Goal: Task Accomplishment & Management: Complete application form

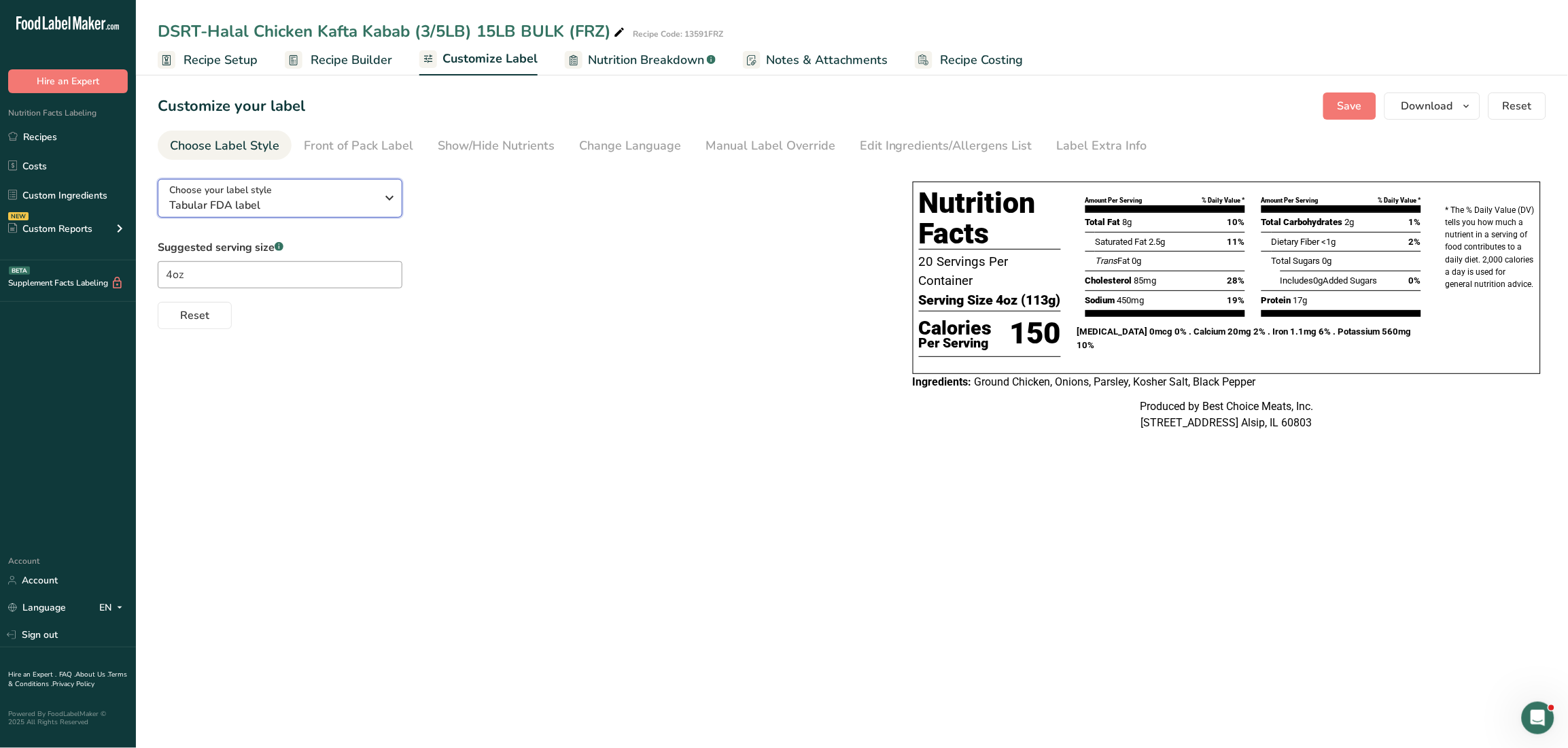
click at [395, 210] on button "Choose your label style Tabular FDA label" at bounding box center [280, 198] width 245 height 38
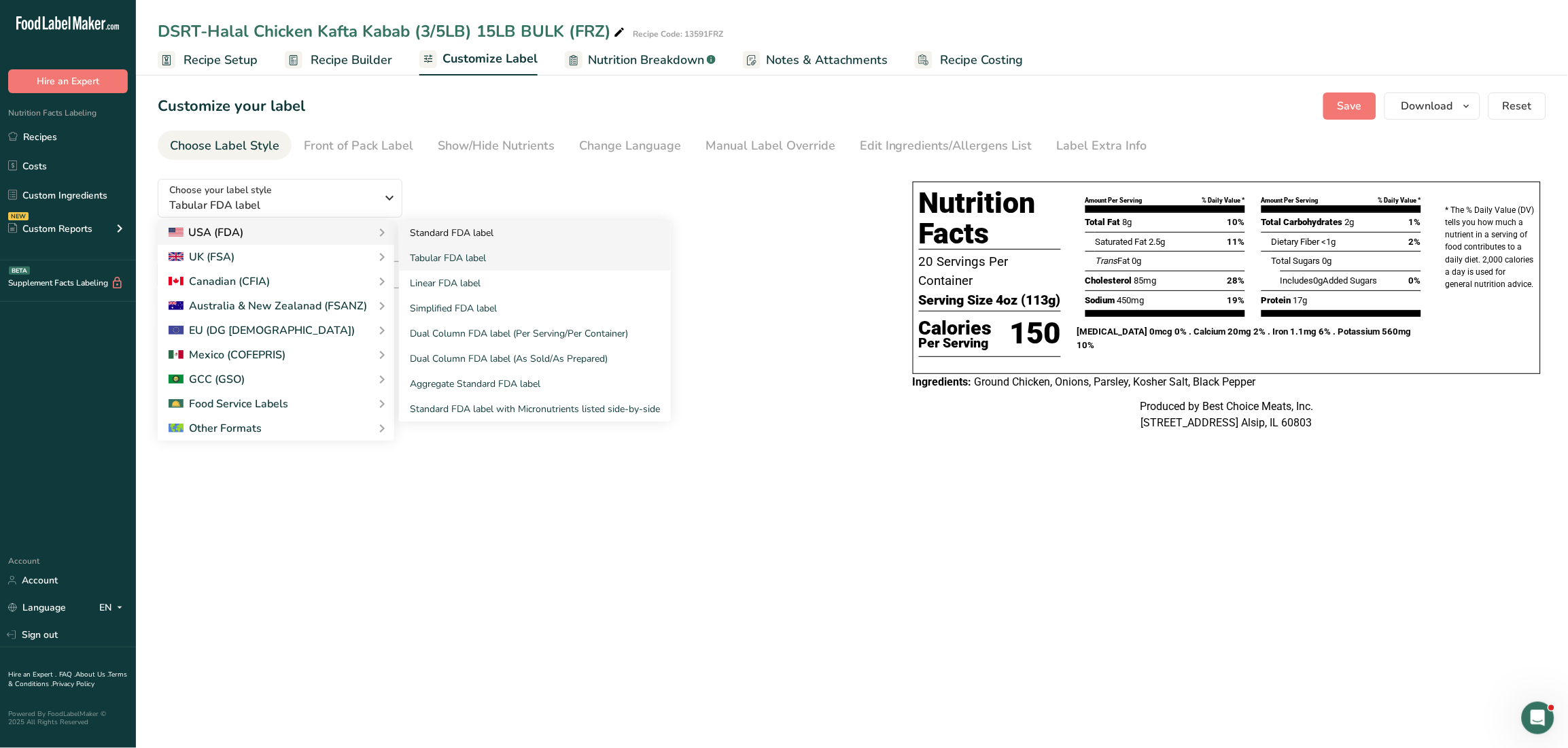
click at [441, 228] on link "Standard FDA label" at bounding box center [535, 233] width 272 height 25
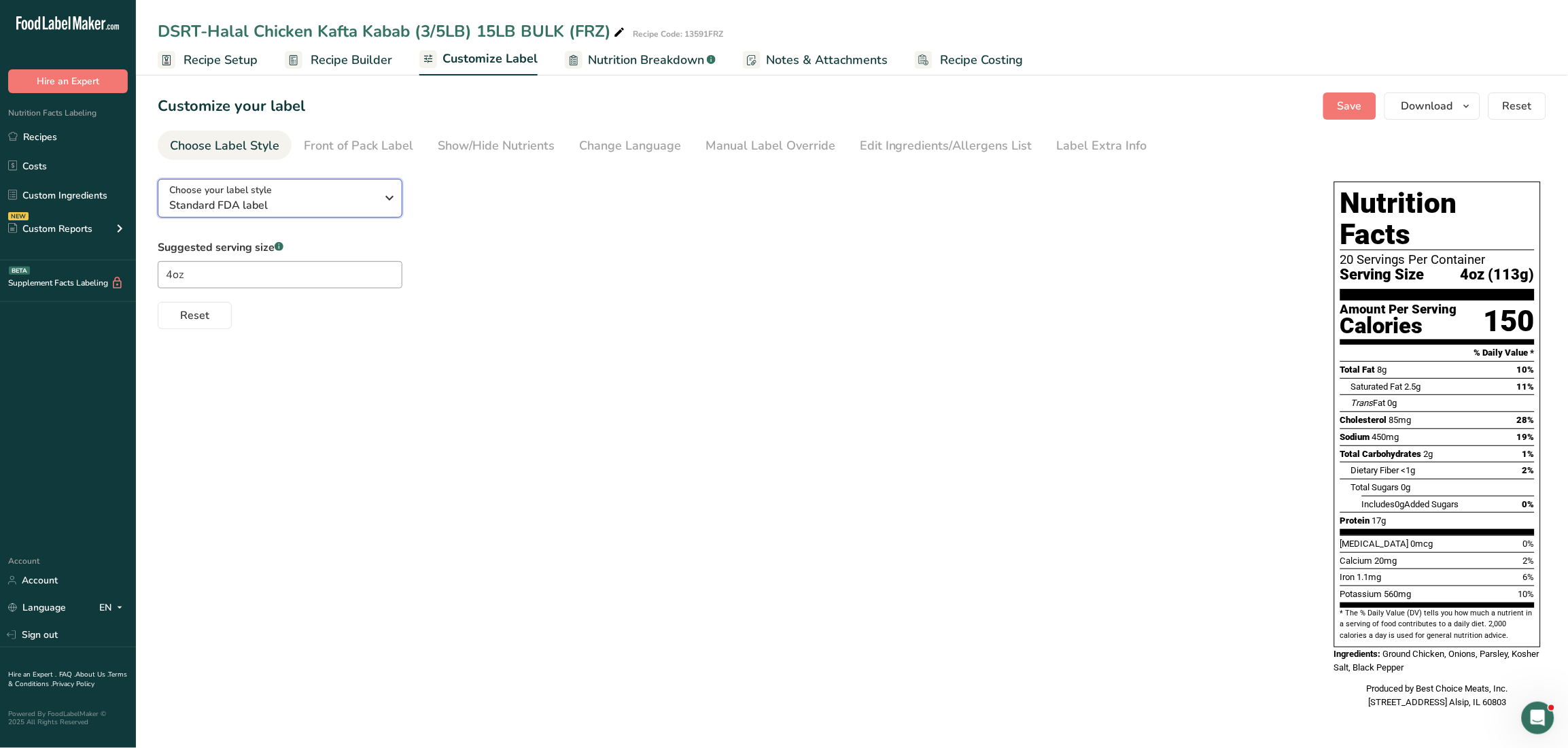
click at [391, 204] on icon "button" at bounding box center [391, 197] width 17 height 24
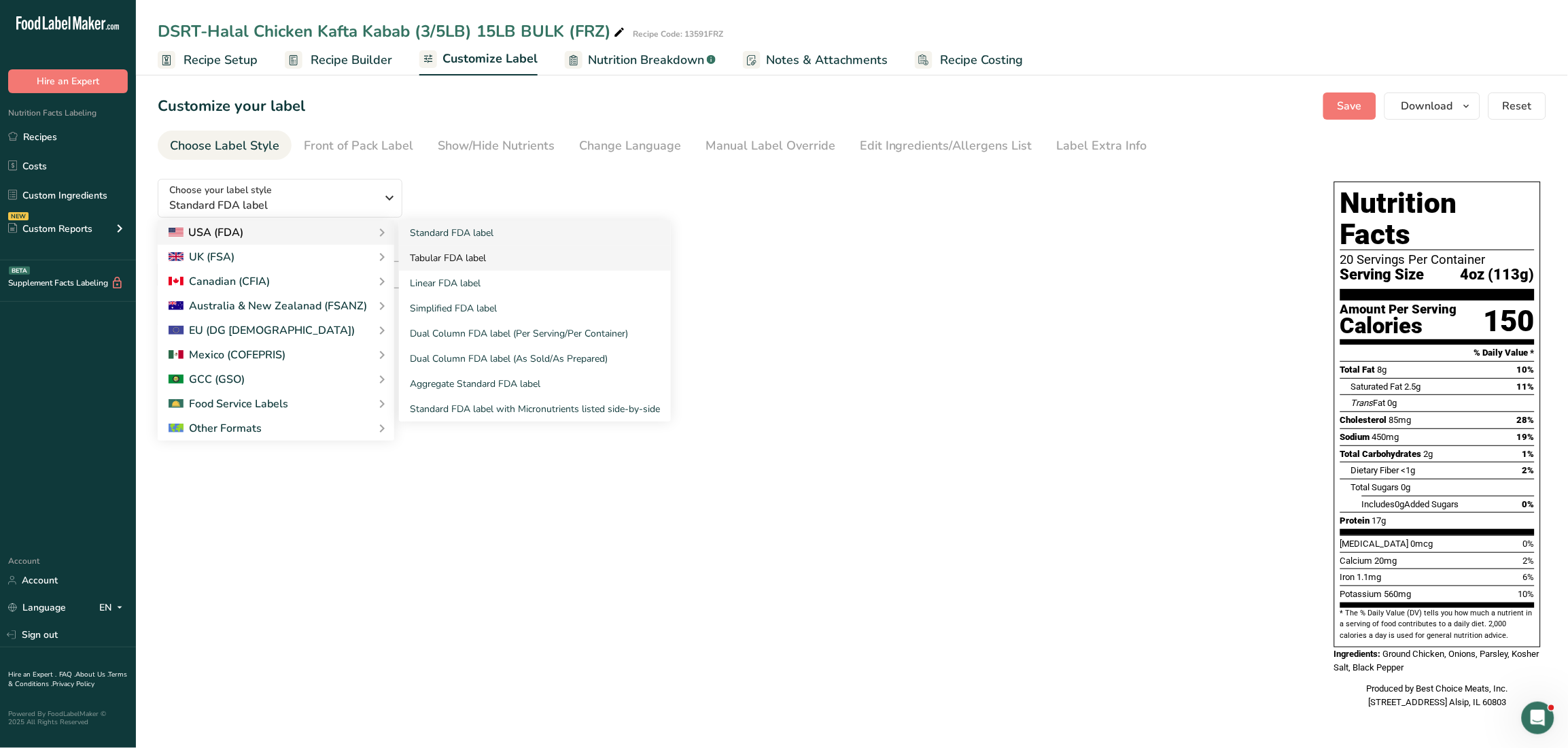
click at [477, 265] on link "Tabular FDA label" at bounding box center [535, 258] width 272 height 25
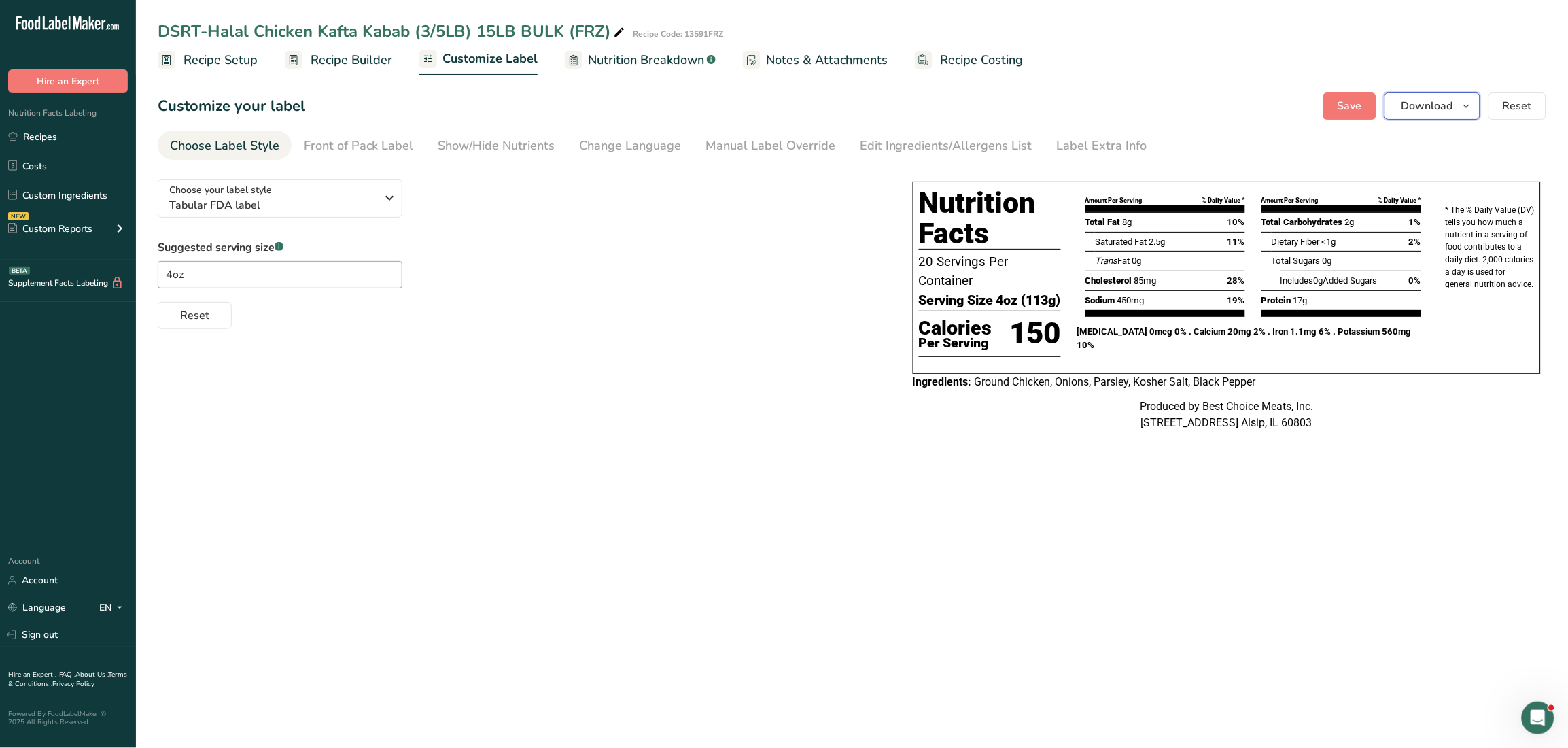
click at [1462, 105] on span "button" at bounding box center [1467, 106] width 17 height 17
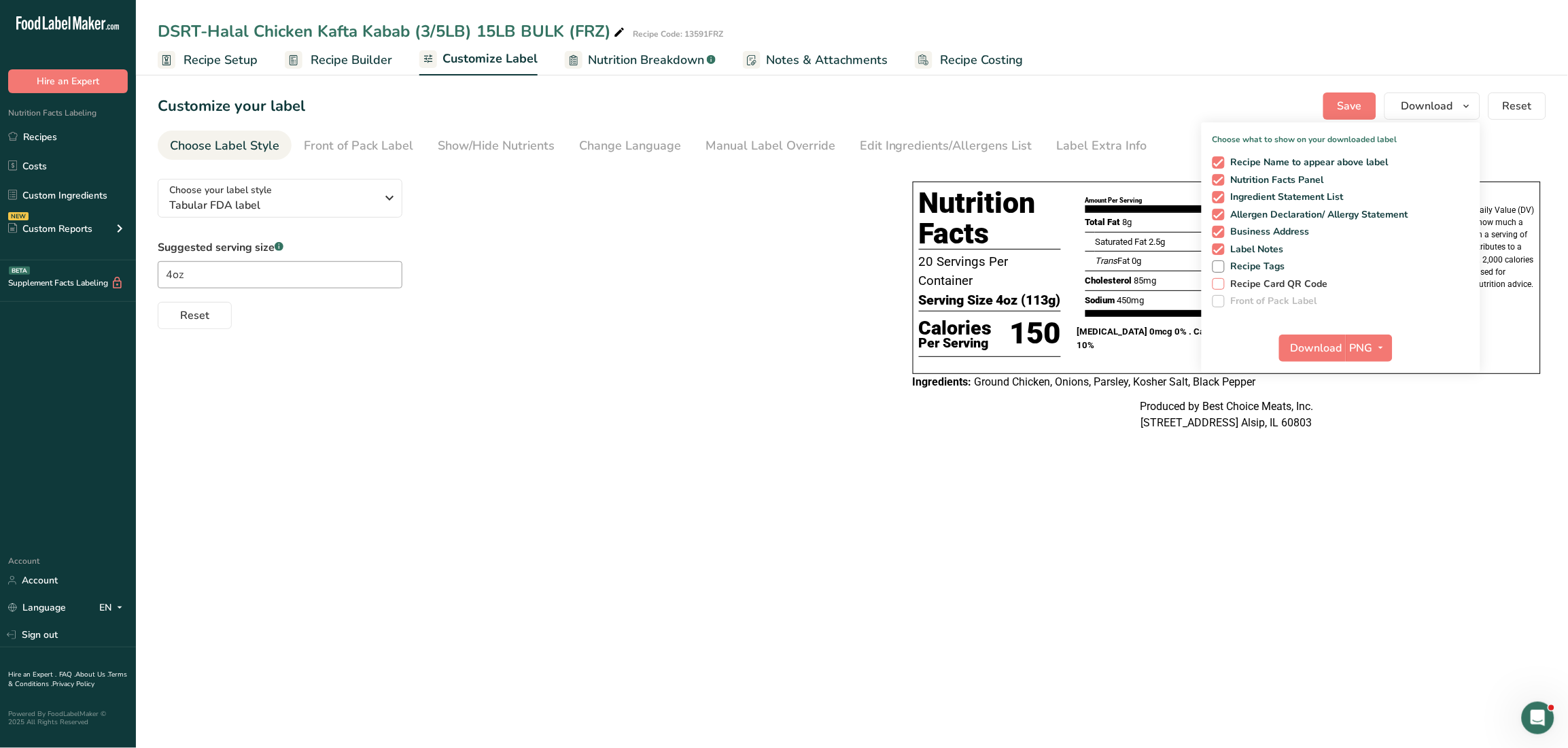
click at [1252, 283] on span "Recipe Card QR Code" at bounding box center [1277, 284] width 104 height 13
click at [1222, 283] on input "Recipe Card QR Code" at bounding box center [1217, 284] width 9 height 9
click at [1304, 346] on span "Download" at bounding box center [1317, 348] width 52 height 17
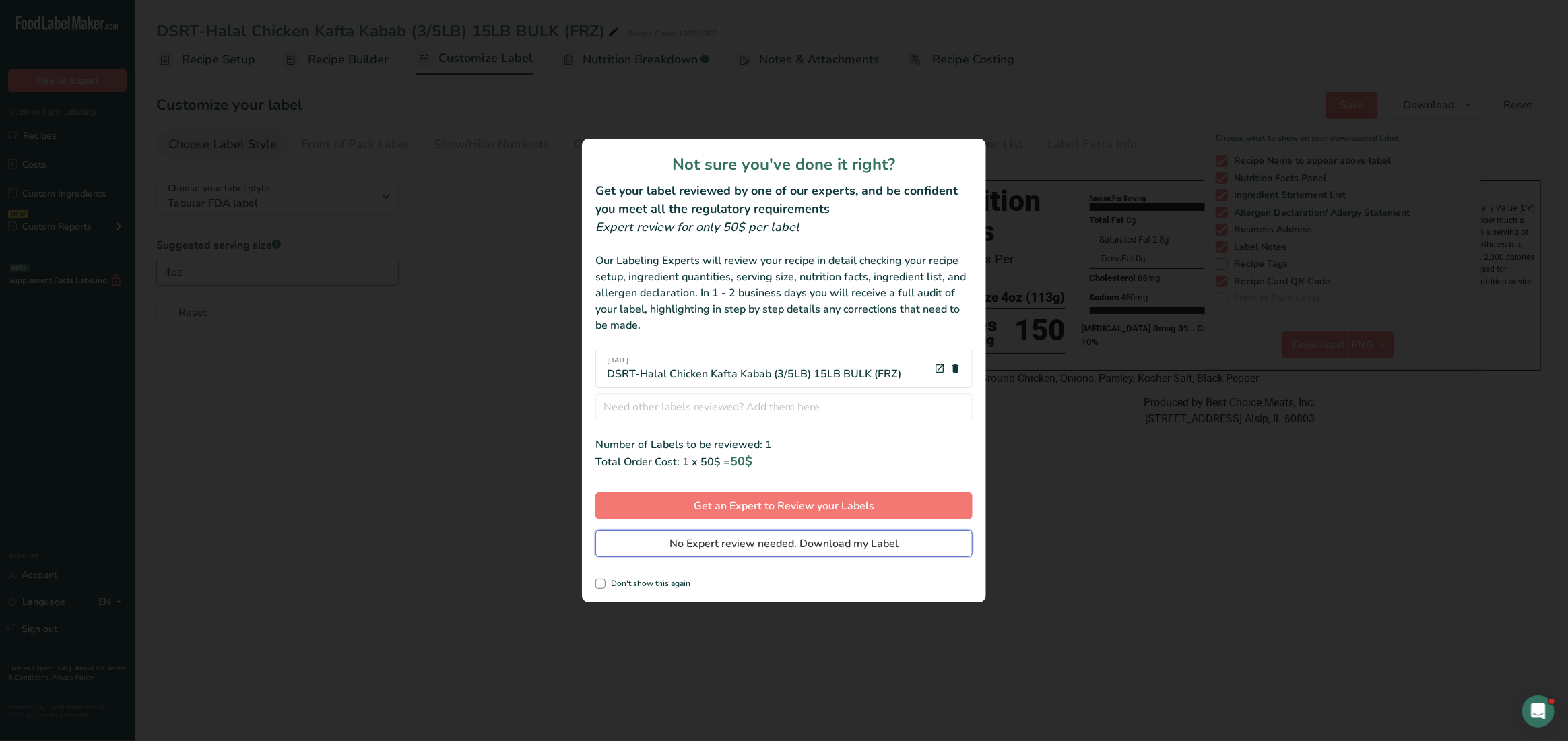
click at [899, 547] on button "No Expert review needed. Download my Label" at bounding box center [784, 543] width 377 height 27
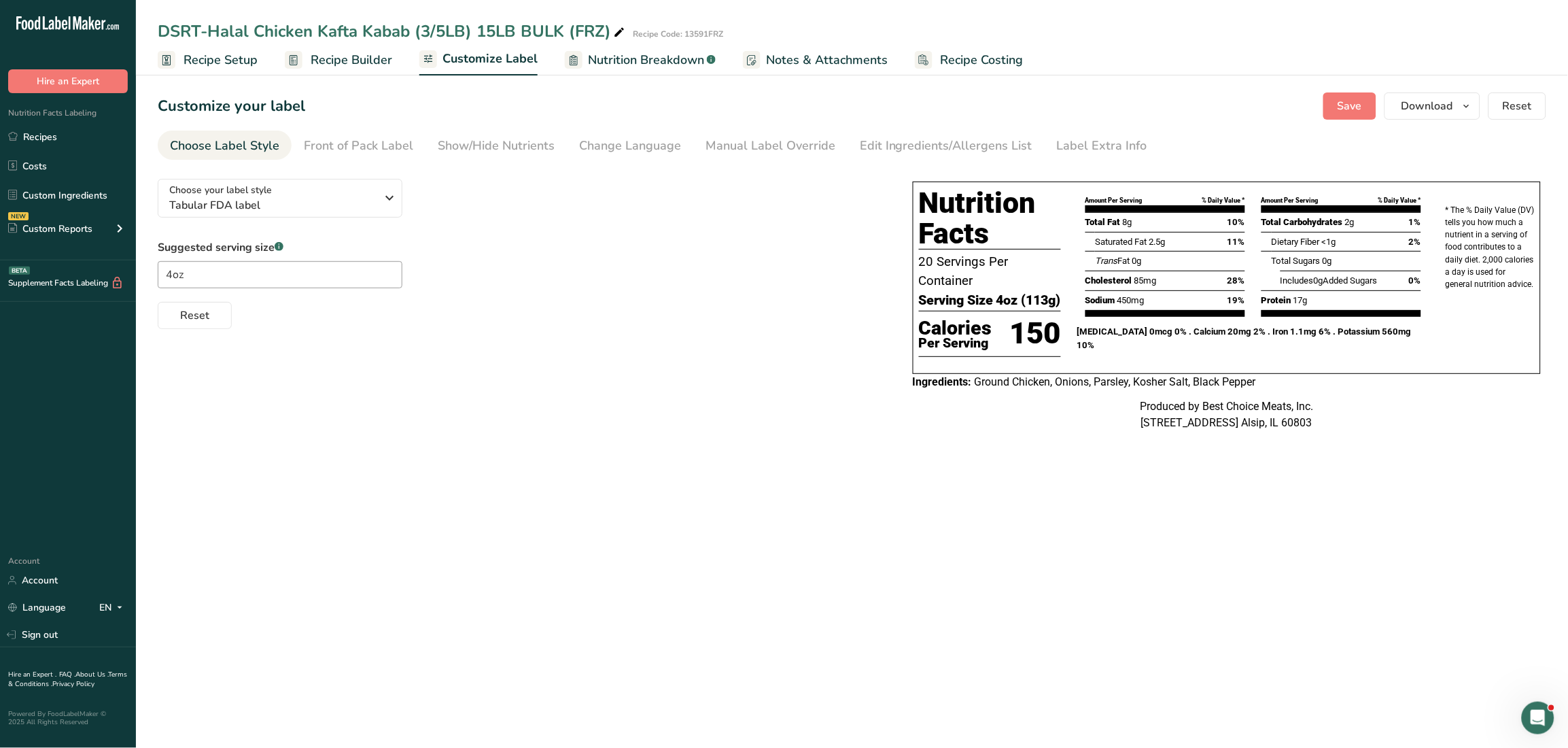
click at [1436, 158] on ul "Choose Label Style Front of Pack Label Show/Hide Nutrients Change Language Manu…" at bounding box center [852, 144] width 1388 height 29
click at [1417, 99] on span "Download" at bounding box center [1428, 106] width 52 height 17
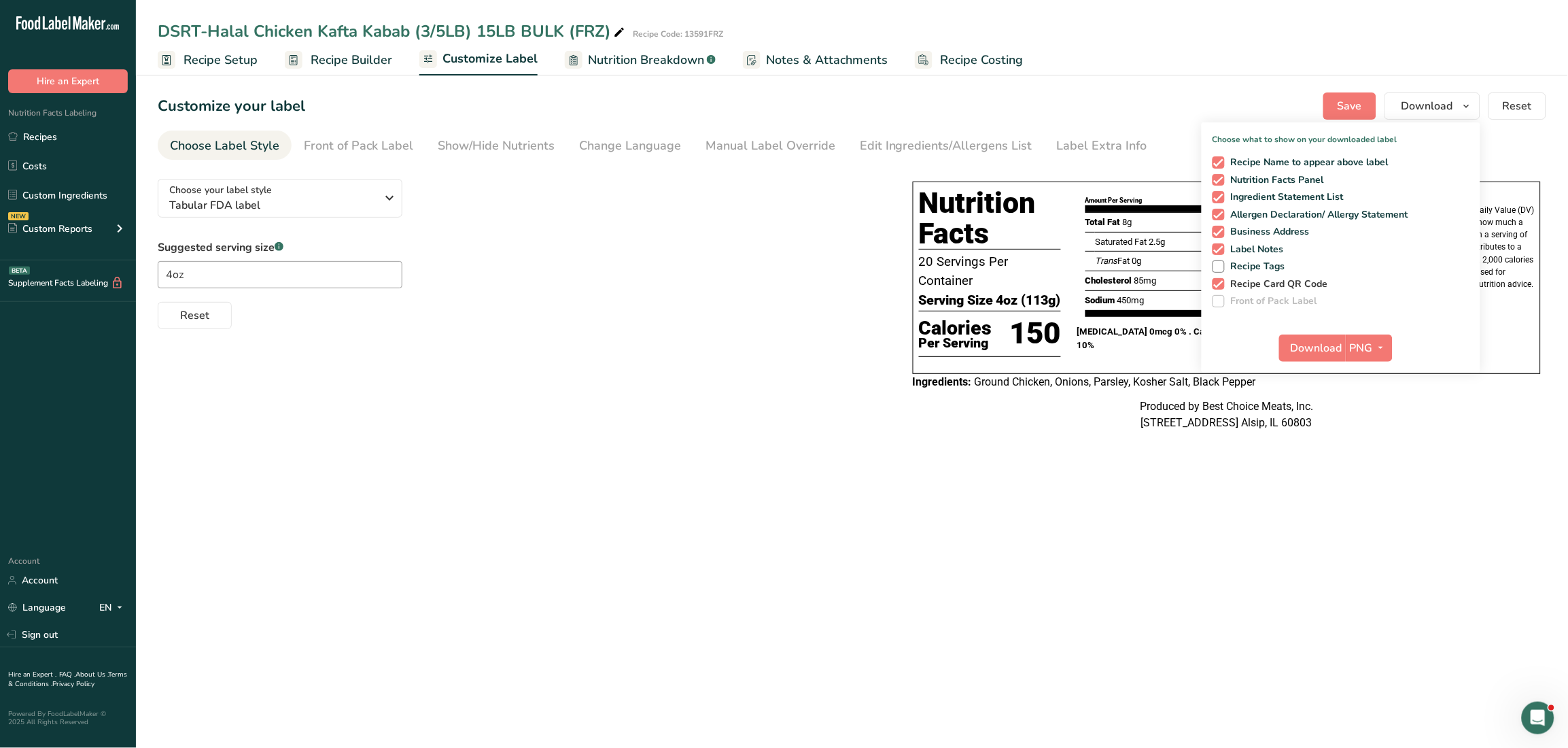
click at [1292, 283] on span "Recipe Card QR Code" at bounding box center [1277, 284] width 104 height 13
click at [1222, 283] on input "Recipe Card QR Code" at bounding box center [1217, 284] width 9 height 9
checkbox input "false"
click at [1300, 344] on span "Download" at bounding box center [1317, 348] width 52 height 17
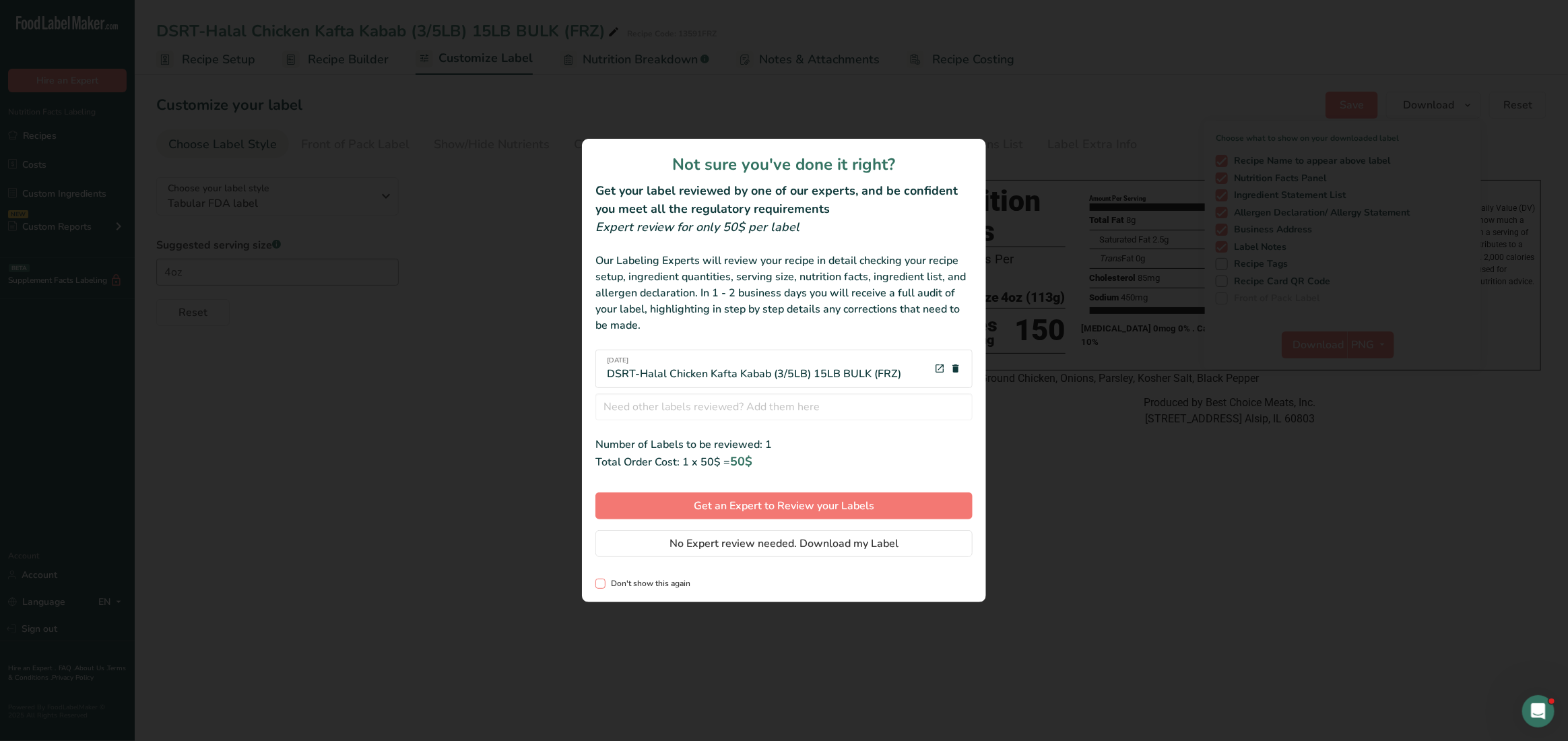
click at [630, 588] on span "Don't show this again" at bounding box center [648, 583] width 85 height 10
click at [604, 588] on input "Don't show this again" at bounding box center [600, 583] width 9 height 9
checkbox input "true"
click at [749, 540] on span "No Expert review needed. Download my Label" at bounding box center [784, 543] width 229 height 17
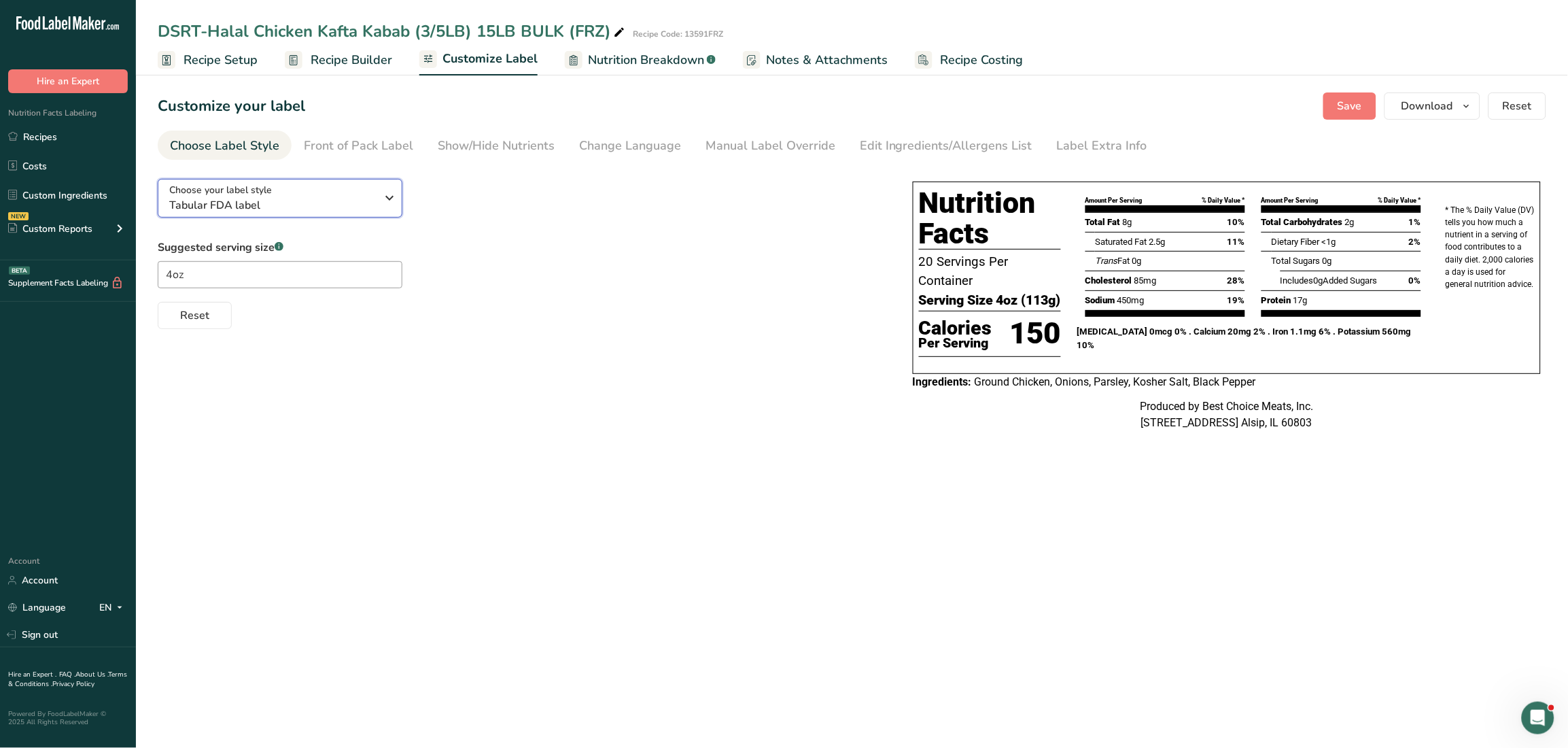
click at [392, 203] on icon "button" at bounding box center [391, 197] width 17 height 24
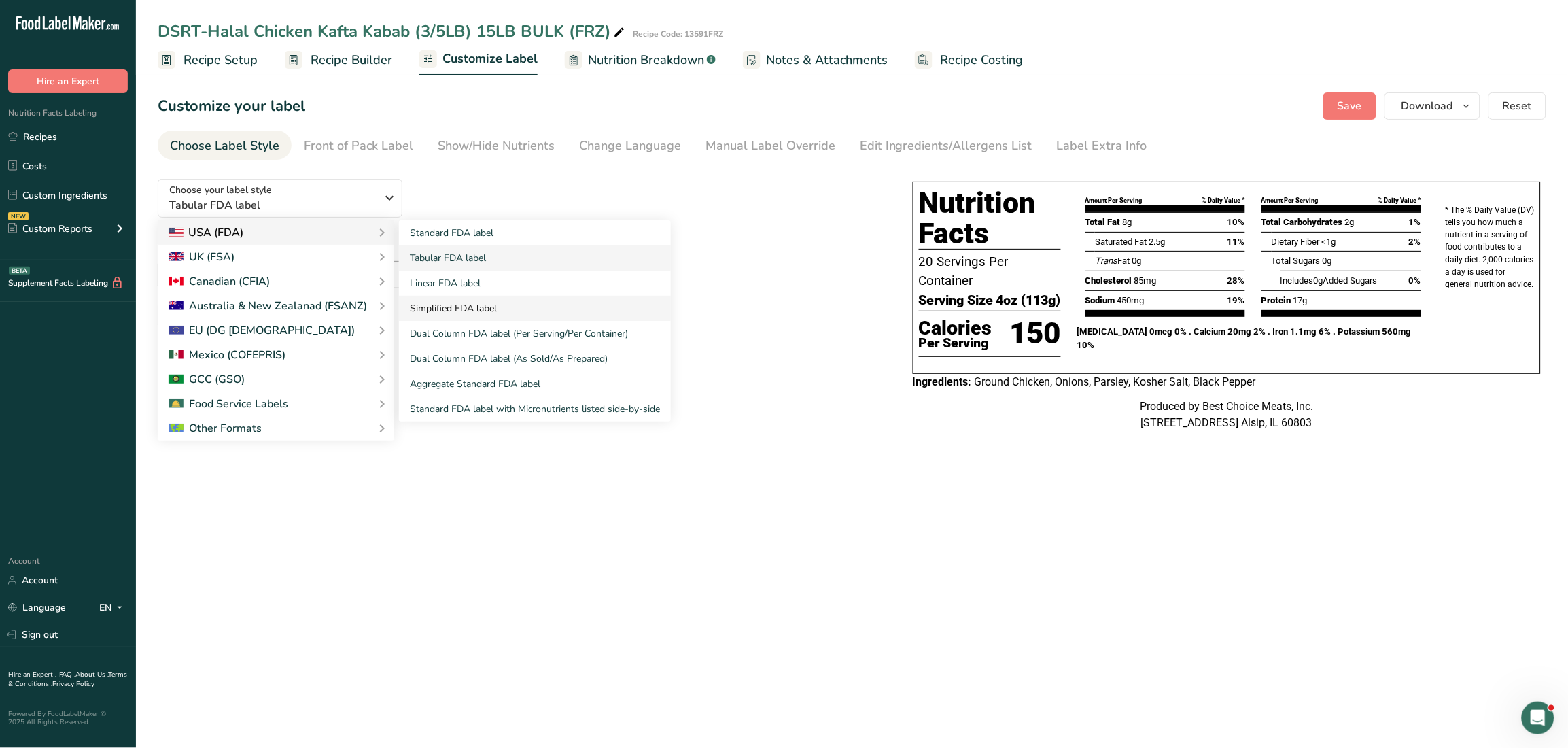
click at [487, 306] on link "Simplified FDA label" at bounding box center [535, 308] width 272 height 25
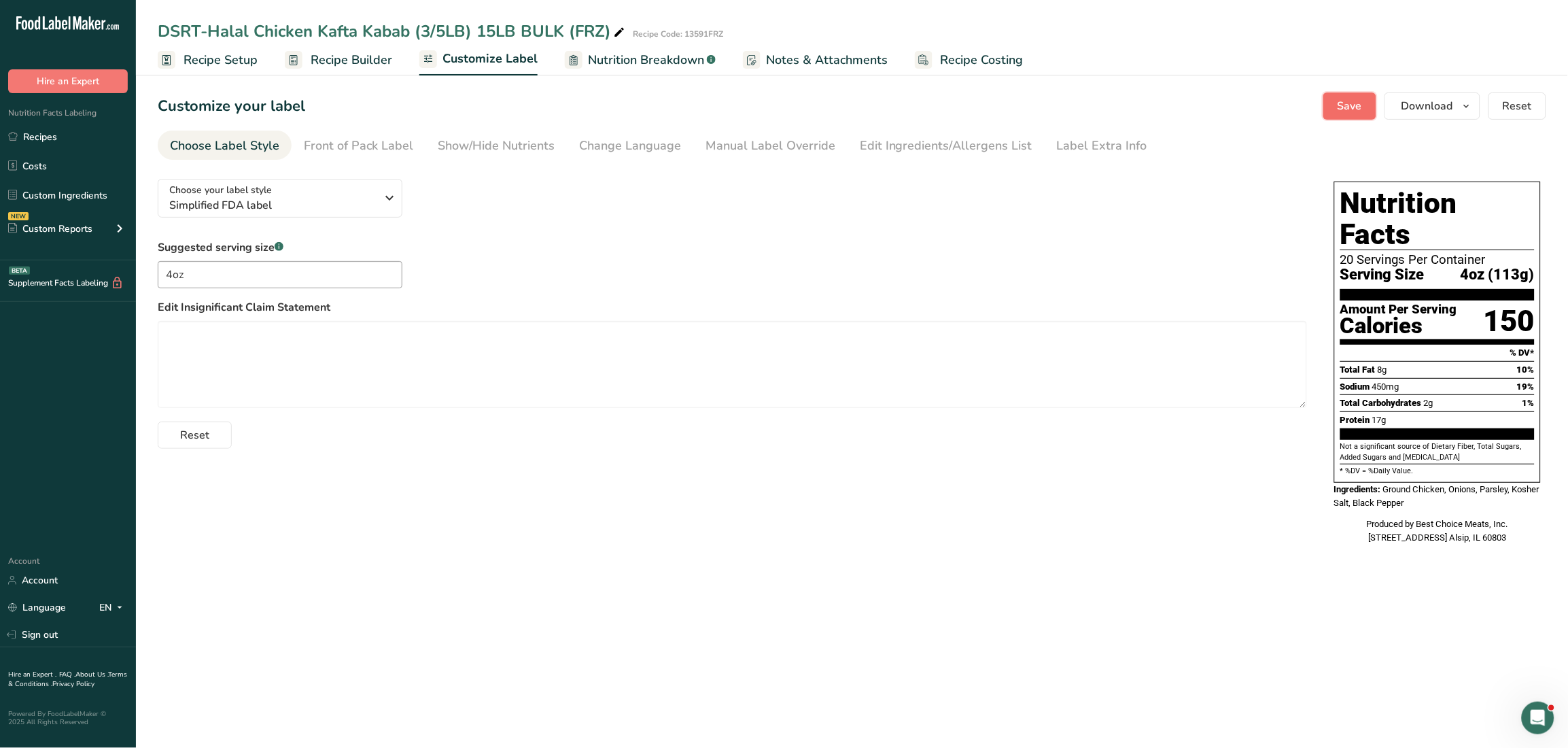
click at [1345, 104] on span "Save" at bounding box center [1349, 106] width 24 height 17
click at [1438, 104] on span "Download" at bounding box center [1428, 106] width 52 height 17
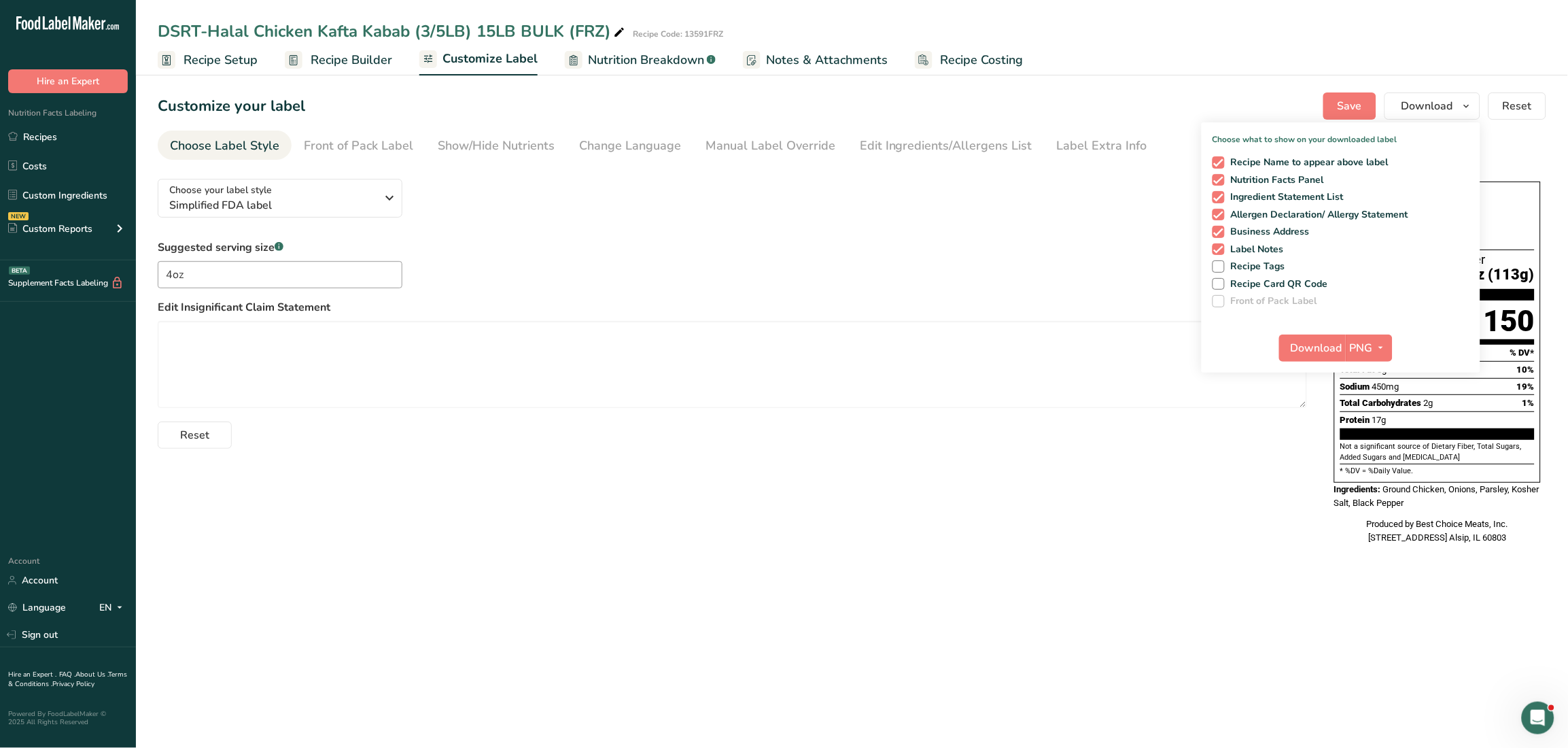
click at [1300, 293] on div "Recipe Name to appear above label Nutrition Facts Panel Ingredient Statement Li…" at bounding box center [1342, 229] width 279 height 156
click at [1290, 286] on span "Recipe Card QR Code" at bounding box center [1277, 284] width 104 height 13
click at [1222, 286] on input "Recipe Card QR Code" at bounding box center [1217, 284] width 9 height 9
click at [1318, 354] on span "Download" at bounding box center [1317, 348] width 52 height 17
click at [1060, 417] on div "Reset" at bounding box center [732, 432] width 1150 height 33
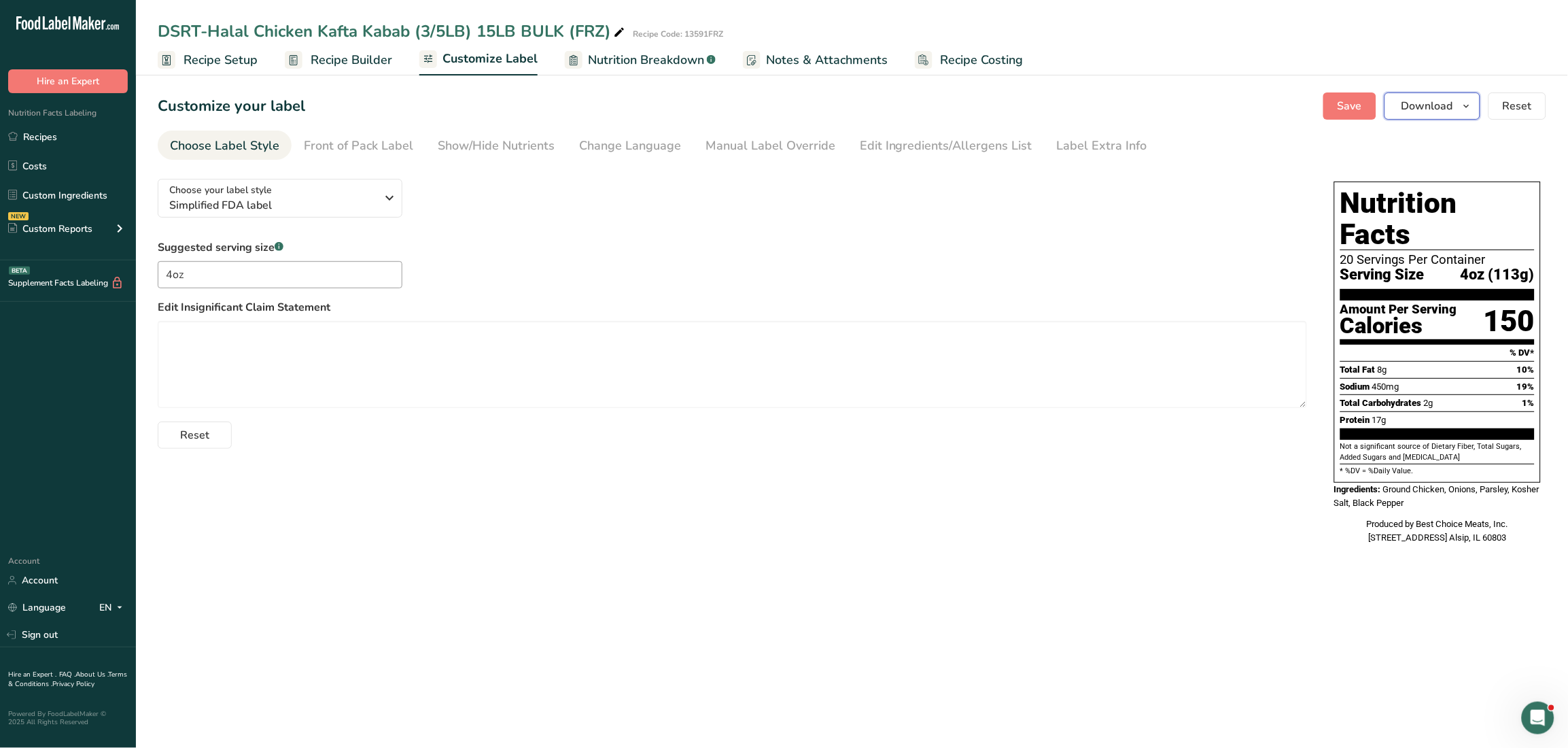
click at [1429, 106] on span "Download" at bounding box center [1428, 106] width 52 height 17
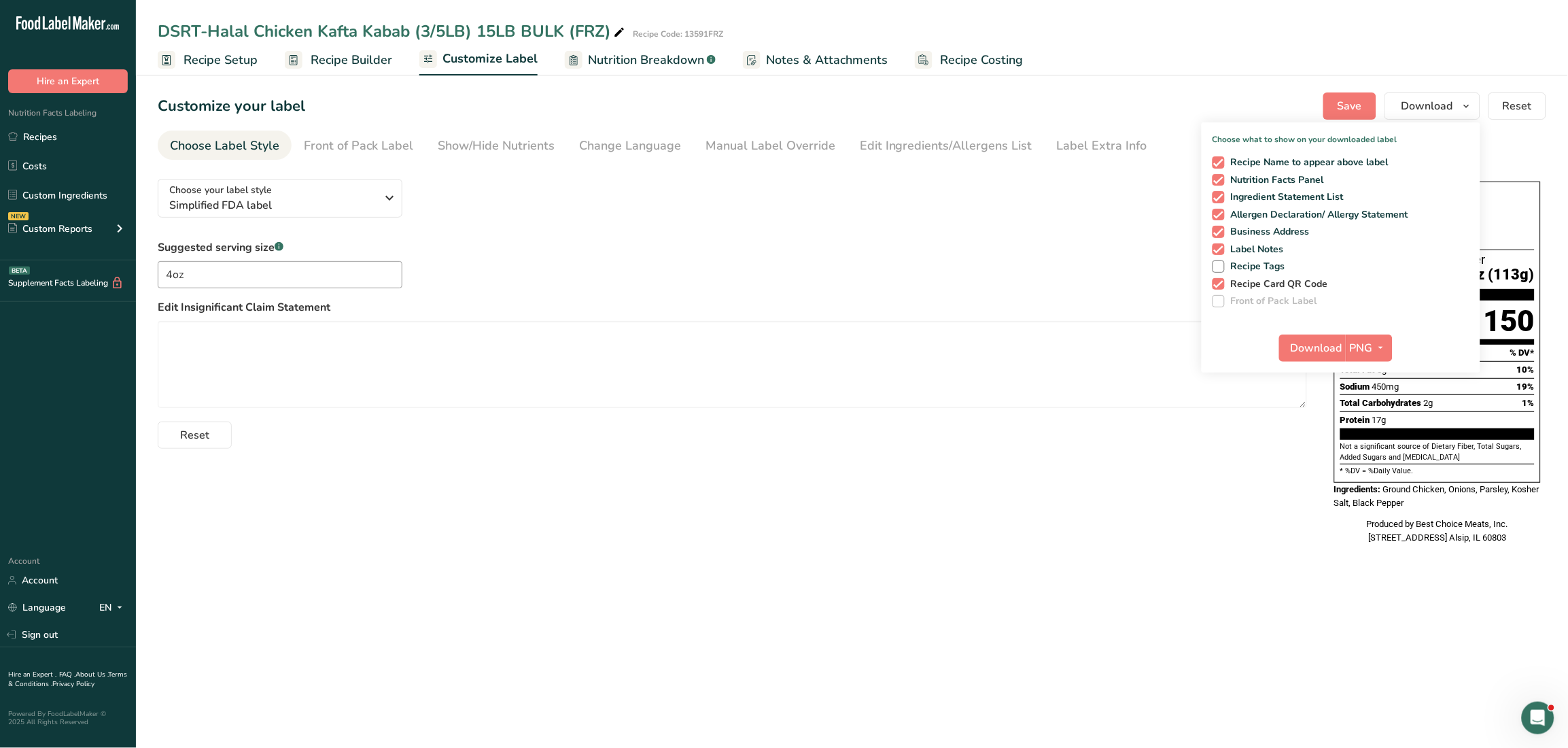
click at [1222, 282] on span at bounding box center [1219, 284] width 13 height 13
click at [1222, 282] on input "Recipe Card QR Code" at bounding box center [1217, 284] width 9 height 9
checkbox input "false"
click at [1314, 345] on span "Download" at bounding box center [1317, 348] width 52 height 17
drag, startPoint x: 1146, startPoint y: 493, endPoint x: 1409, endPoint y: 6, distance: 553.5
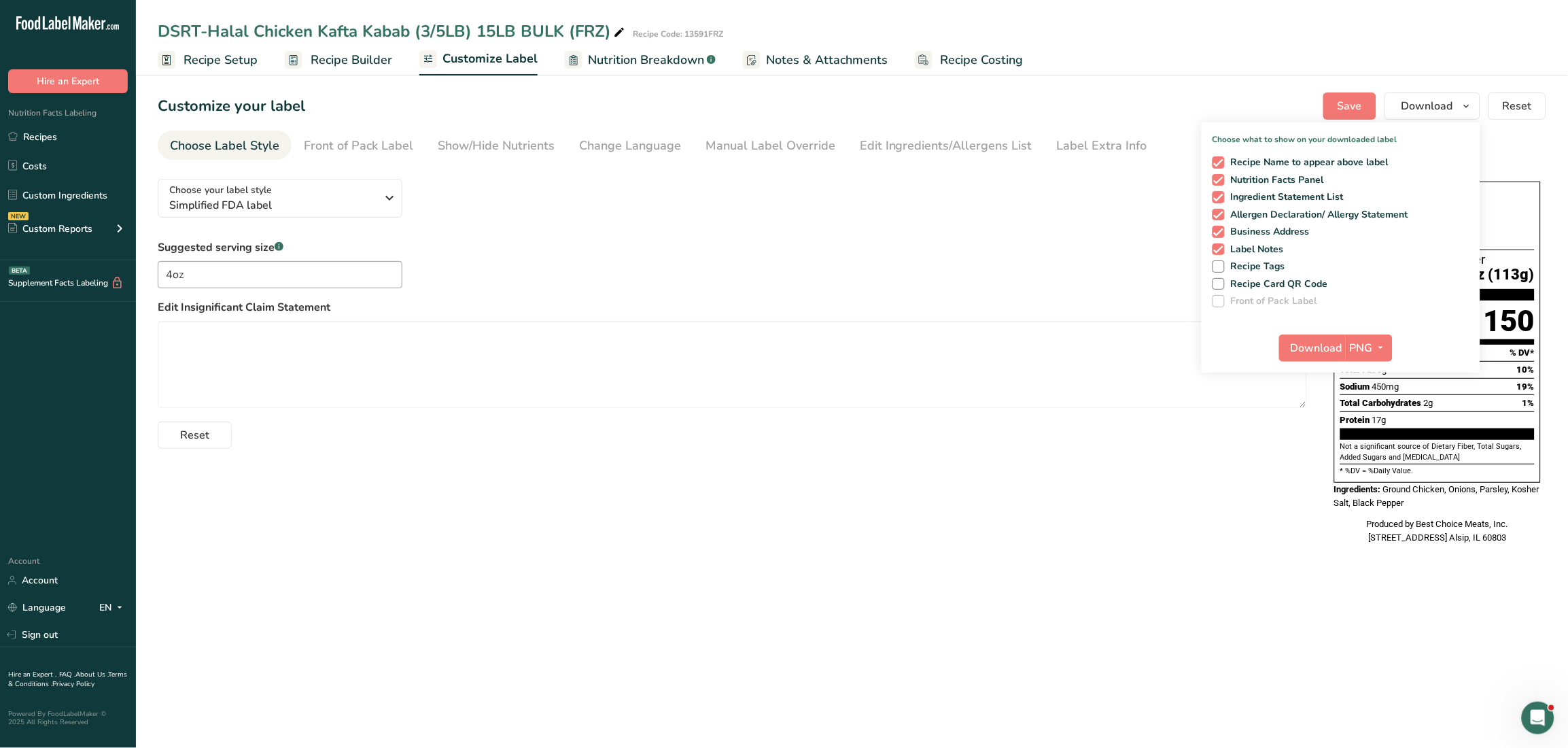
click at [1146, 492] on div "Choose your label style Simplified FDA label USA (FDA) Standard FDA label Tabul…" at bounding box center [852, 362] width 1388 height 390
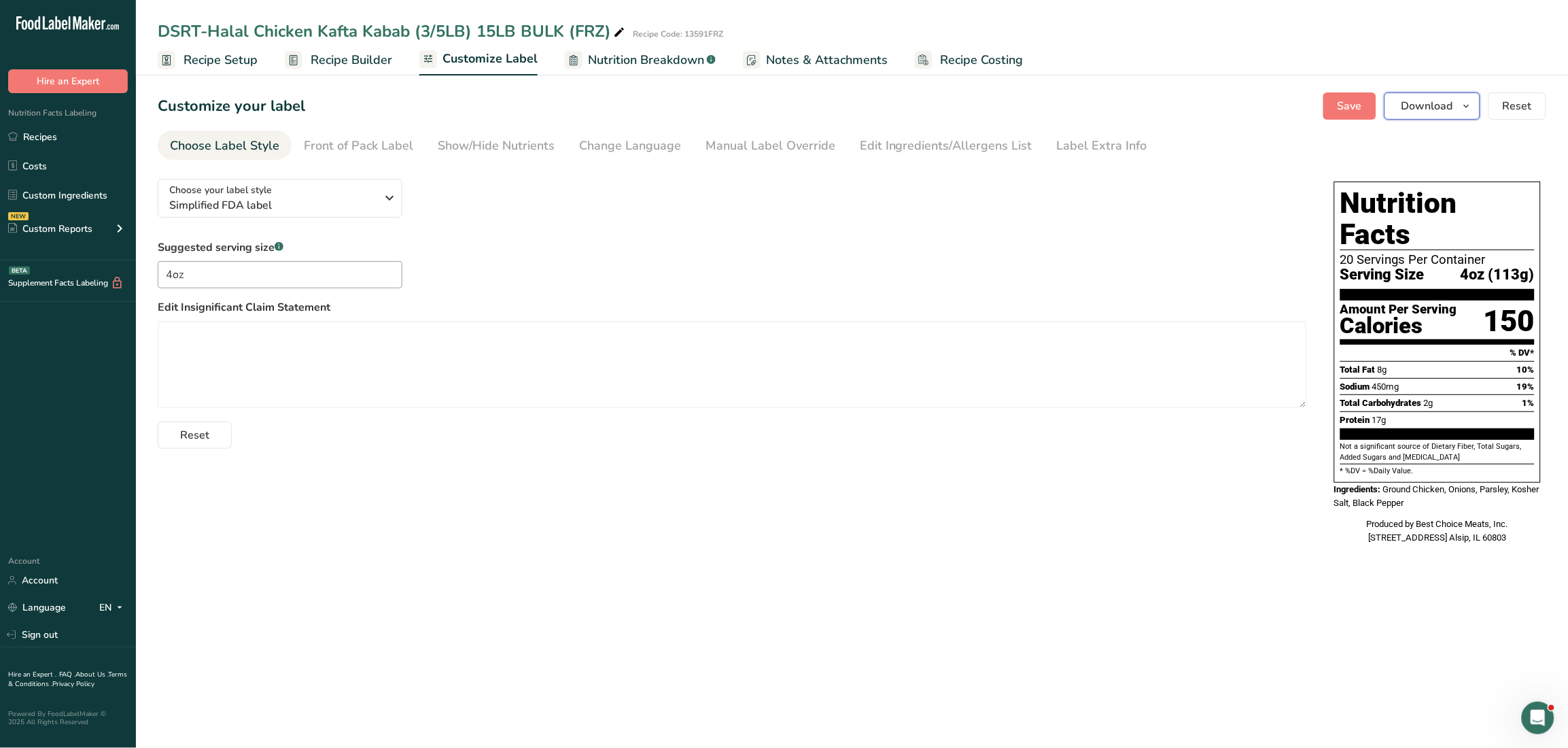
click at [1465, 102] on icon "button" at bounding box center [1467, 106] width 11 height 17
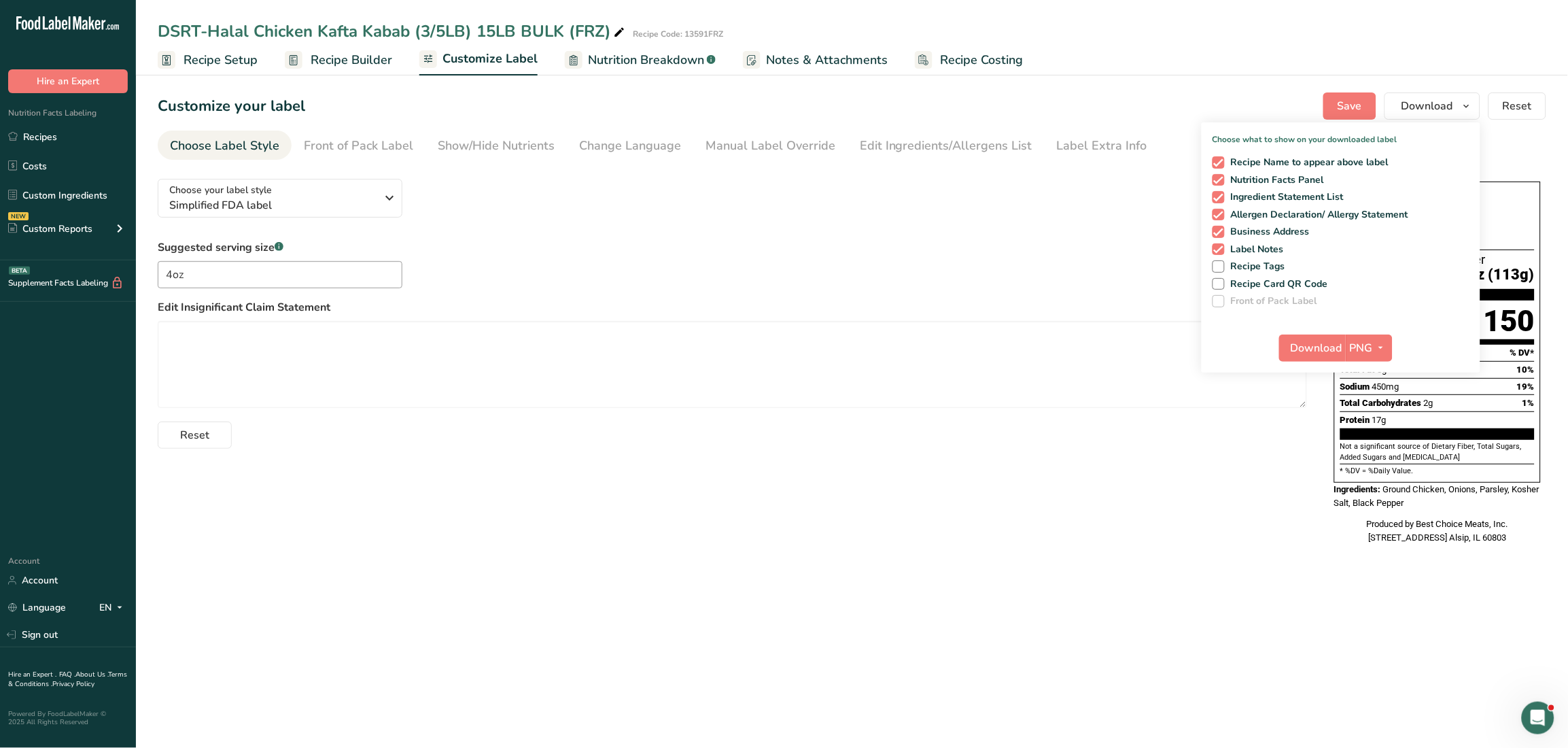
click at [1271, 275] on div "Recipe Name to appear above label Nutrition Facts Panel Ingredient Statement Li…" at bounding box center [1342, 229] width 279 height 156
click at [1271, 278] on span "Recipe Card QR Code" at bounding box center [1277, 284] width 104 height 13
click at [1222, 280] on input "Recipe Card QR Code" at bounding box center [1217, 284] width 9 height 9
click at [1318, 674] on main "DSRT-Halal Chicken Kafta Kabab (3/5LB) 15LB BULK (FRZ) Recipe Code: 13591FRZ Re…" at bounding box center [784, 374] width 1568 height 748
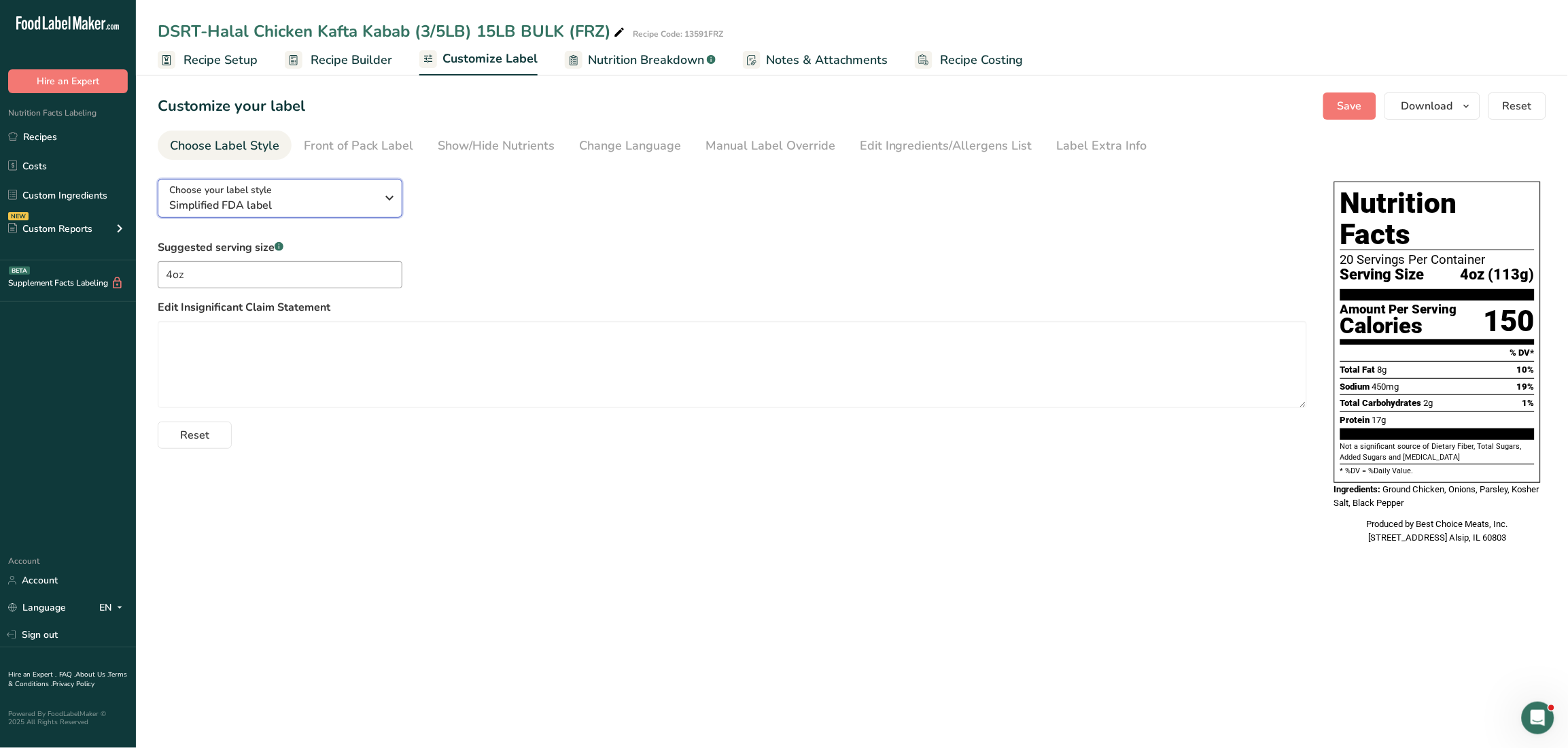
click at [390, 187] on icon "button" at bounding box center [391, 197] width 17 height 24
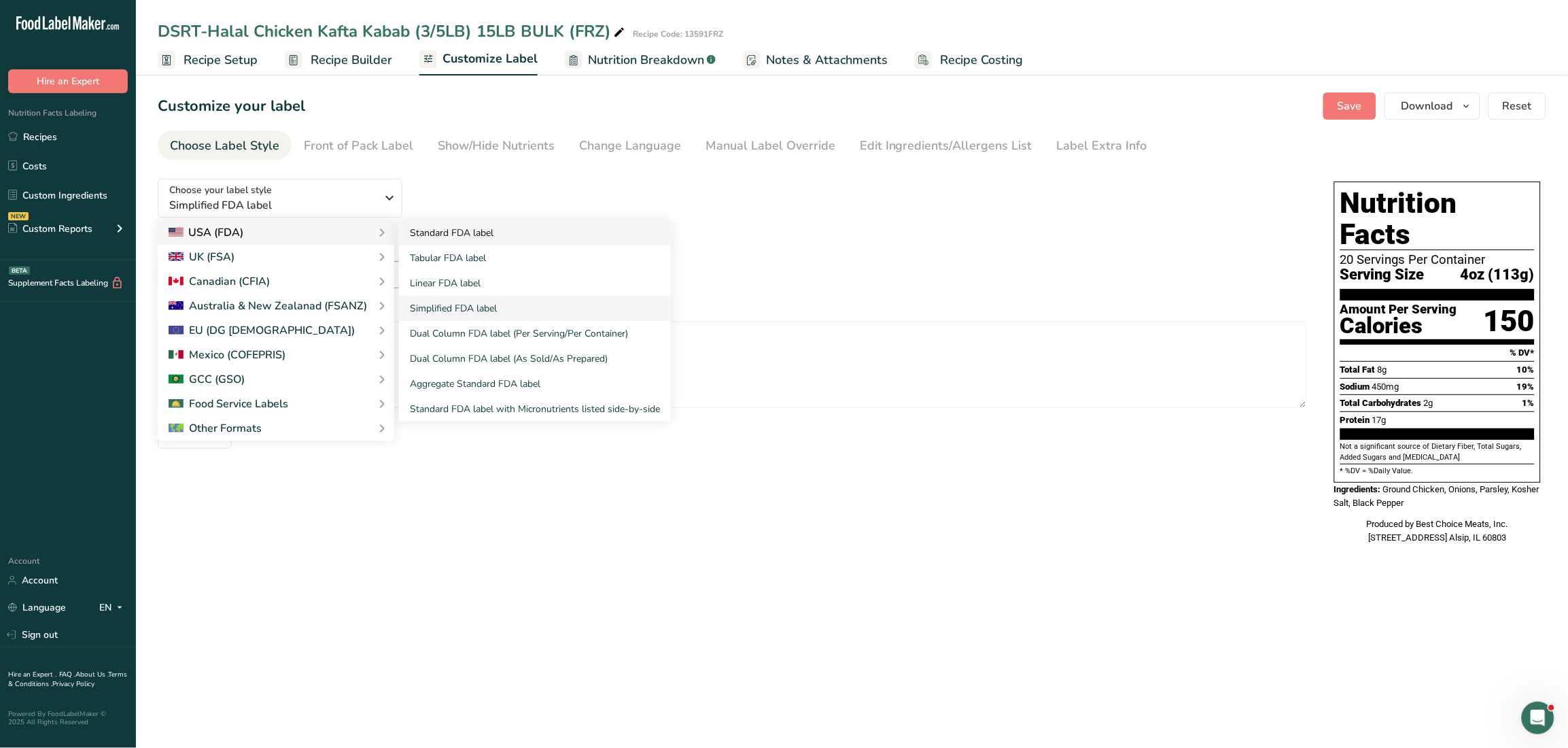
click at [515, 234] on link "Standard FDA label" at bounding box center [535, 233] width 272 height 25
click at [477, 225] on link "Standard FDA label" at bounding box center [535, 233] width 272 height 25
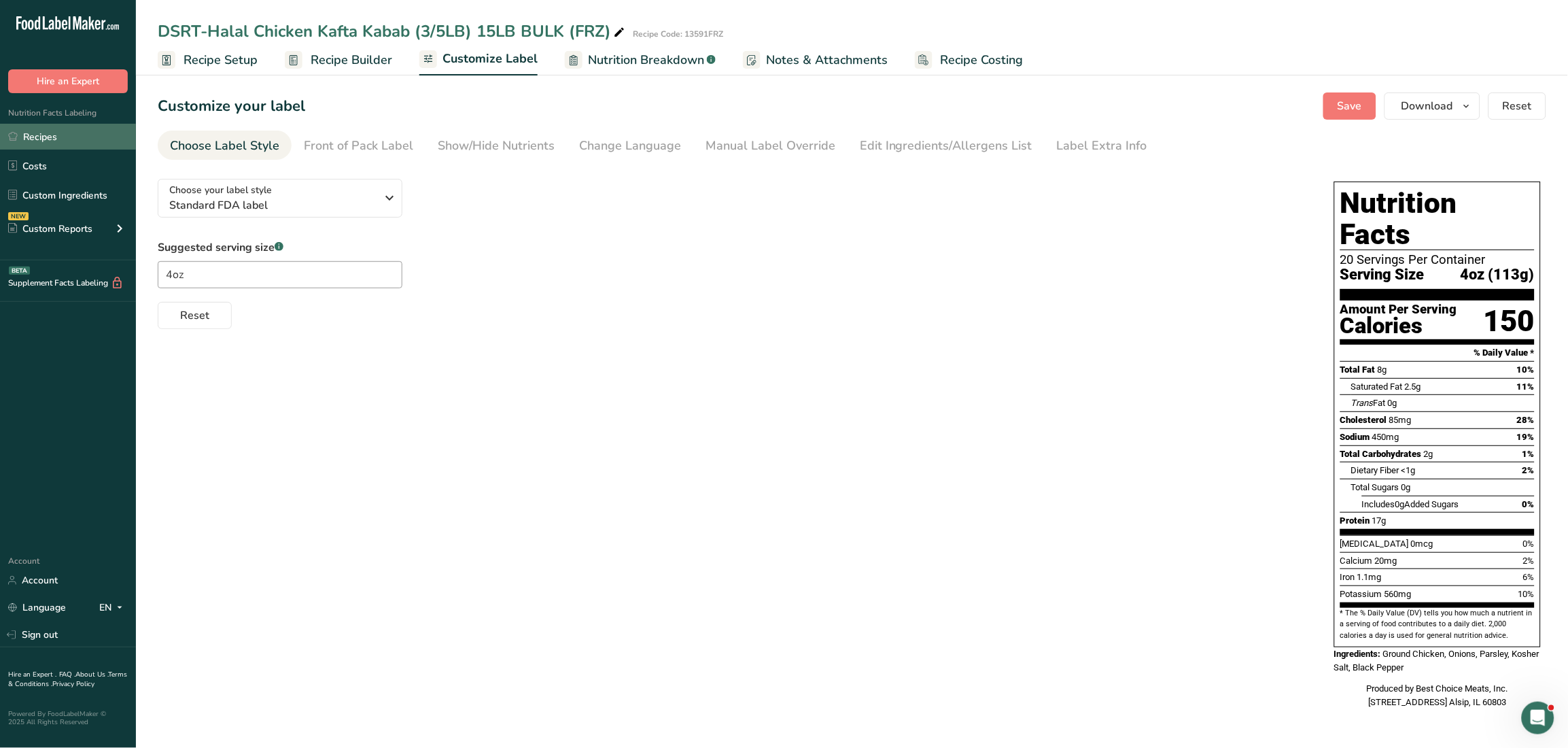
click at [78, 134] on link "Recipes" at bounding box center [68, 136] width 136 height 26
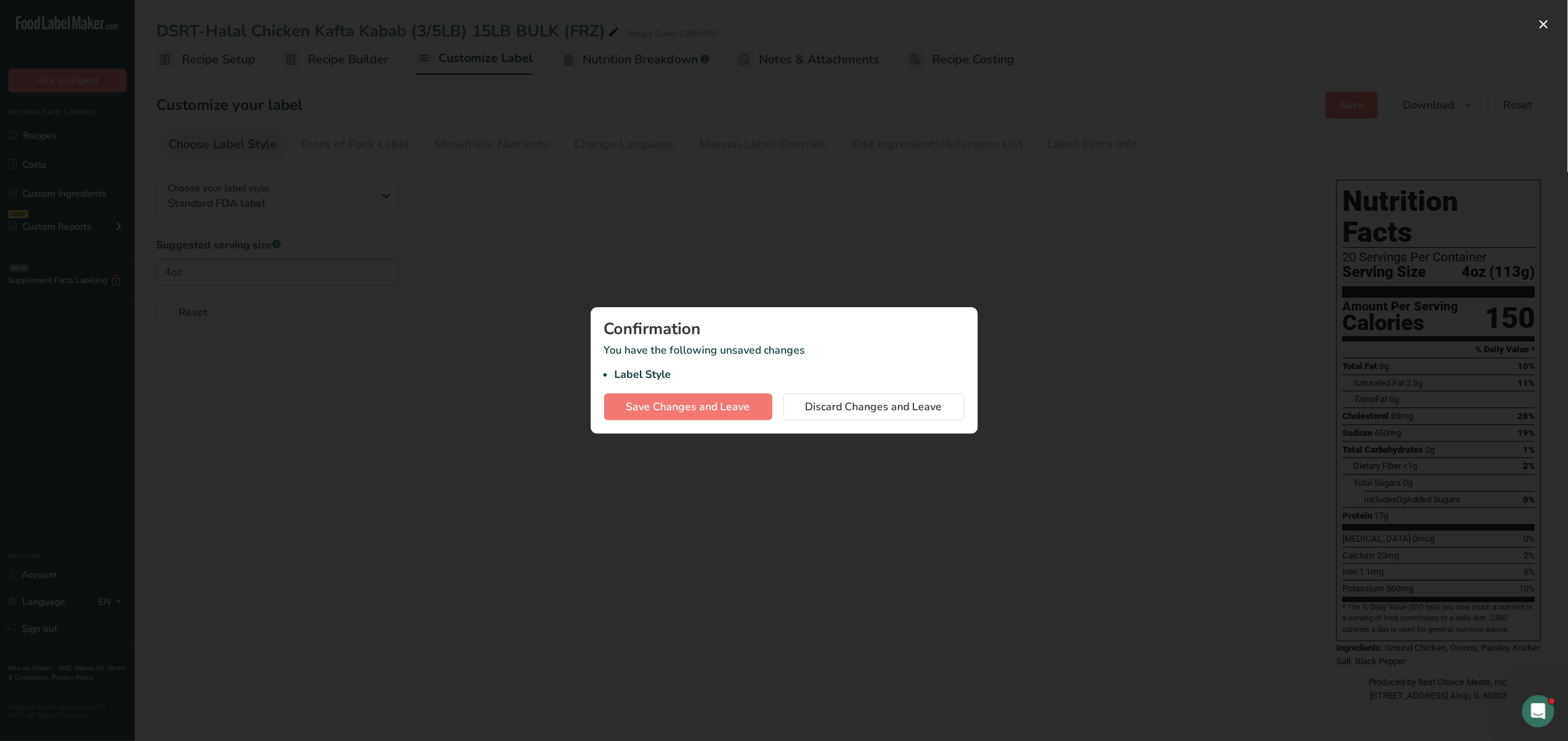
click at [1082, 303] on div at bounding box center [784, 370] width 1568 height 741
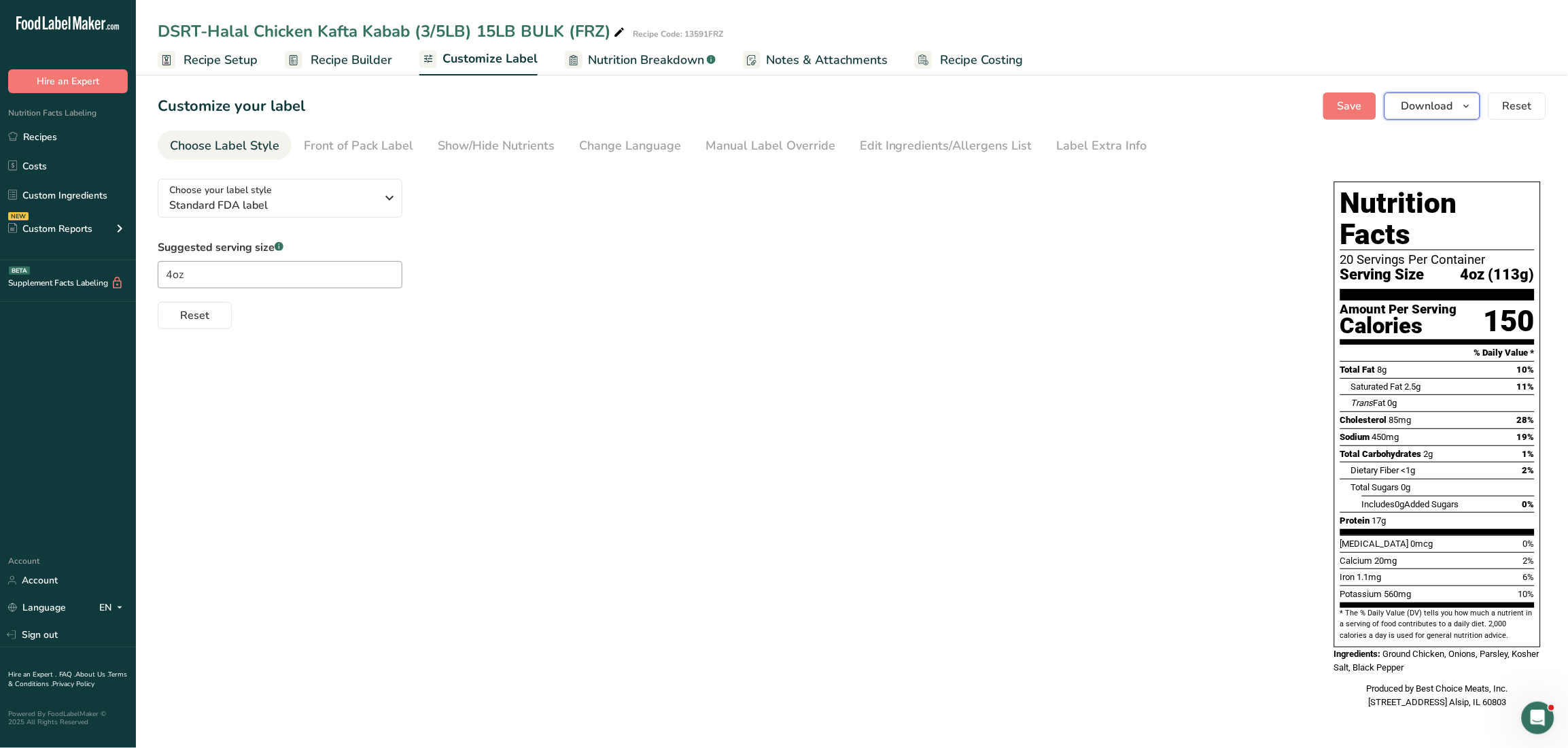
click at [1470, 106] on icon "button" at bounding box center [1467, 106] width 11 height 17
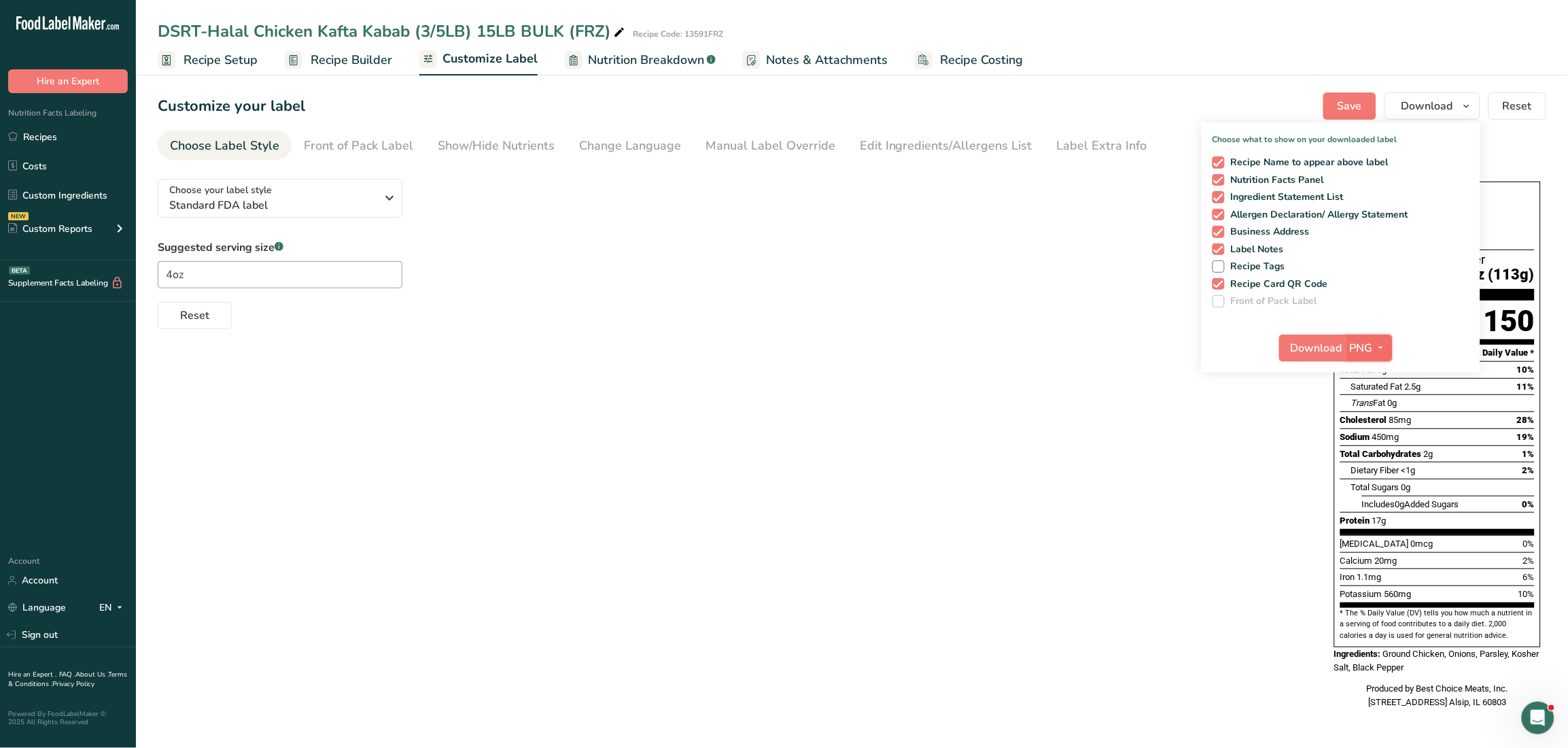
click at [1382, 348] on icon "button" at bounding box center [1381, 347] width 11 height 17
click at [1373, 442] on link "PDF" at bounding box center [1371, 442] width 43 height 23
click at [1319, 340] on span "Download" at bounding box center [1318, 348] width 52 height 17
click at [1246, 565] on div "Choose your label style Standard FDA label USA (FDA) Standard FDA label Tabular…" at bounding box center [852, 445] width 1388 height 554
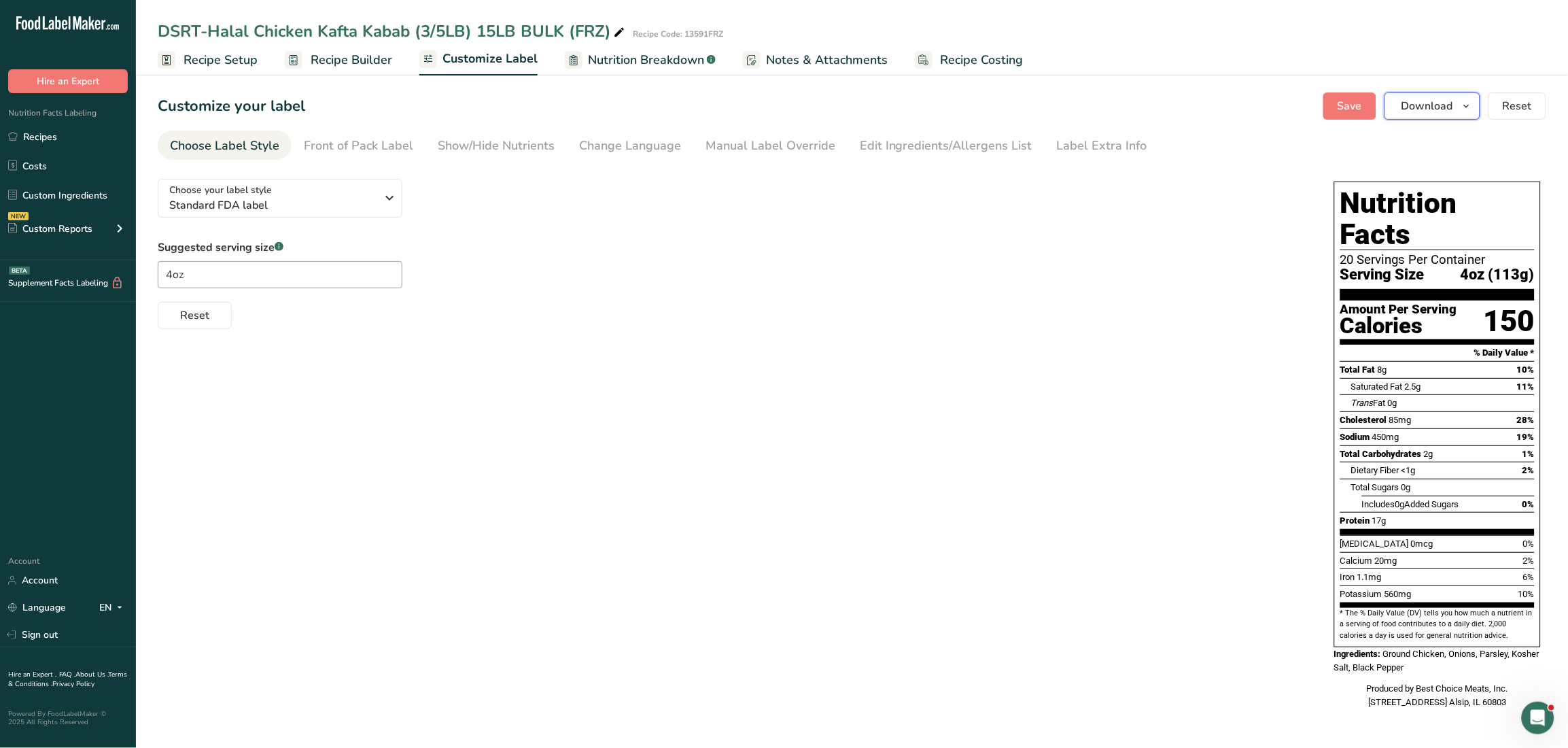
click at [1436, 105] on span "Download" at bounding box center [1428, 106] width 52 height 17
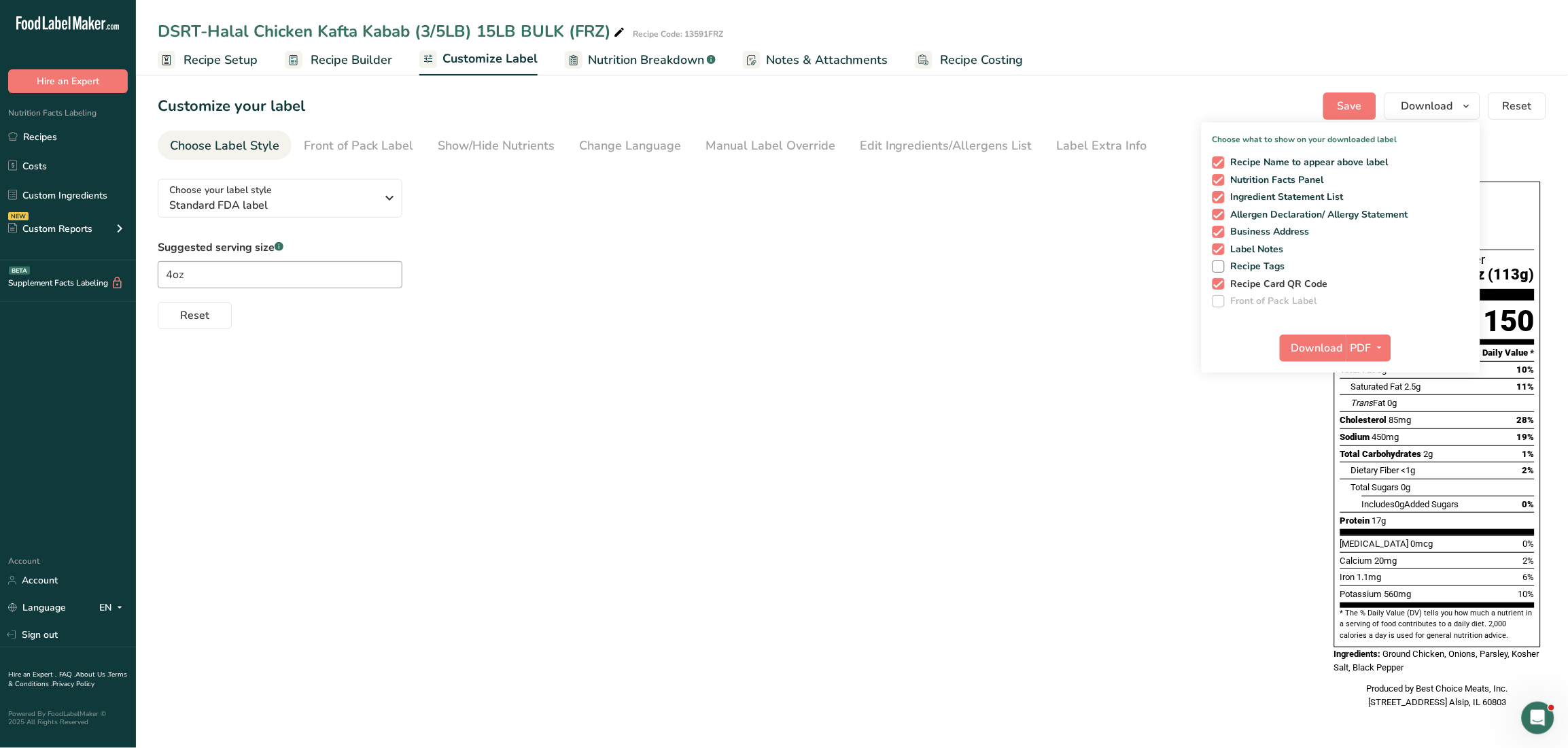
click at [1219, 286] on span at bounding box center [1219, 284] width 13 height 13
click at [1219, 286] on input "Recipe Card QR Code" at bounding box center [1217, 284] width 9 height 9
click at [1315, 353] on span "Download" at bounding box center [1318, 348] width 52 height 17
click at [996, 382] on div "Choose your label style Standard FDA label USA (FDA) Standard FDA label Tabular…" at bounding box center [852, 445] width 1388 height 554
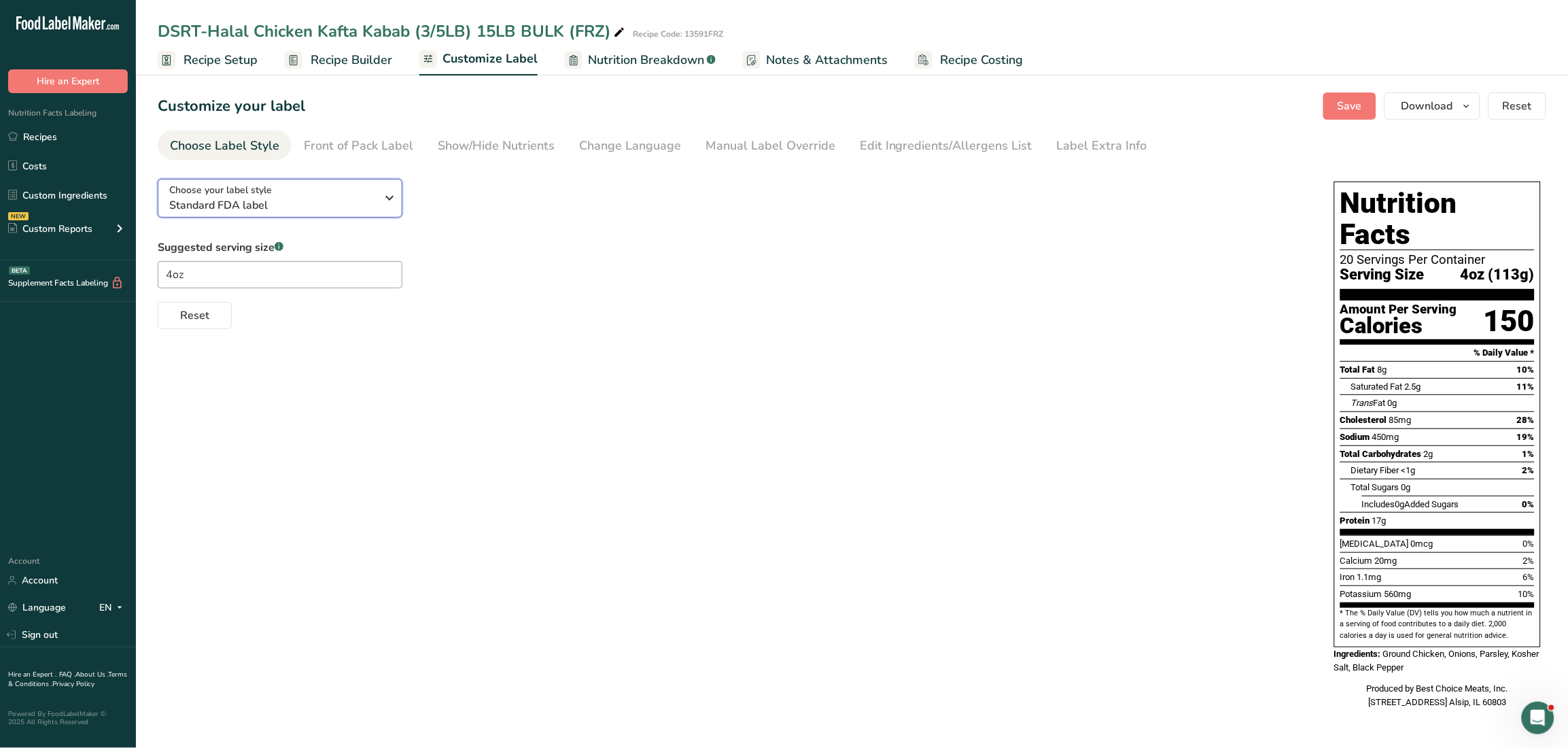
click at [370, 194] on div "Choose your label style Standard FDA label" at bounding box center [273, 198] width 207 height 31
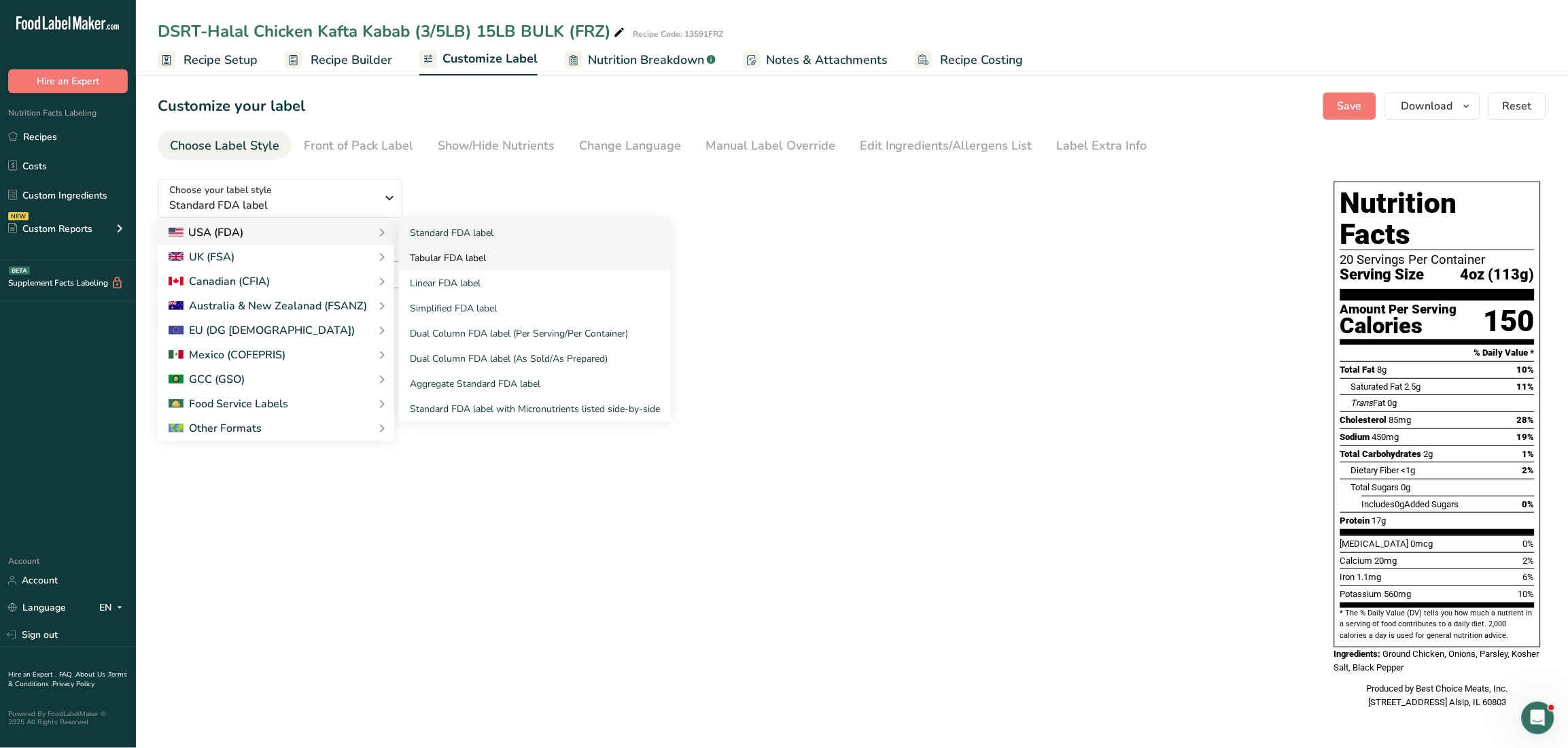
click at [479, 255] on link "Tabular FDA label" at bounding box center [535, 258] width 272 height 25
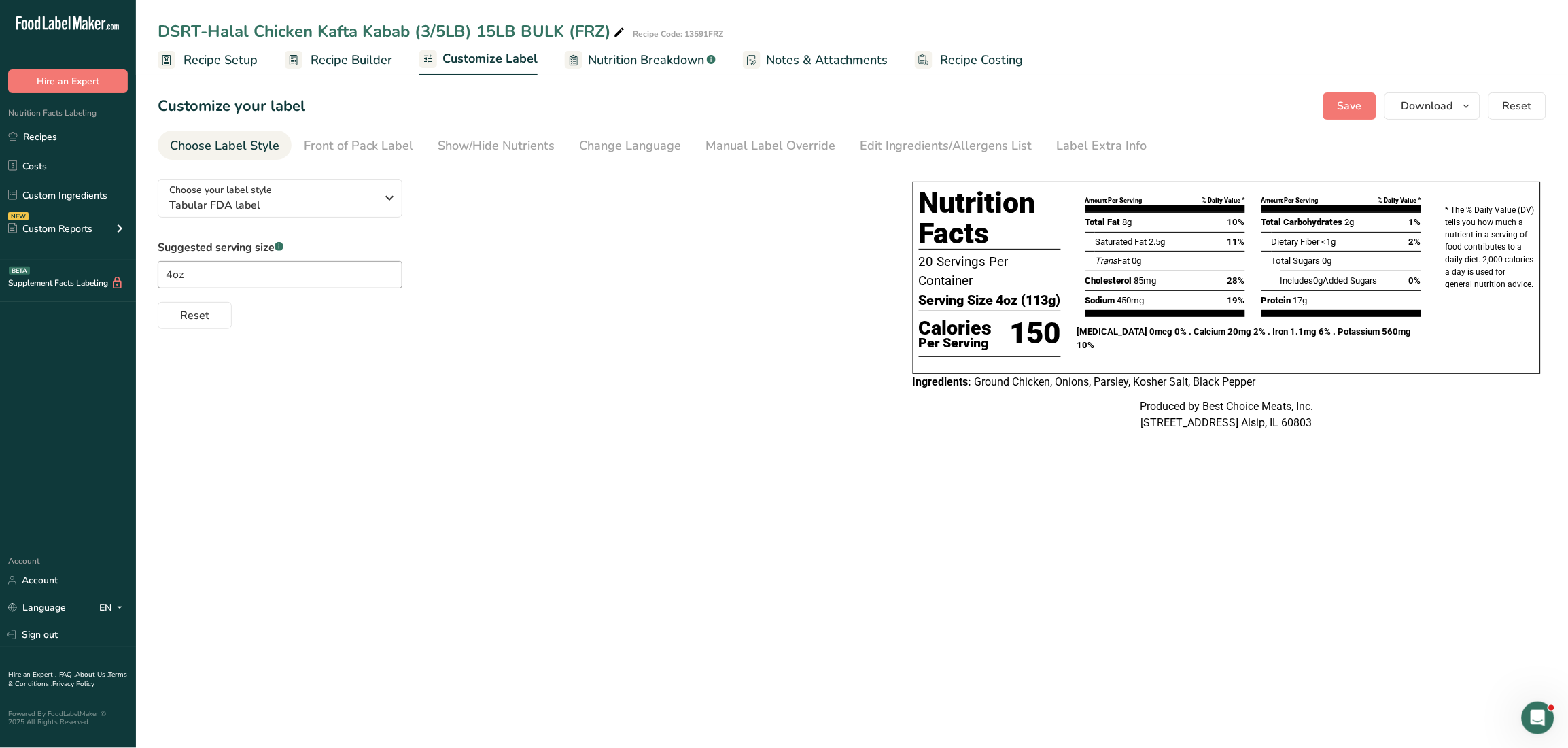
drag, startPoint x: 732, startPoint y: 590, endPoint x: 544, endPoint y: 424, distance: 250.8
click at [544, 424] on div "Choose your label style Tabular FDA label USA (FDA) Standard FDA label Tabular …" at bounding box center [852, 306] width 1388 height 276
click at [1479, 108] on button "Download" at bounding box center [1433, 106] width 96 height 28
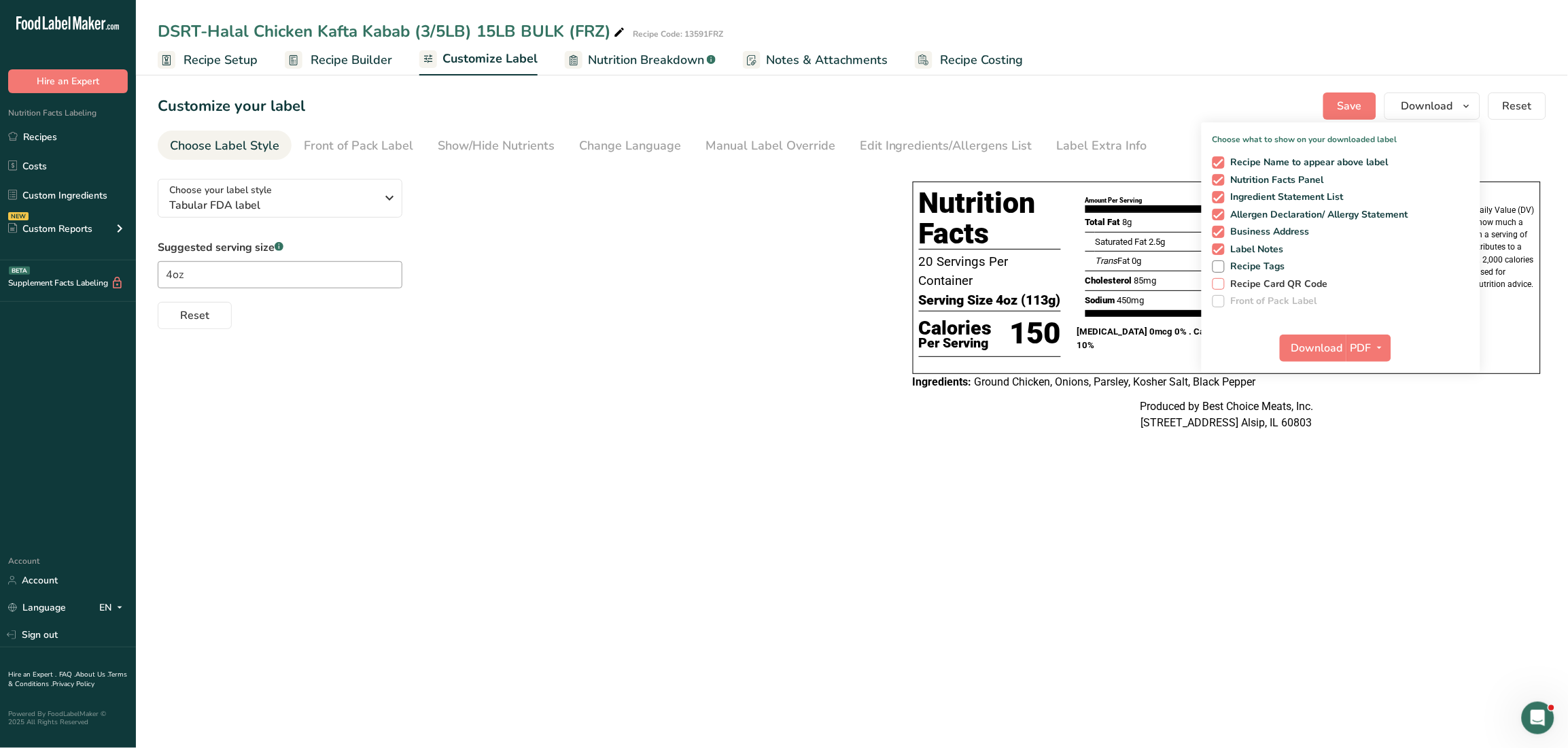
click at [1279, 288] on span "Recipe Card QR Code" at bounding box center [1277, 284] width 104 height 13
click at [1222, 288] on input "Recipe Card QR Code" at bounding box center [1217, 284] width 9 height 9
checkbox input "true"
click at [1318, 352] on span "Download" at bounding box center [1318, 348] width 52 height 17
click at [1165, 59] on ul "Recipe Setup Recipe Builder Customize Label Nutrition Breakdown .a-a{fill:#3473…" at bounding box center [852, 59] width 1433 height 32
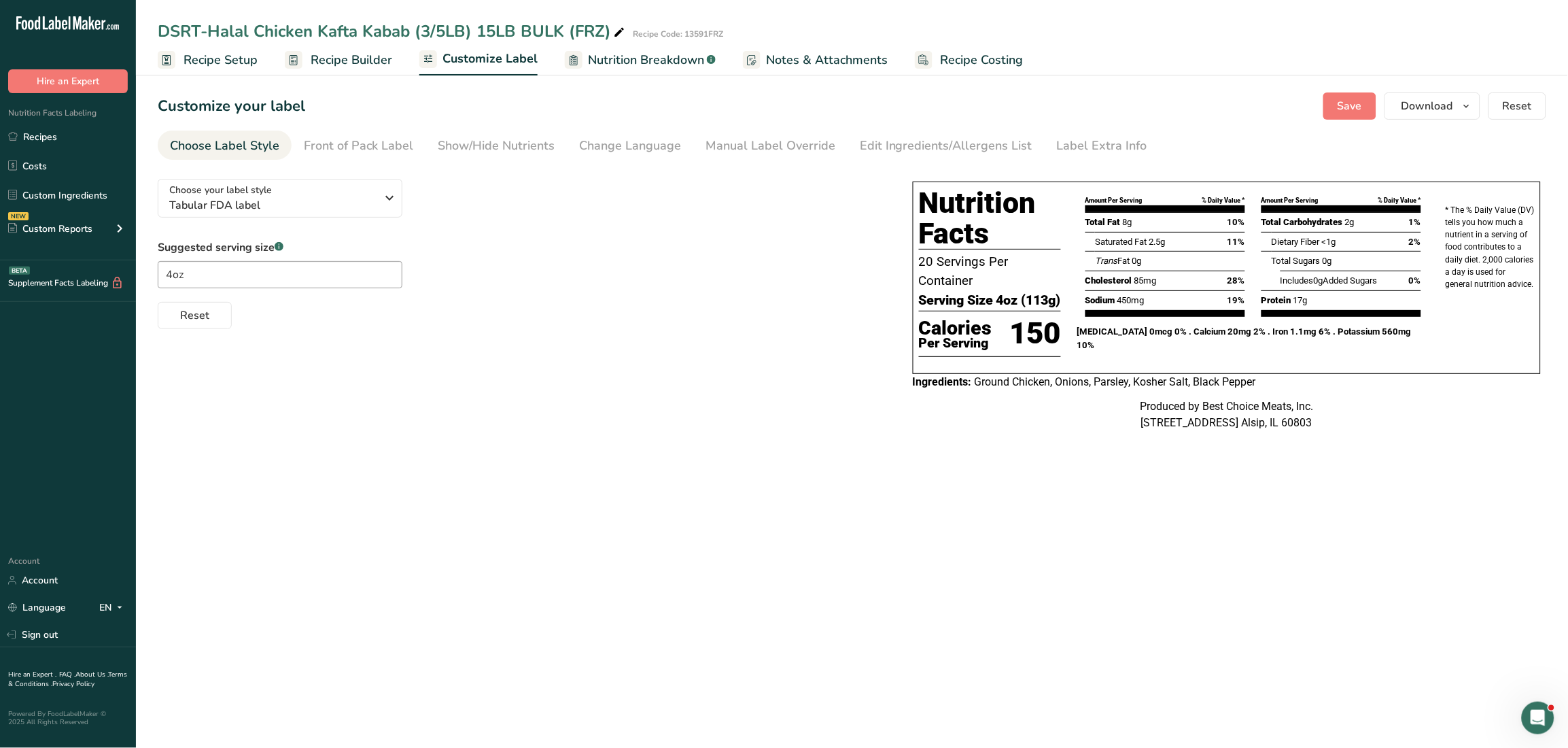
click at [1061, 608] on main "DSRT-Halal Chicken Kafta Kabab (3/5LB) 15LB BULK (FRZ) Recipe Code: 13591FRZ Re…" at bounding box center [784, 374] width 1568 height 748
click at [36, 148] on link "Recipes" at bounding box center [68, 136] width 136 height 26
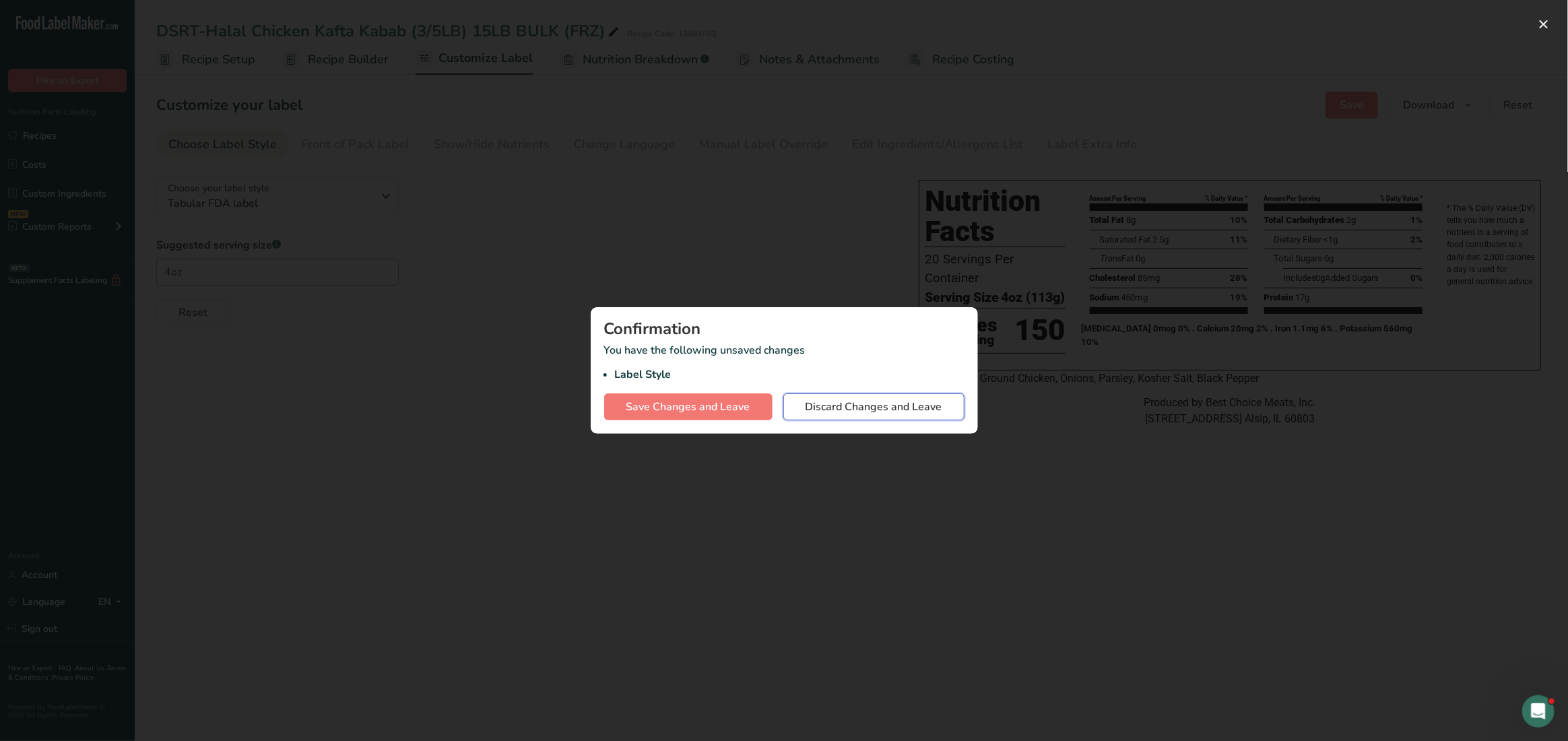
click at [872, 399] on span "Discard Changes and Leave" at bounding box center [874, 407] width 137 height 17
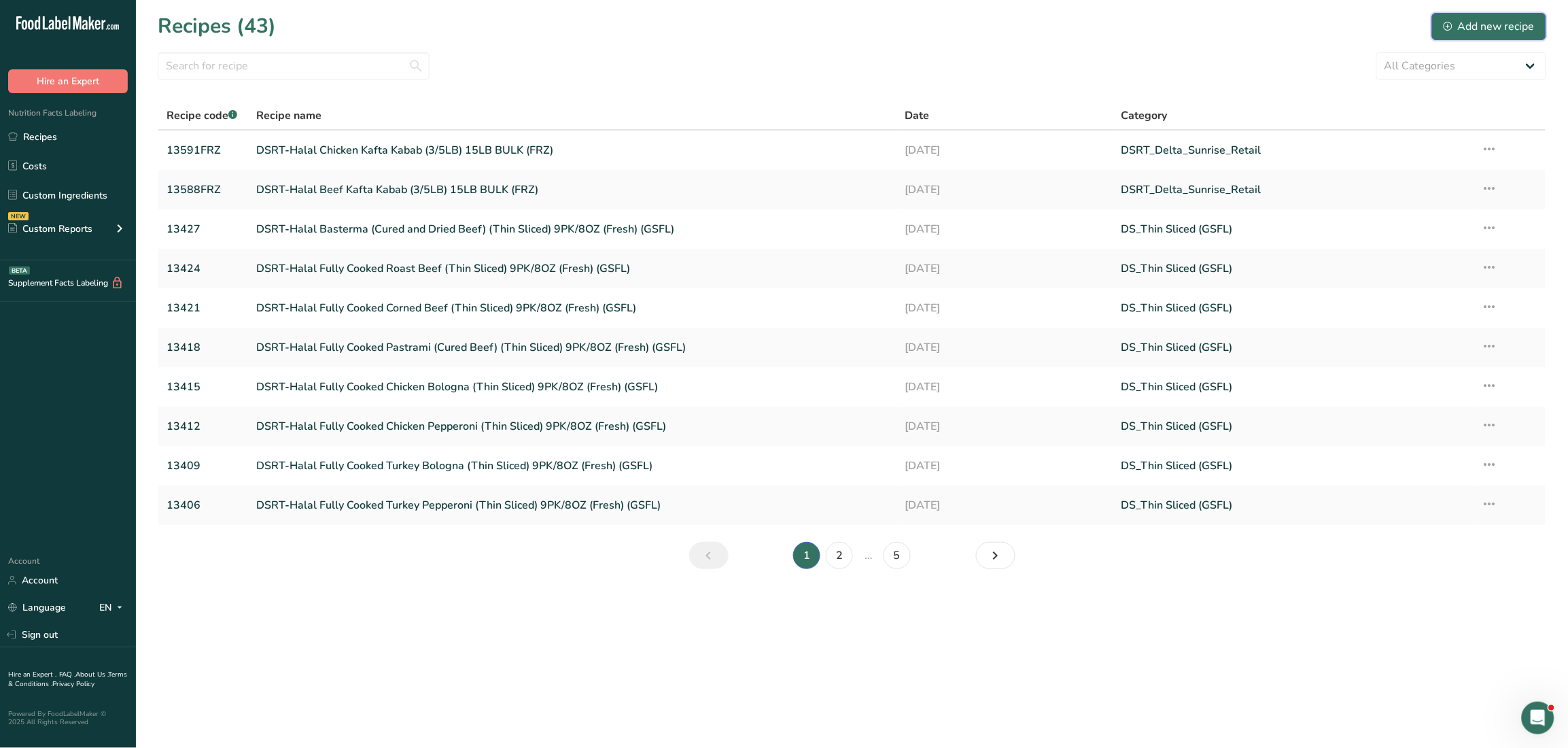
click at [1485, 18] on div "Add new recipe" at bounding box center [1489, 27] width 91 height 17
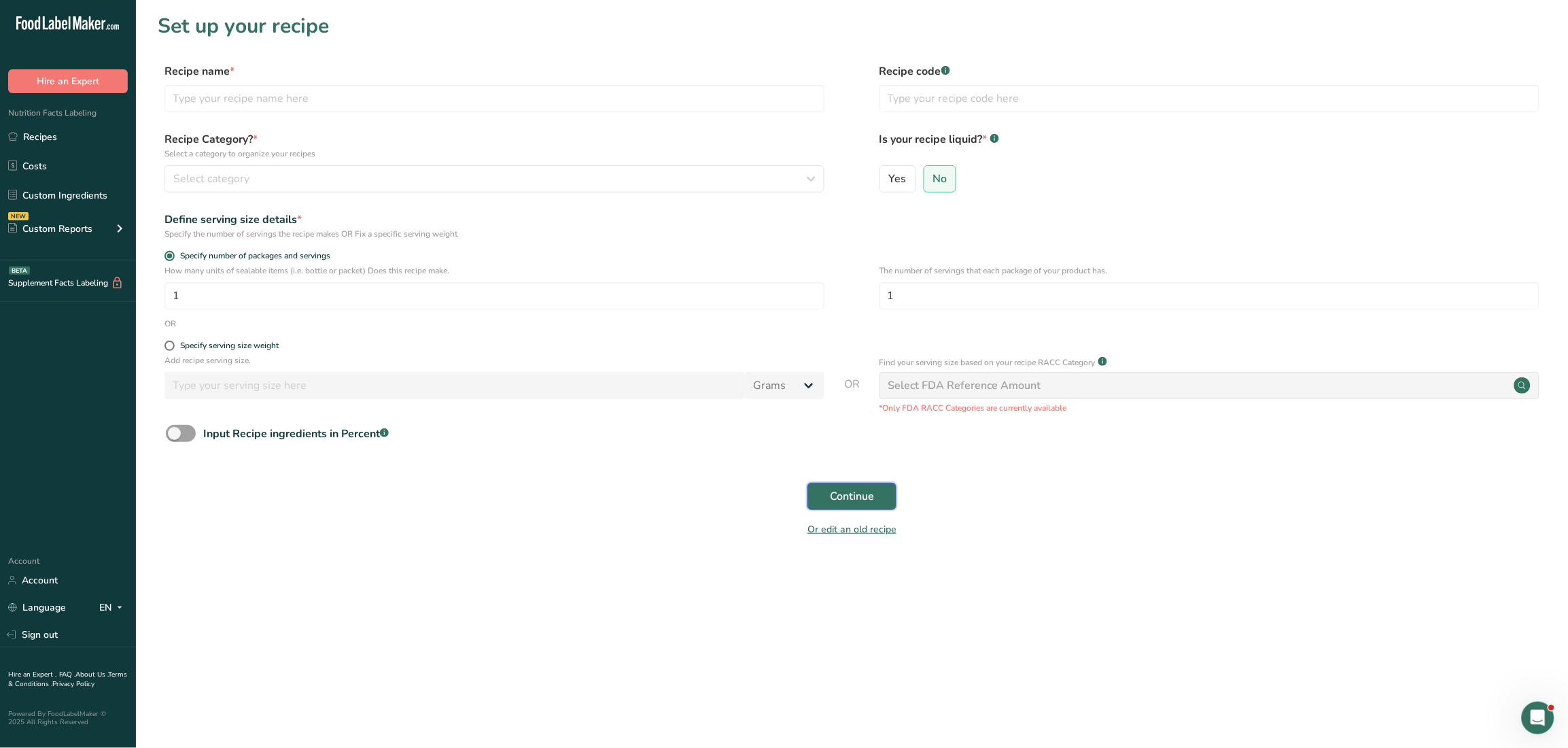
click at [851, 502] on span "Continue" at bounding box center [852, 497] width 44 height 17
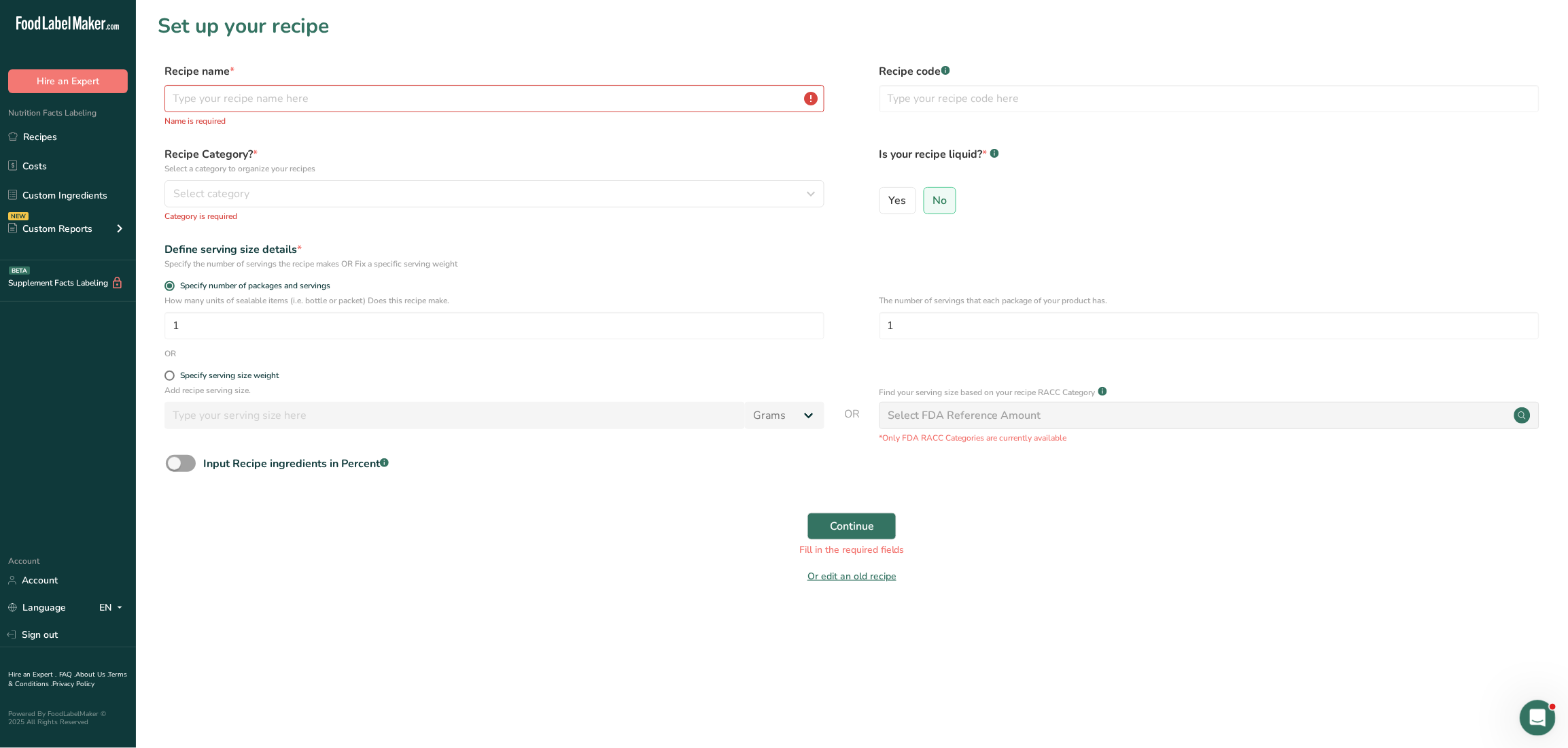
click at [1534, 715] on icon "Open Intercom Messenger" at bounding box center [1535, 715] width 23 height 23
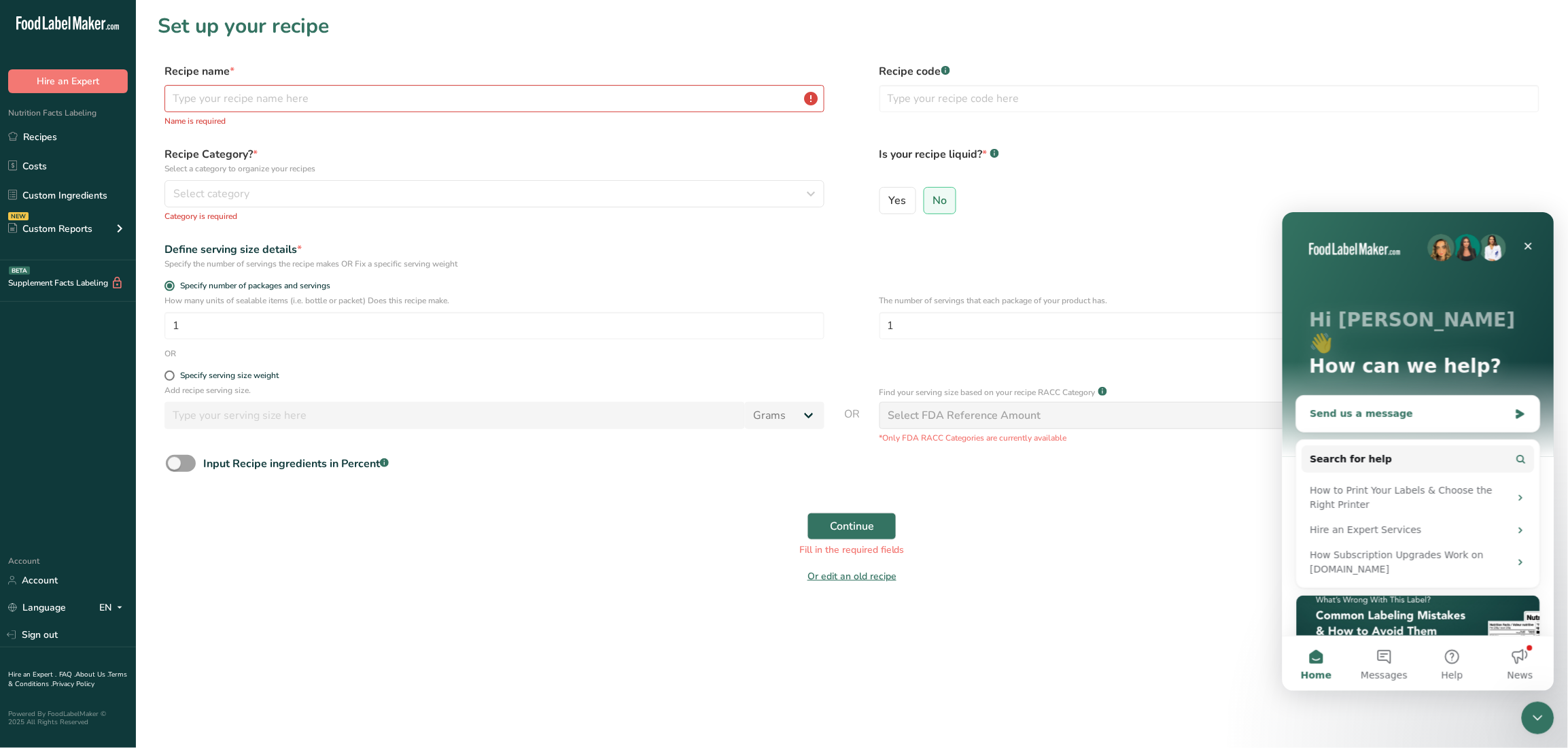
click at [1399, 406] on div "Send us a message" at bounding box center [1409, 412] width 200 height 14
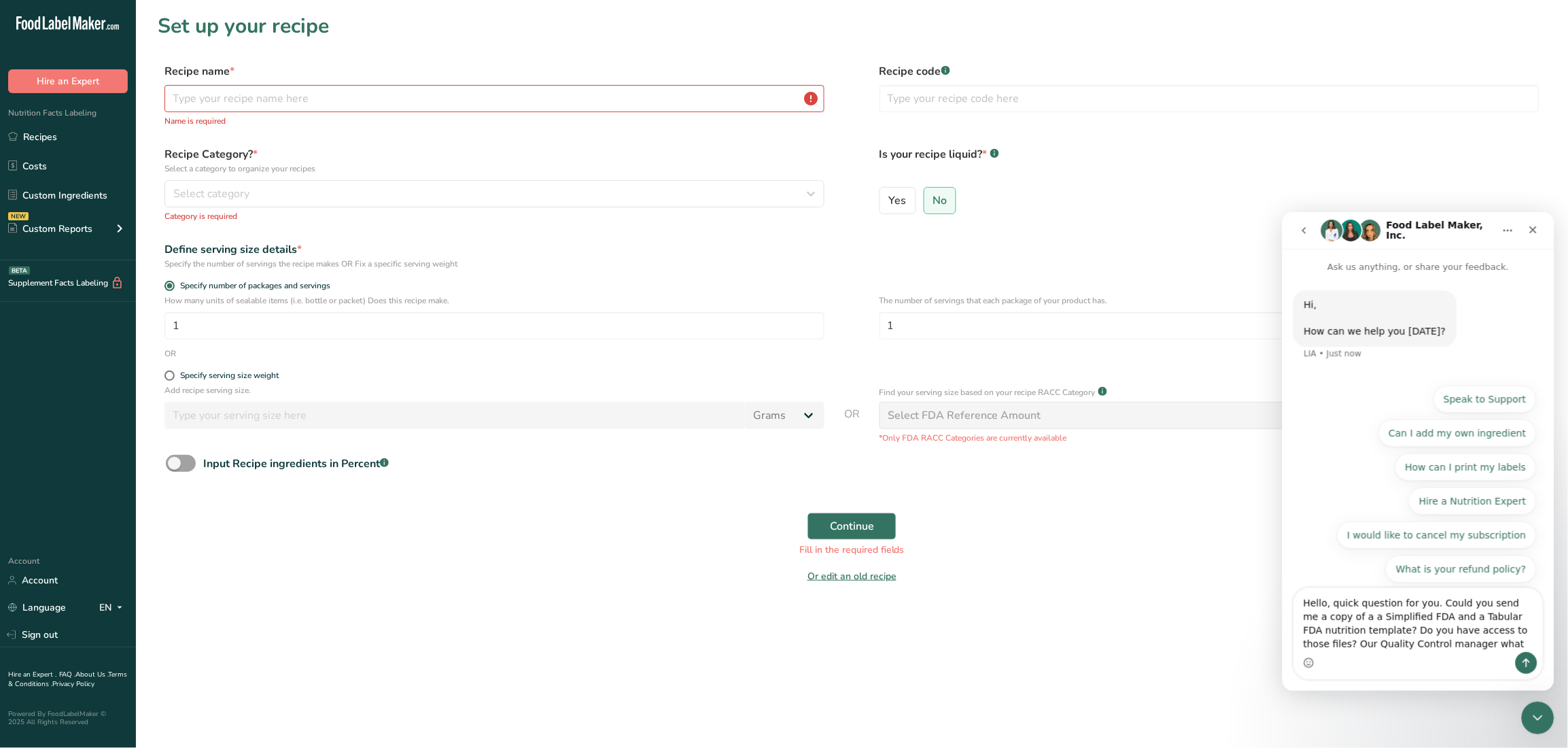
click at [1450, 648] on textarea "Hello, quick question for you. Could you send me a copy of a a Simplified FDA a…" at bounding box center [1418, 619] width 249 height 64
click at [1345, 617] on textarea "Hello, quick question for you. Could you send me a copy of a a Simplified FDA a…" at bounding box center [1418, 612] width 249 height 78
click at [1491, 640] on textarea "Hello, quick question for you. Could you send me a copy of a Simplified FDA and…" at bounding box center [1418, 612] width 249 height 78
type textarea "Hello, quick question for you. Could you send me a copy of a Simplified FDA and…"
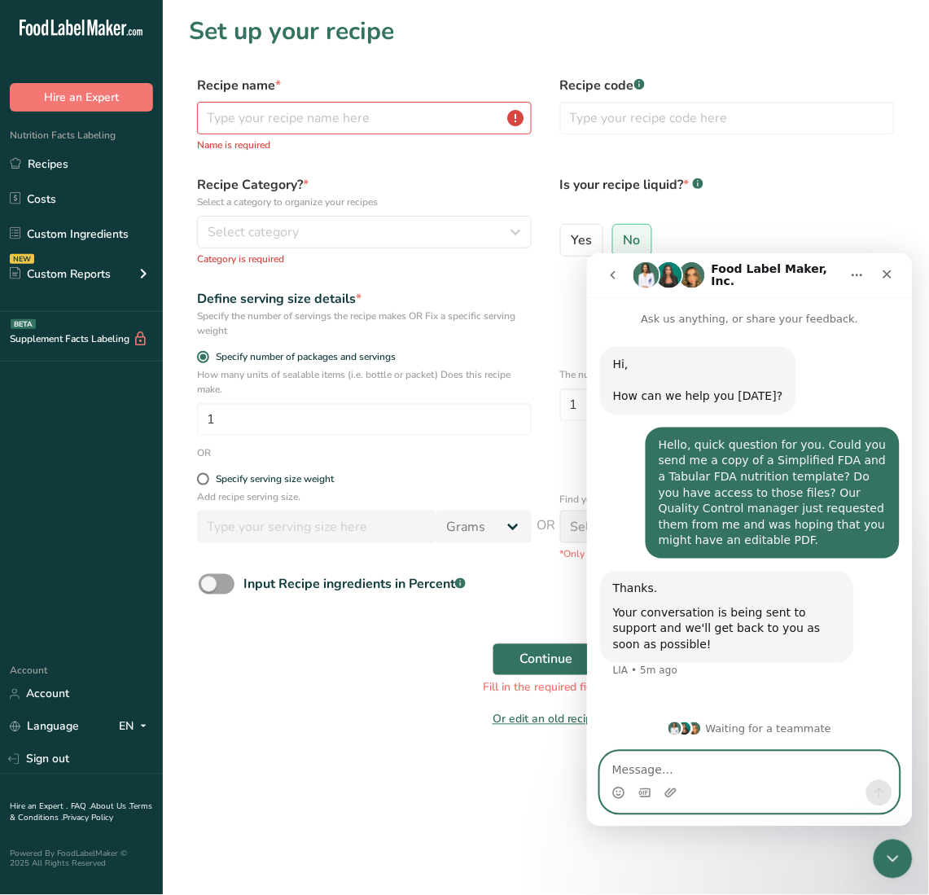
click at [810, 765] on textarea "Message…" at bounding box center [749, 766] width 298 height 28
type textarea "Thank you!"
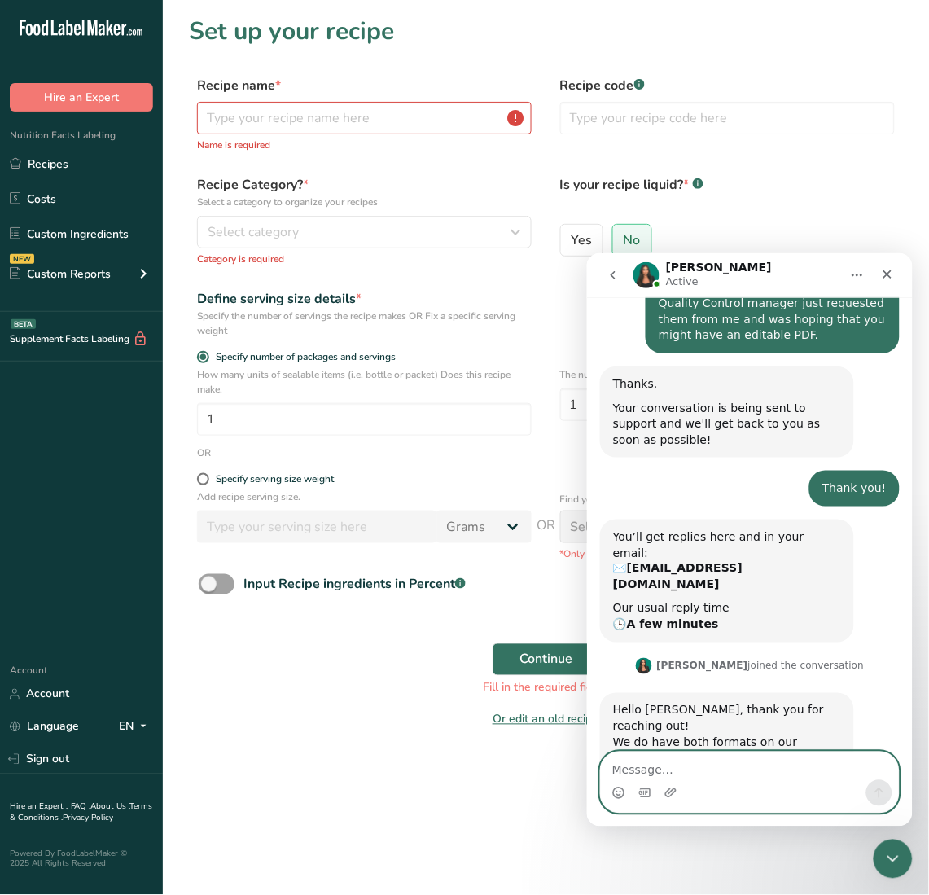
scroll to position [261, 0]
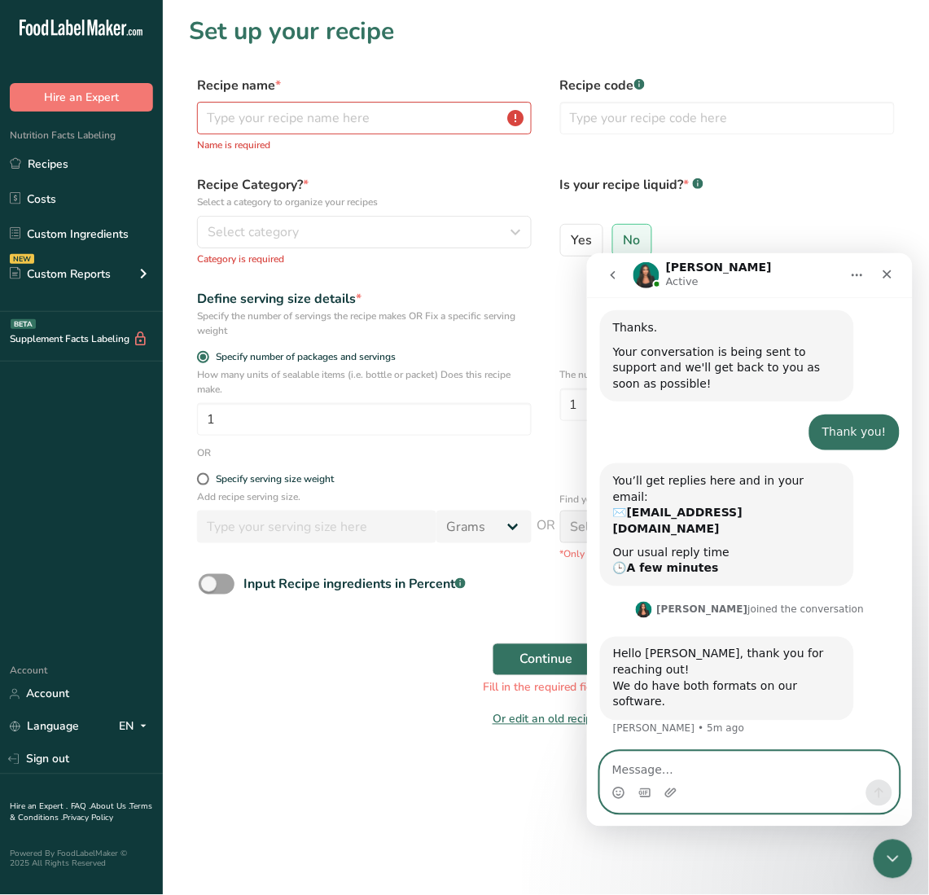
click at [791, 767] on textarea "Message…" at bounding box center [749, 766] width 298 height 28
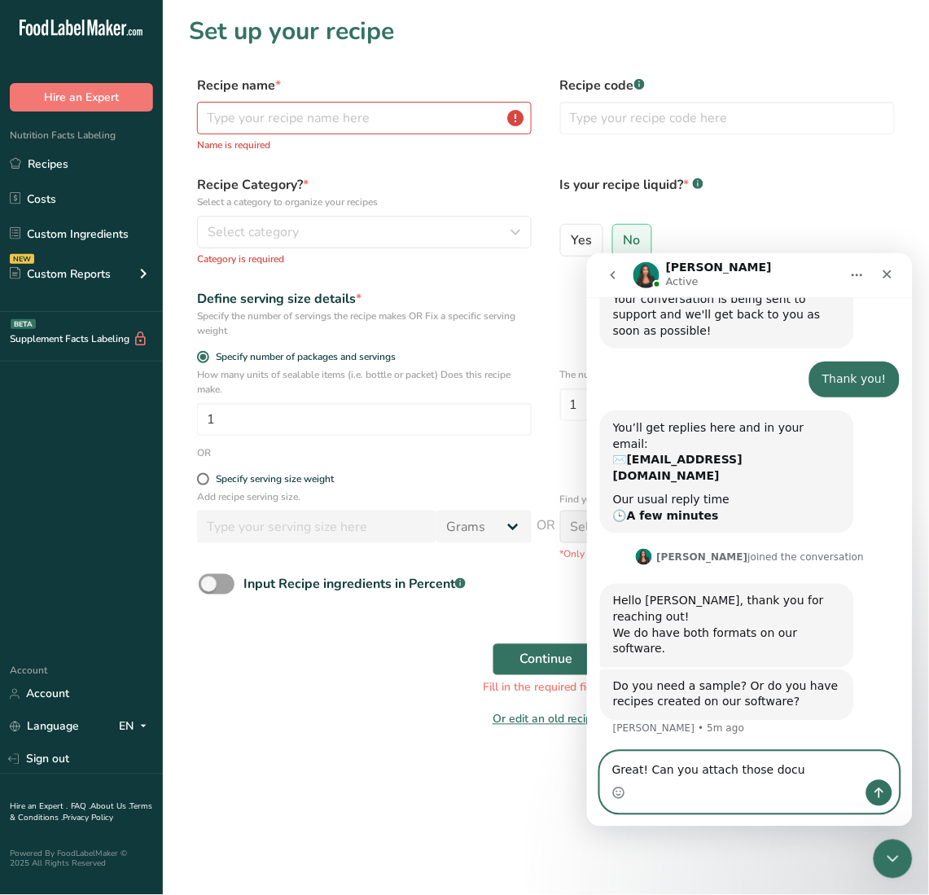
scroll to position [252, 0]
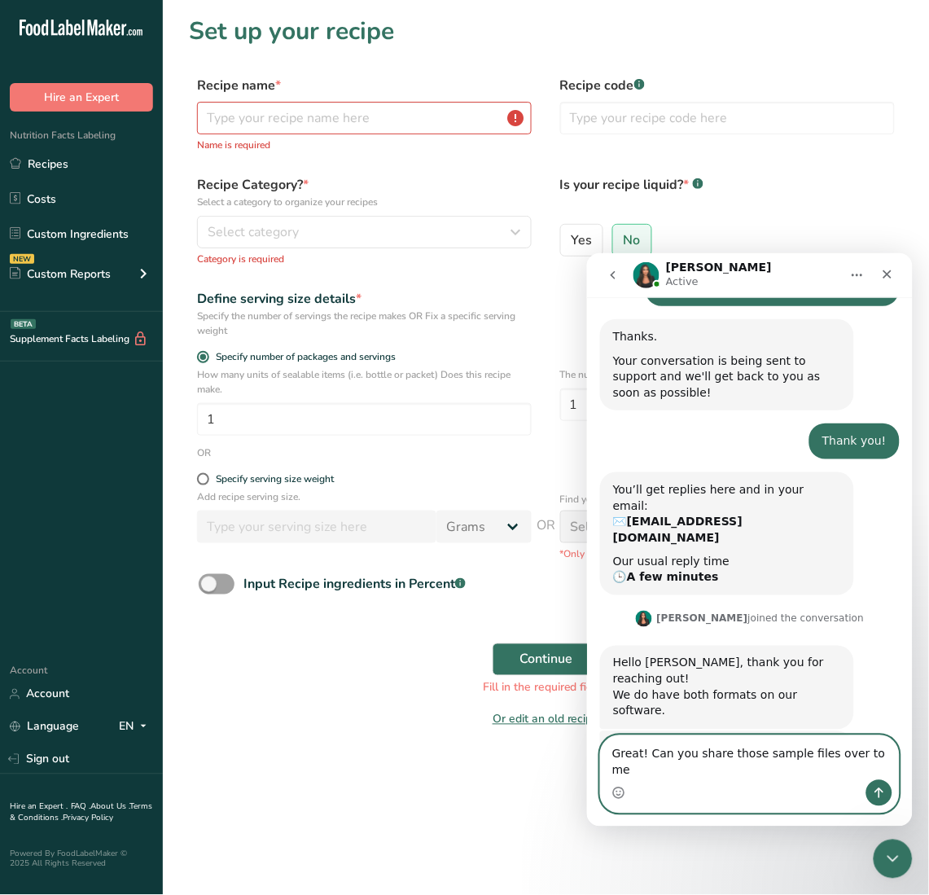
type textarea "Great! Can you share those sample files over to me?"
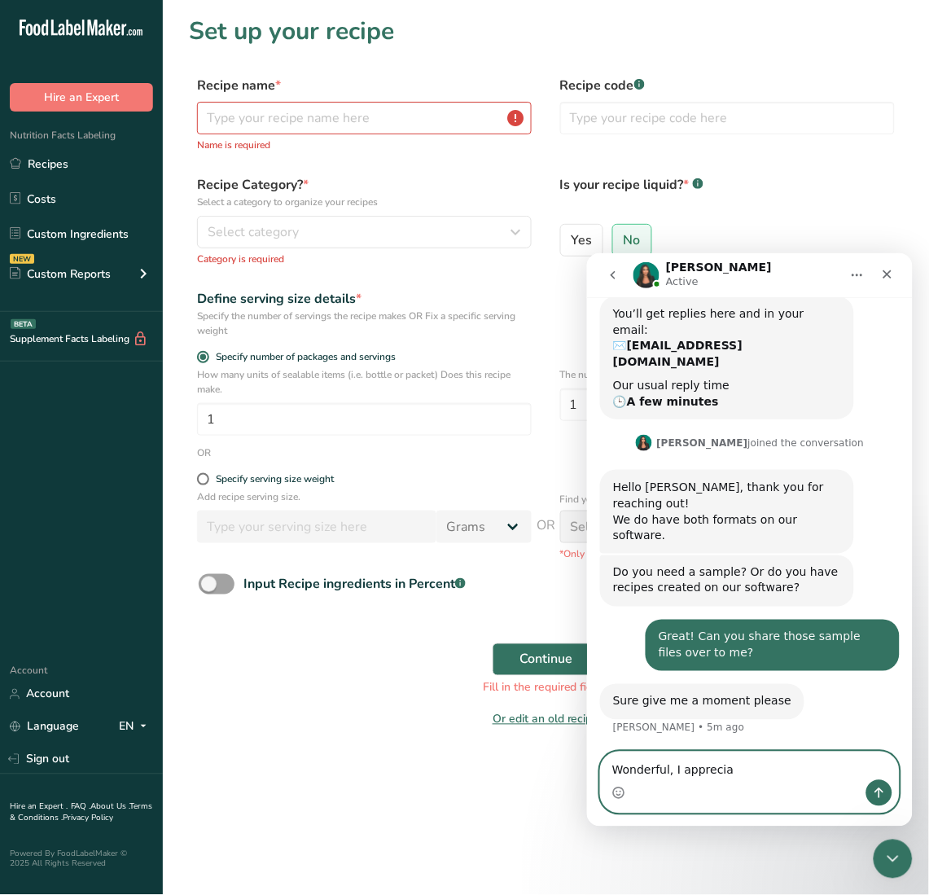
scroll to position [365, 0]
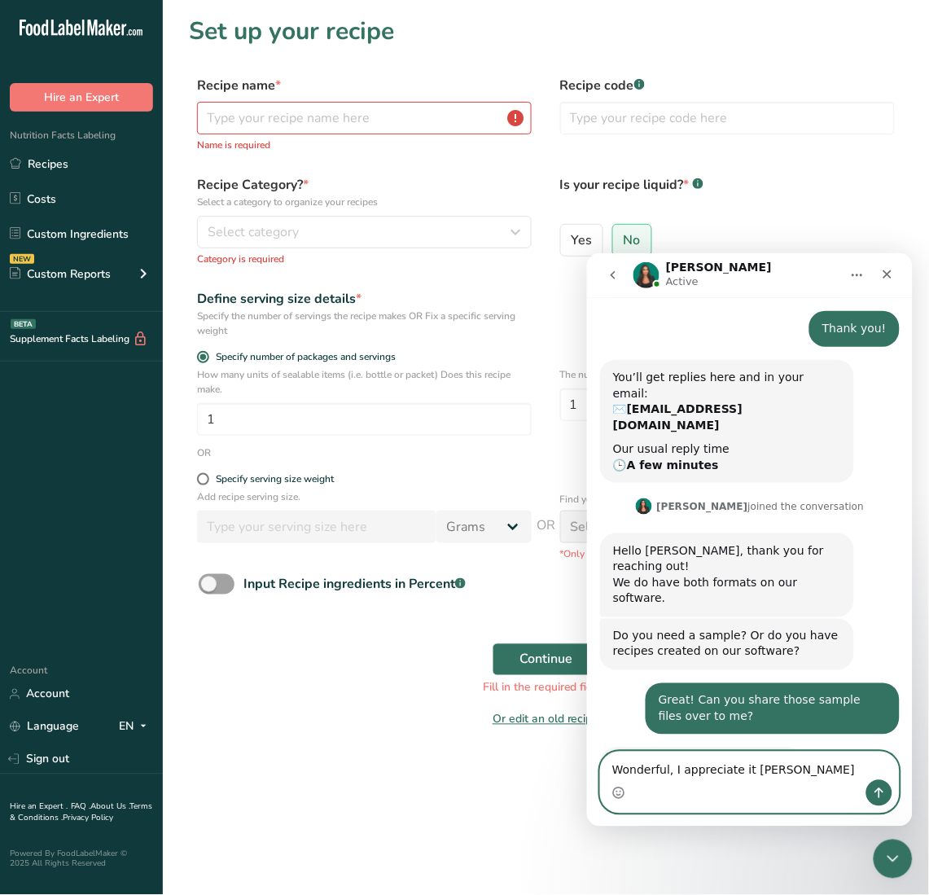
type textarea "Wonderful, I appreciate it [PERSON_NAME]."
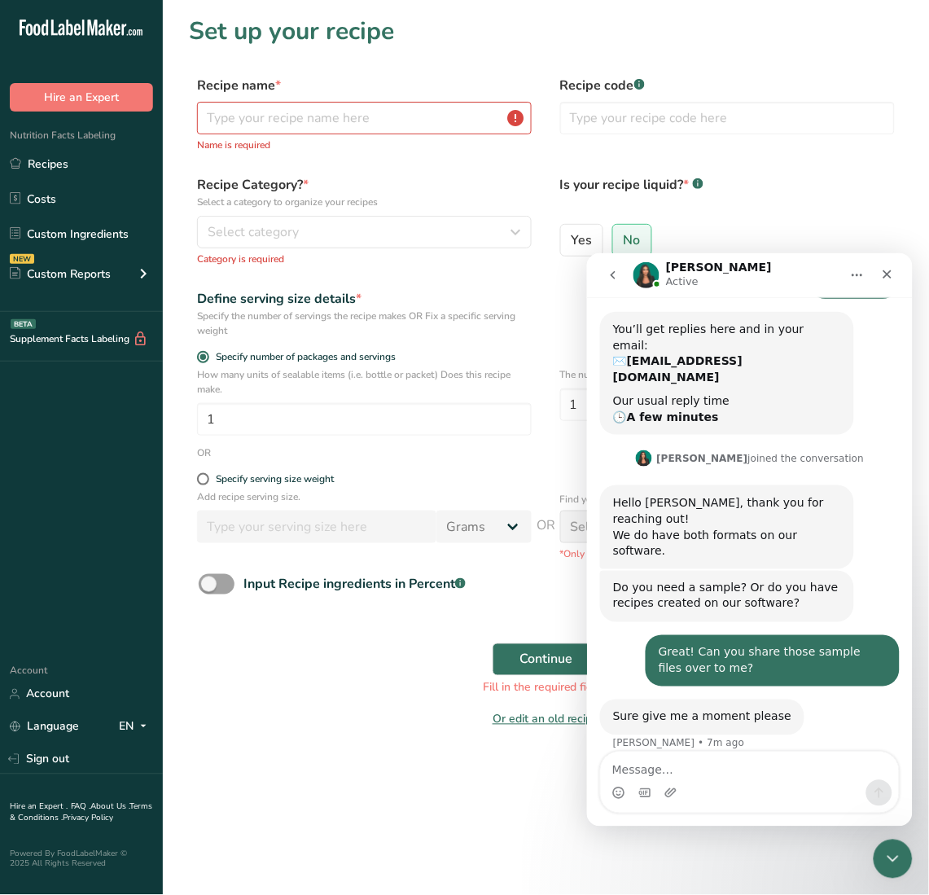
scroll to position [476, 0]
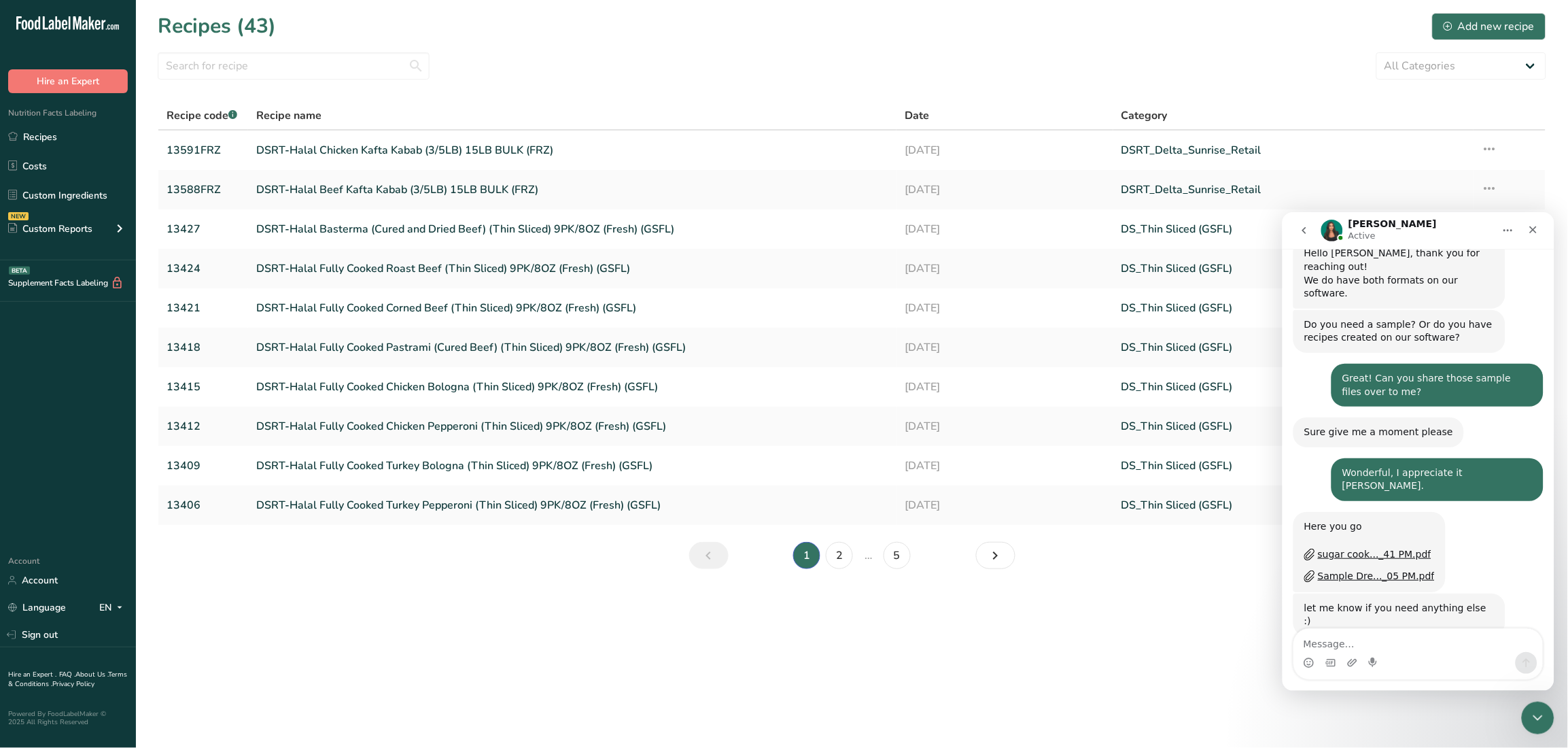
scroll to position [518, 0]
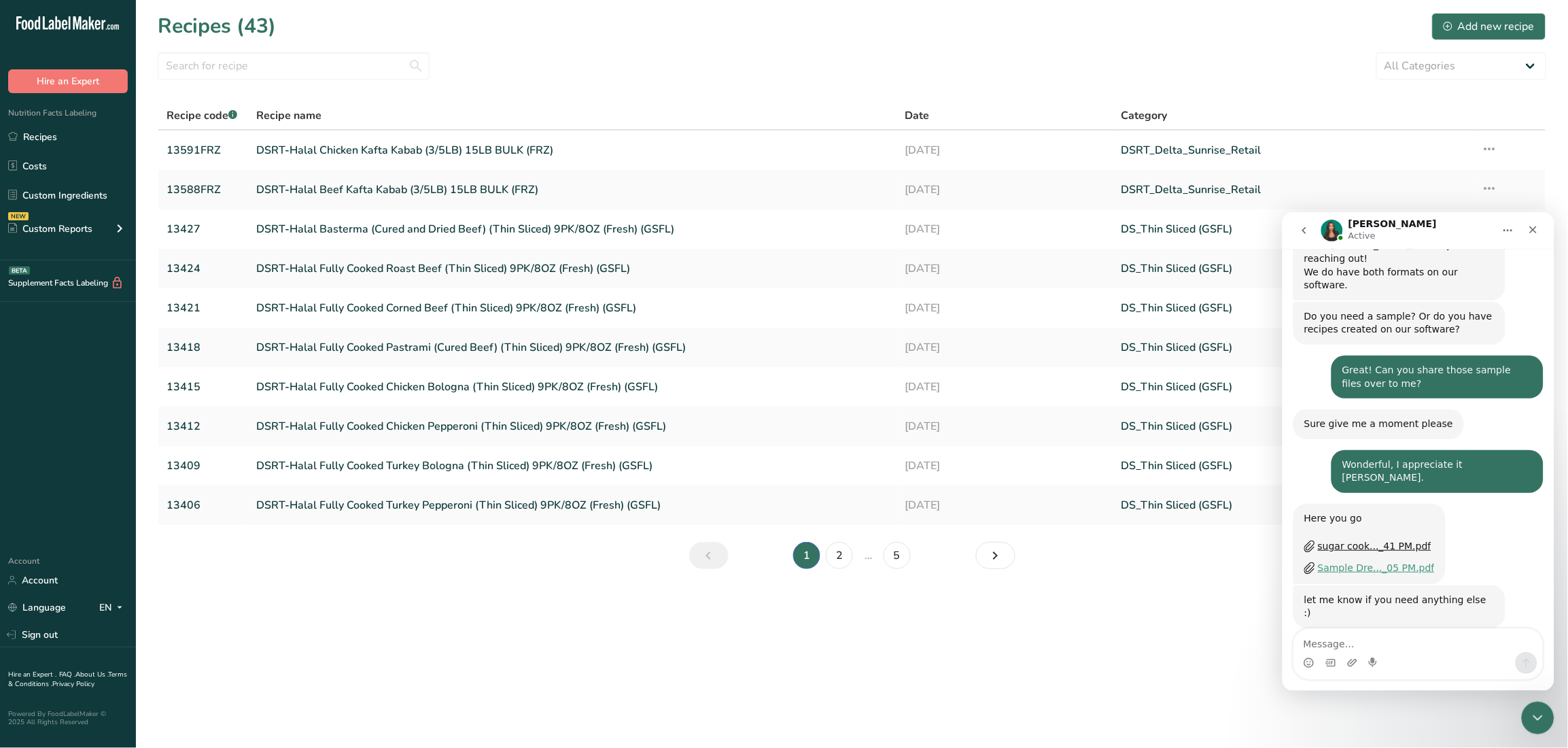
click at [1374, 560] on div "Sample Dre..._05 PM.pdf" at bounding box center [1376, 567] width 117 height 14
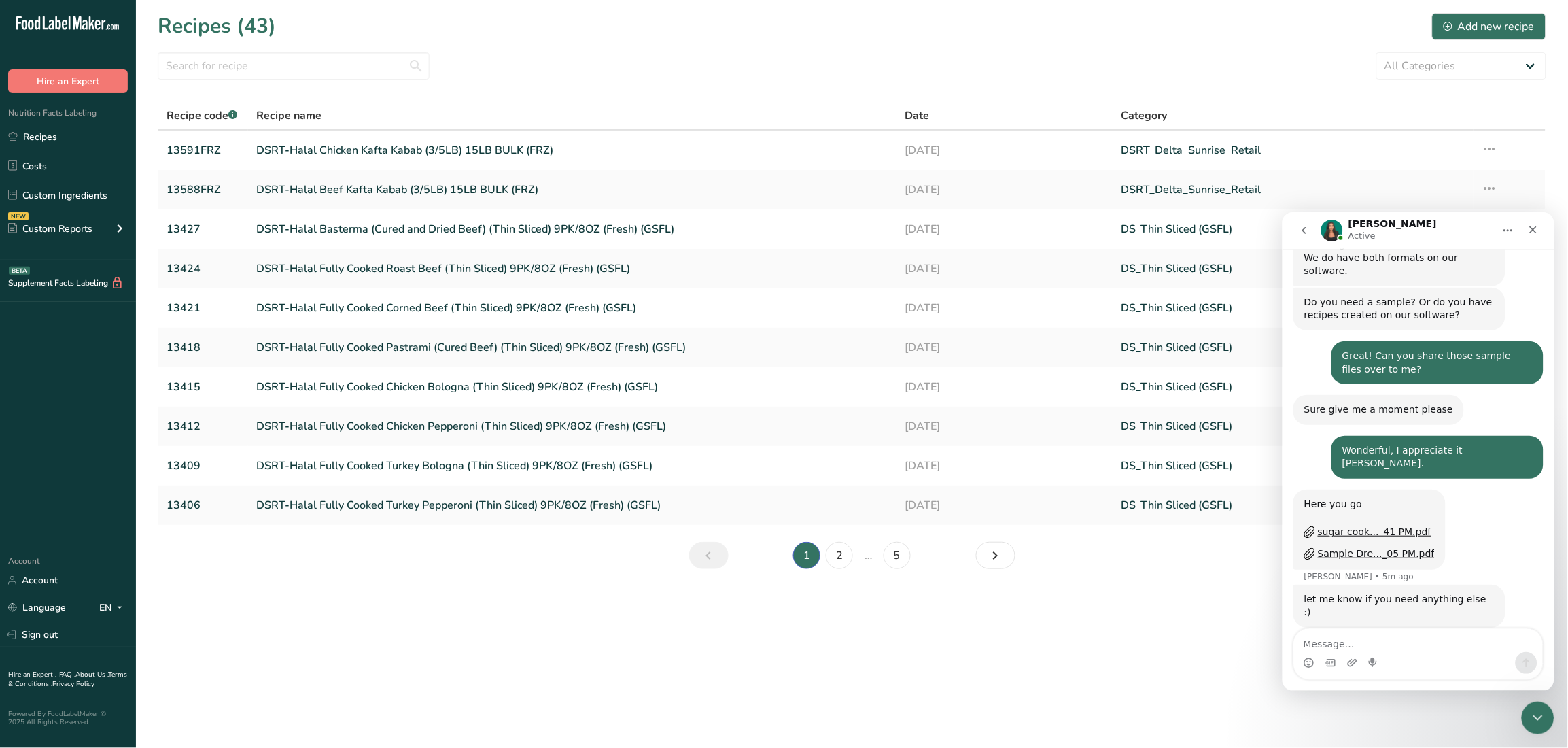
scroll to position [480, 0]
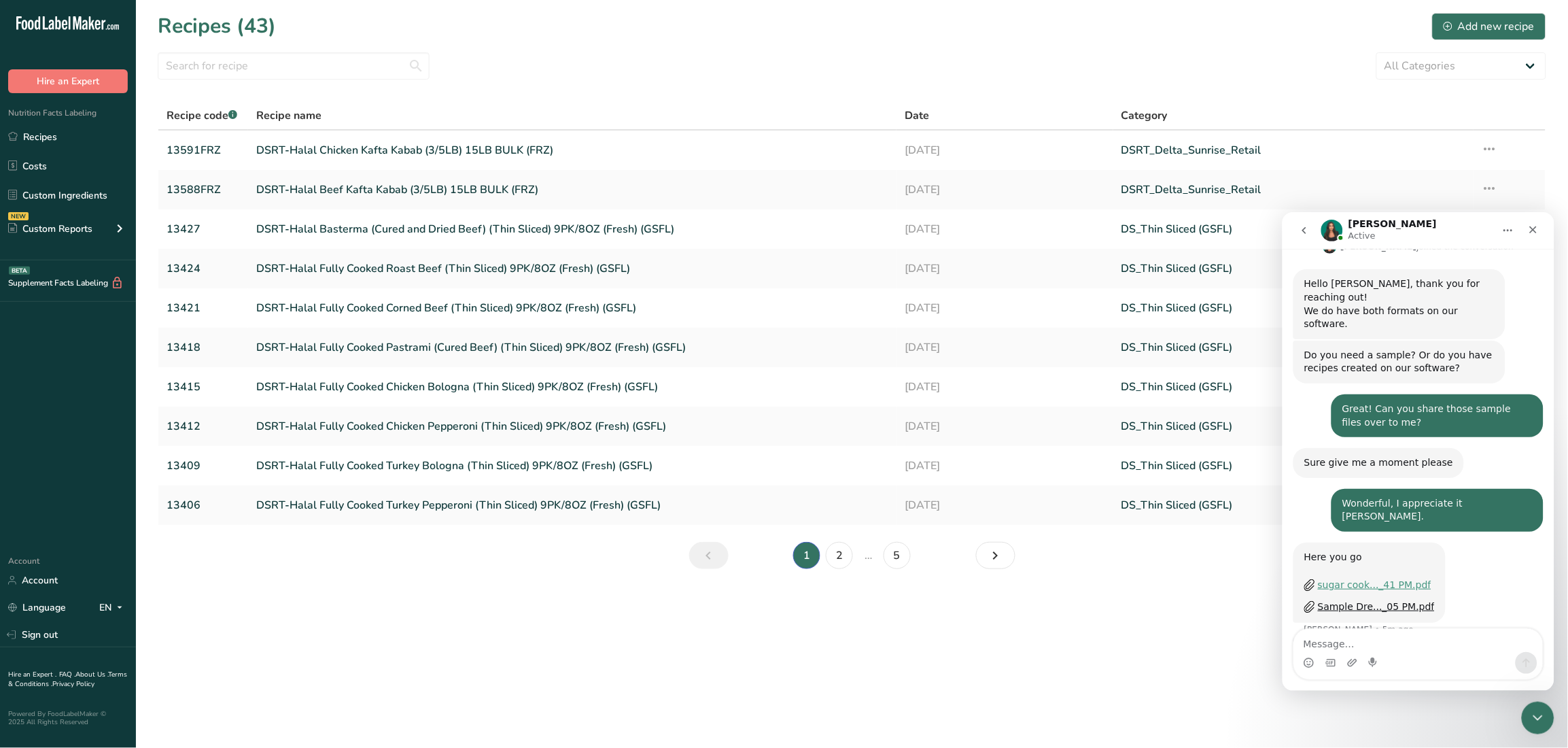
click at [1374, 577] on div "sugar cook..._41 PM.pdf" at bounding box center [1374, 584] width 114 height 14
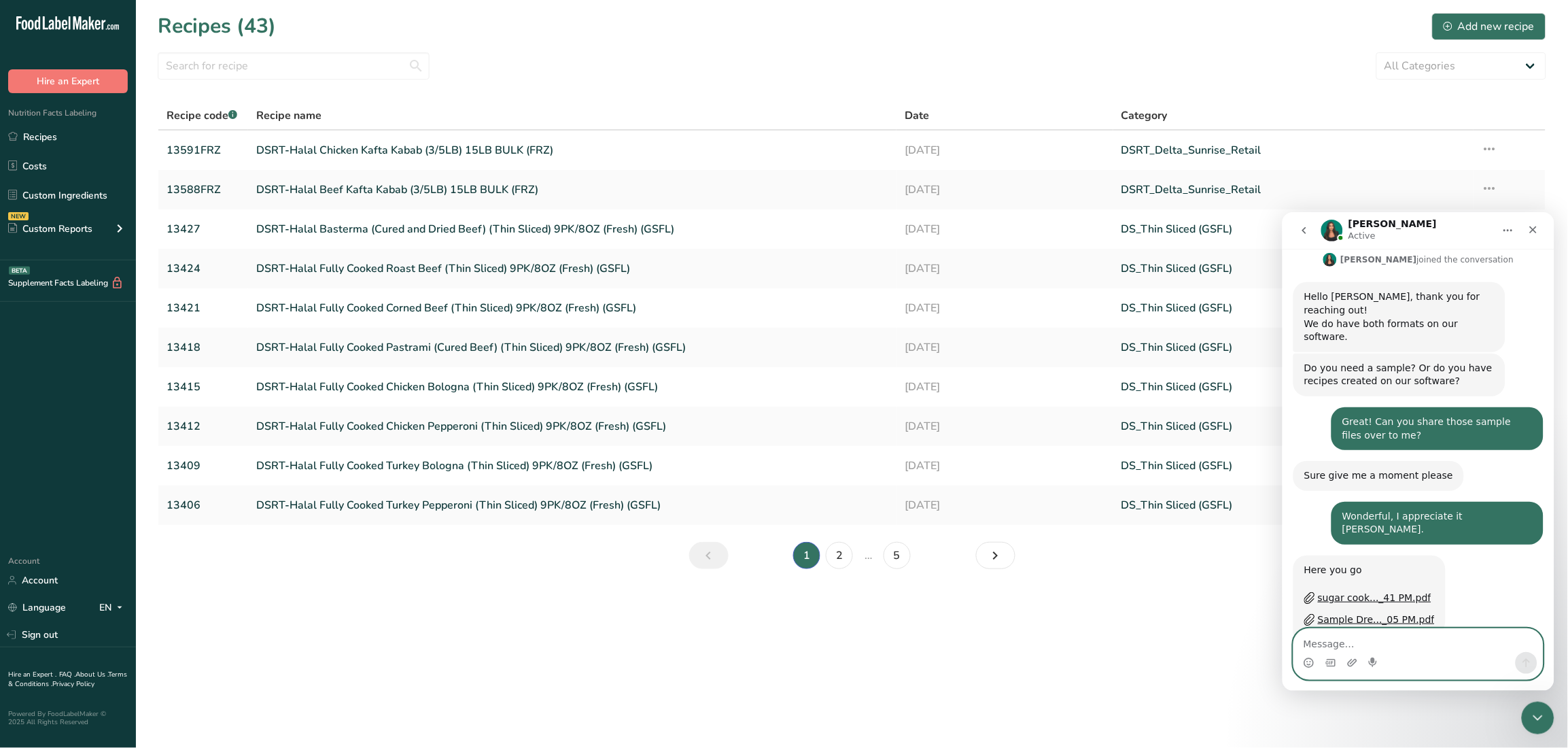
click at [1378, 641] on textarea "Message…" at bounding box center [1418, 639] width 249 height 23
type textarea "Thank you! I'll let you know!"
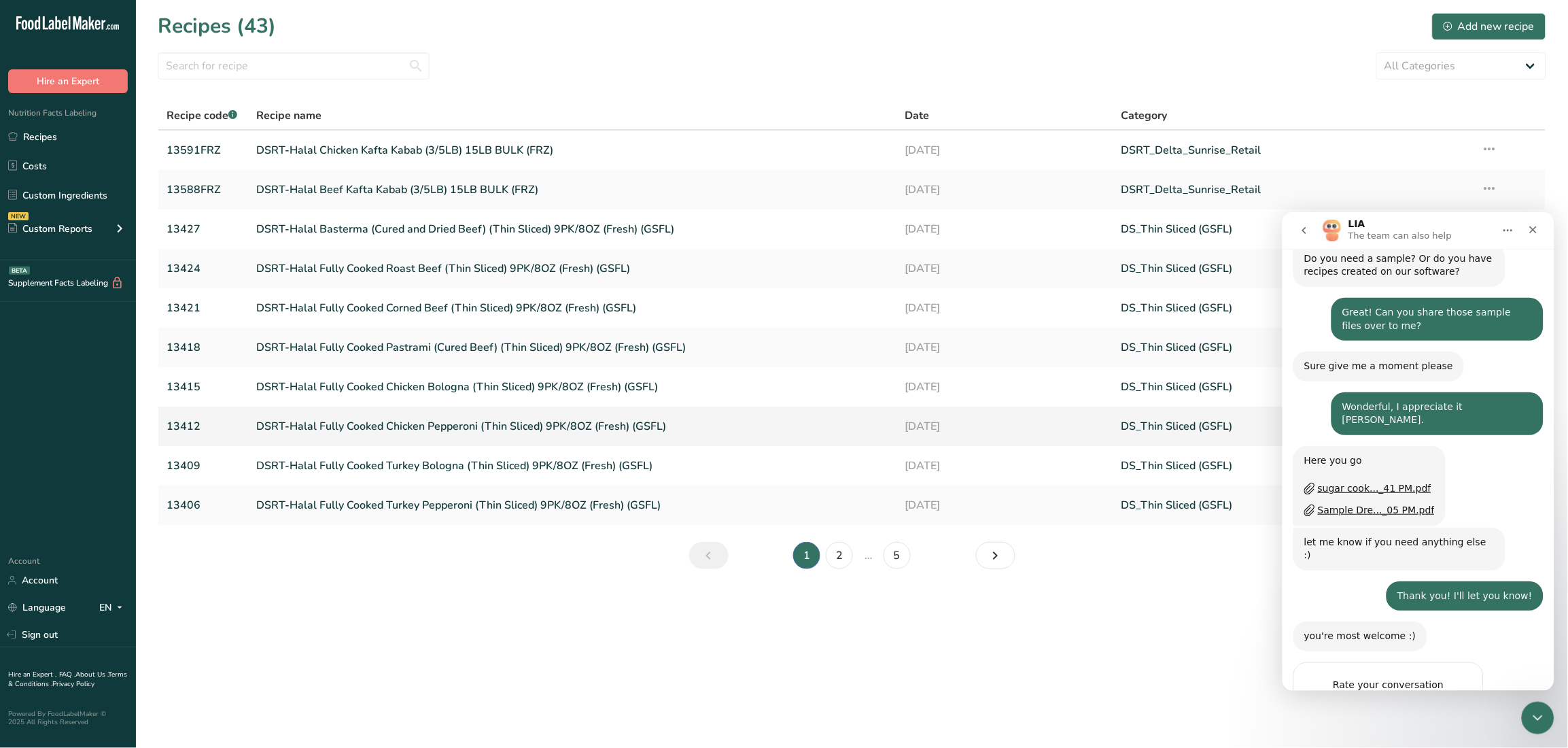
scroll to position [577, 0]
click at [418, 139] on link "DSRT-Halal Chicken Kafta Kabab (3/5LB) 15LB BULK (FRZ)" at bounding box center [572, 150] width 632 height 28
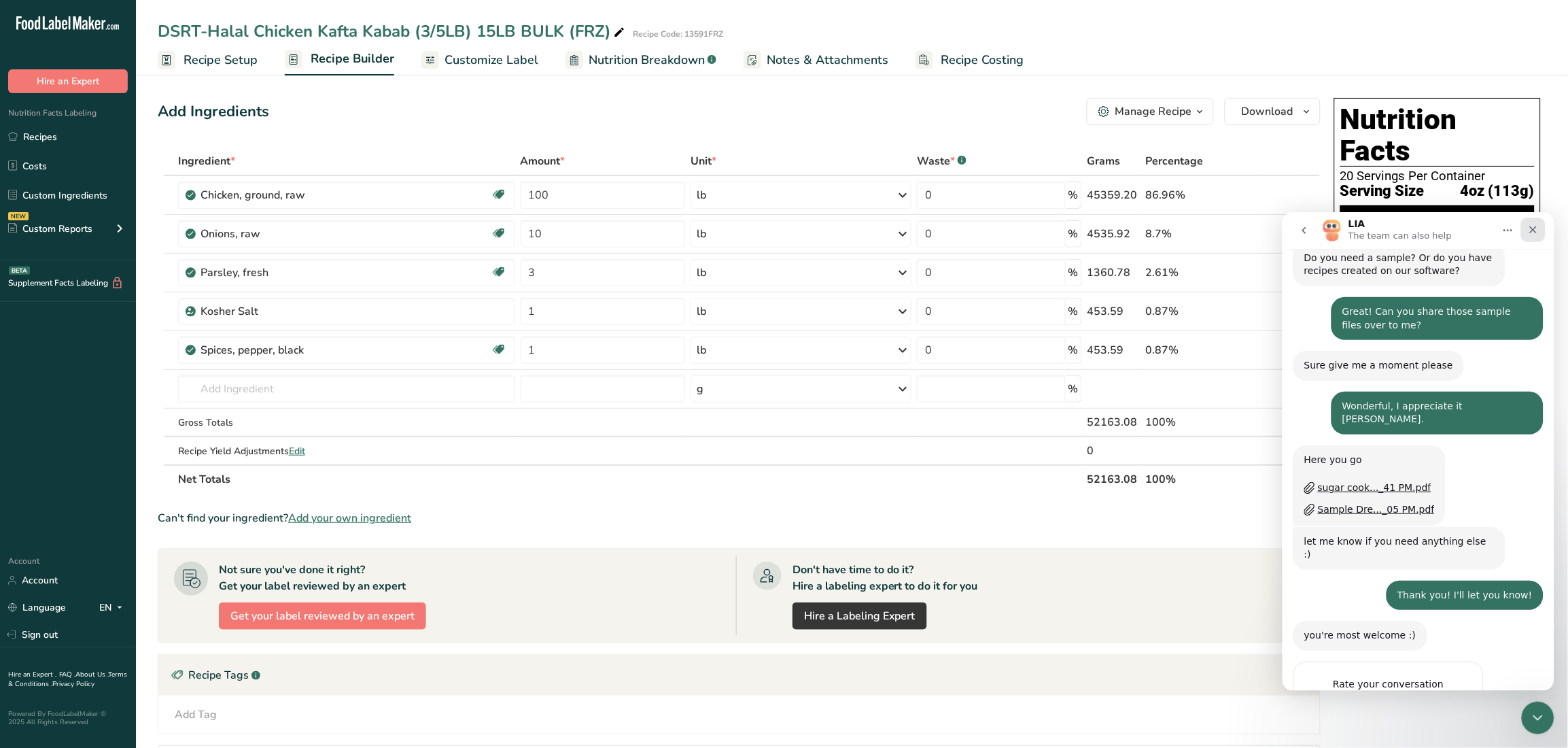
click at [1538, 234] on icon "Close" at bounding box center [1533, 229] width 11 height 11
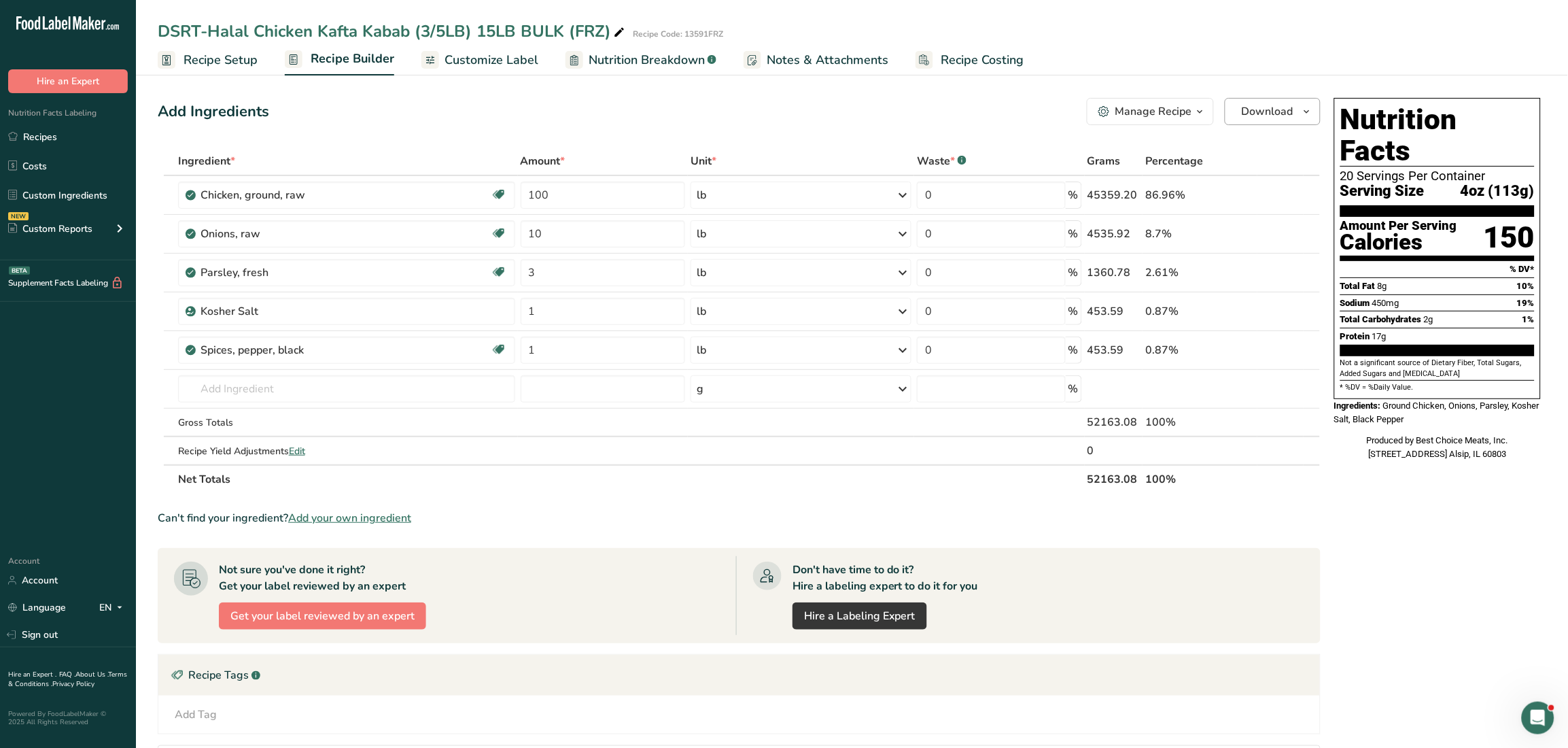
scroll to position [576, 0]
click at [1307, 109] on icon "button" at bounding box center [1307, 112] width 11 height 17
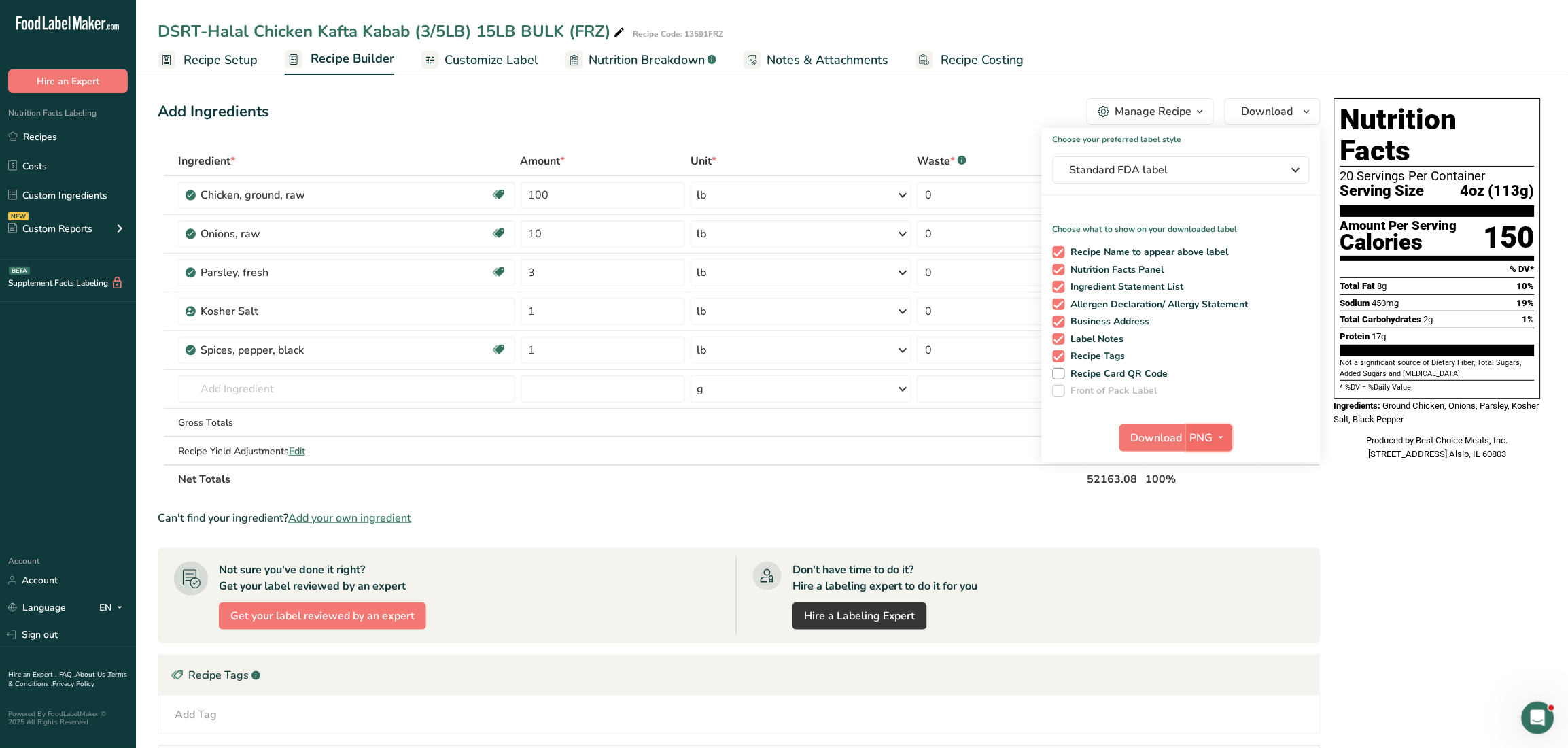
click at [1211, 444] on span "PNG" at bounding box center [1202, 438] width 23 height 17
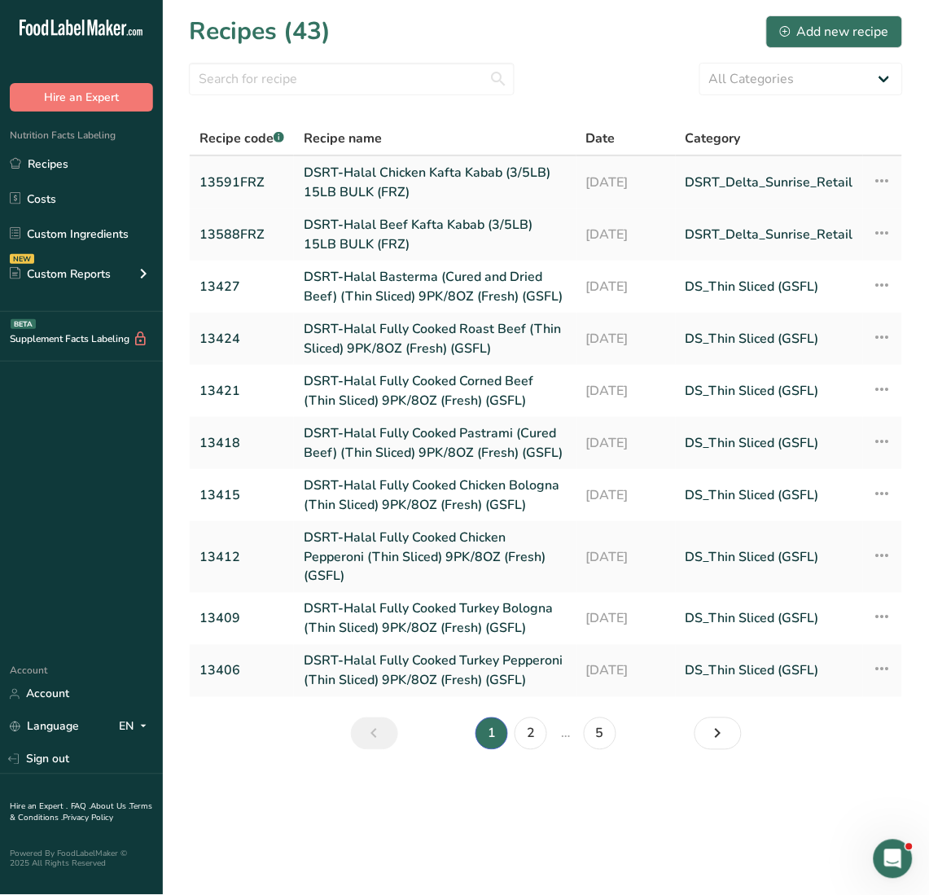
click at [450, 173] on link "DSRT-Halal Chicken Kafta Kabab (3/5LB) 15LB BULK (FRZ)" at bounding box center [435, 182] width 263 height 39
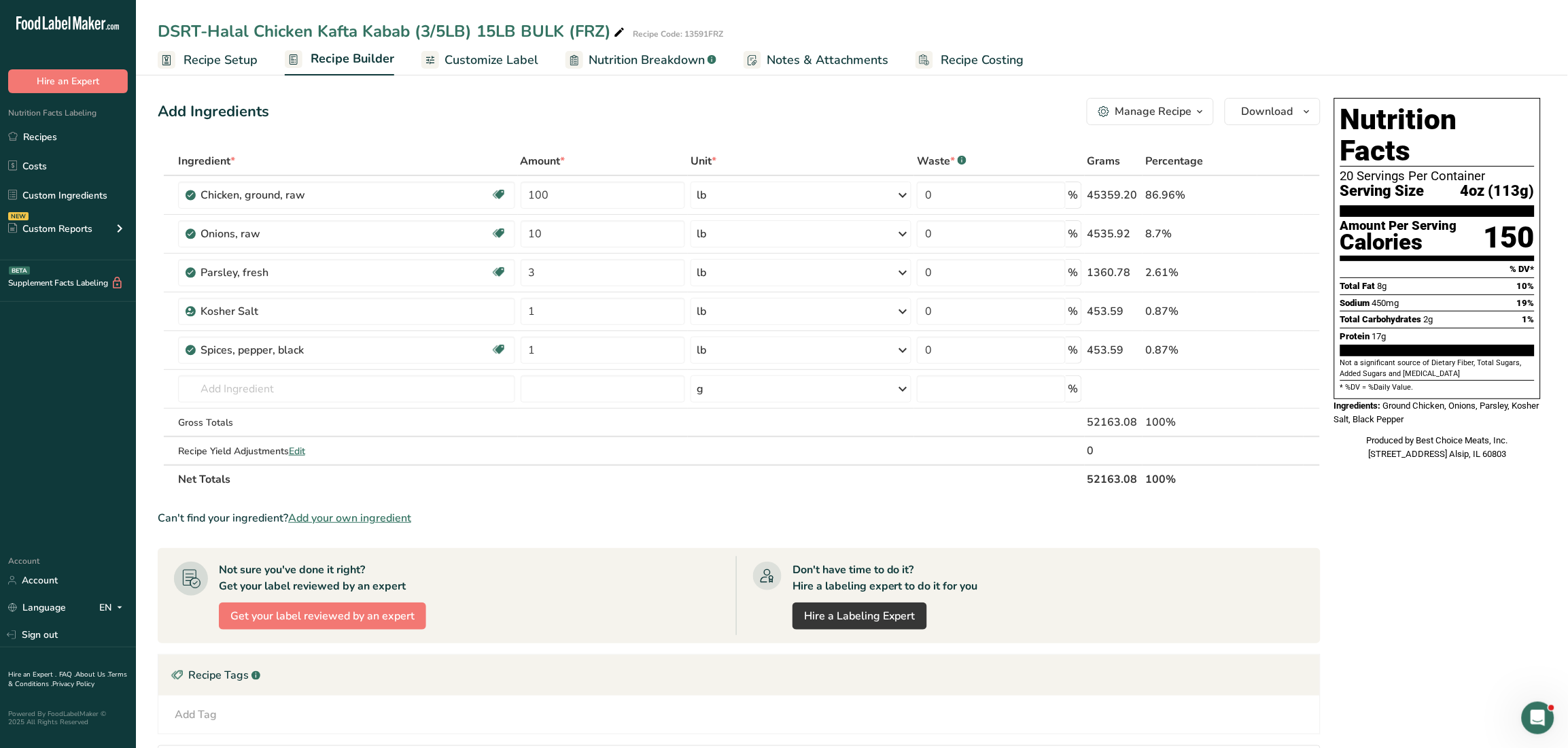
click at [224, 61] on span "Recipe Setup" at bounding box center [220, 60] width 74 height 18
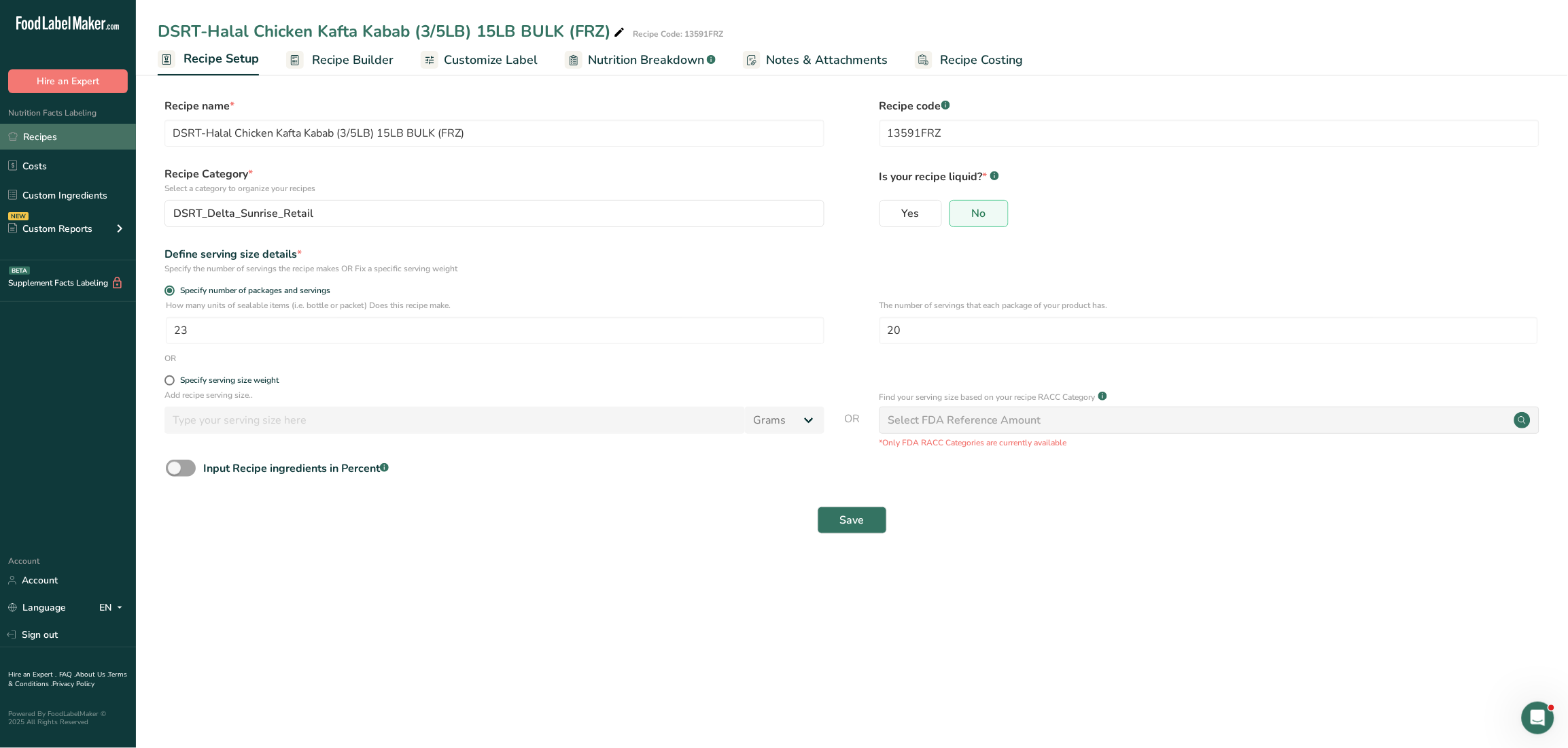
click at [46, 133] on link "Recipes" at bounding box center [68, 136] width 136 height 26
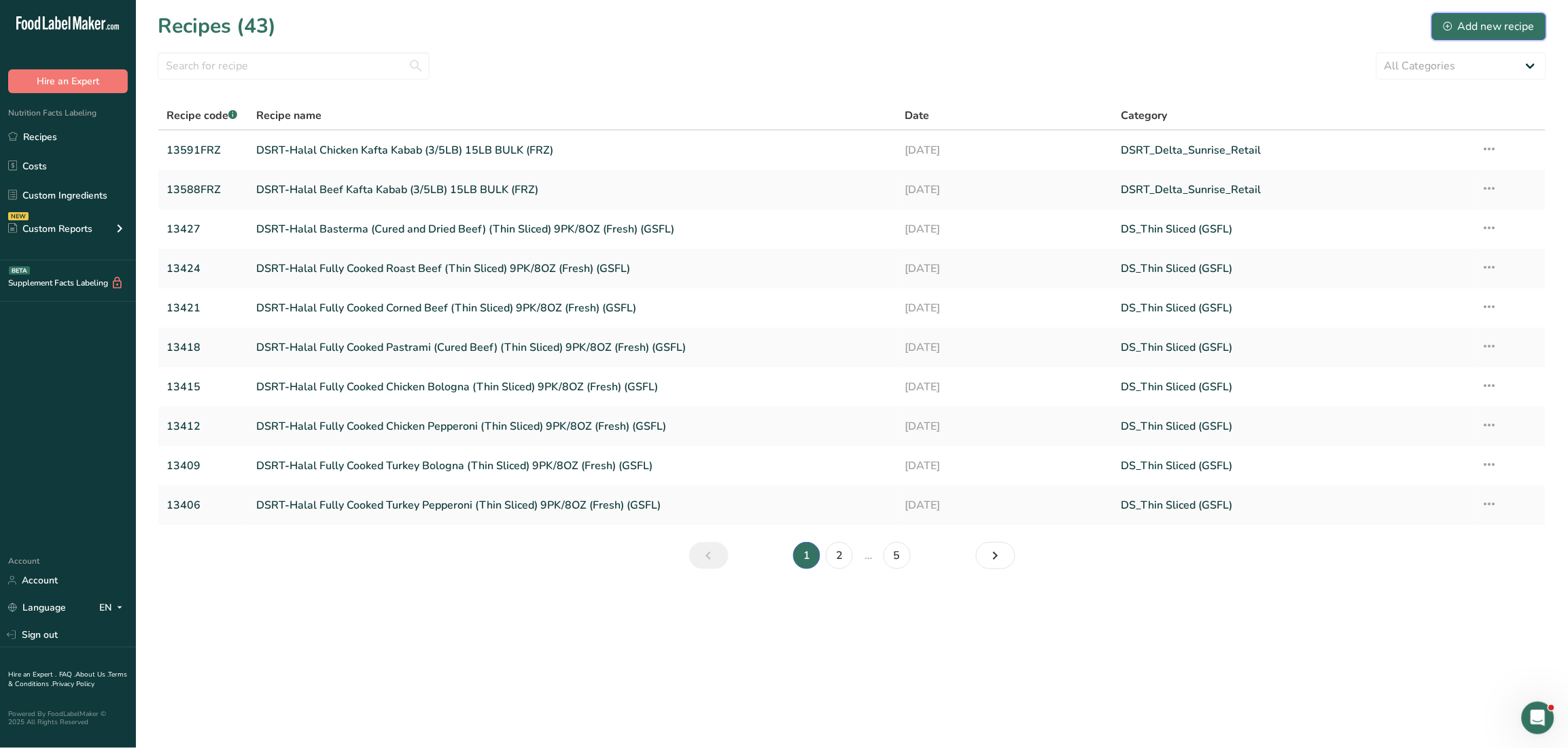
click at [775, 24] on div "Add new recipe" at bounding box center [1489, 27] width 91 height 17
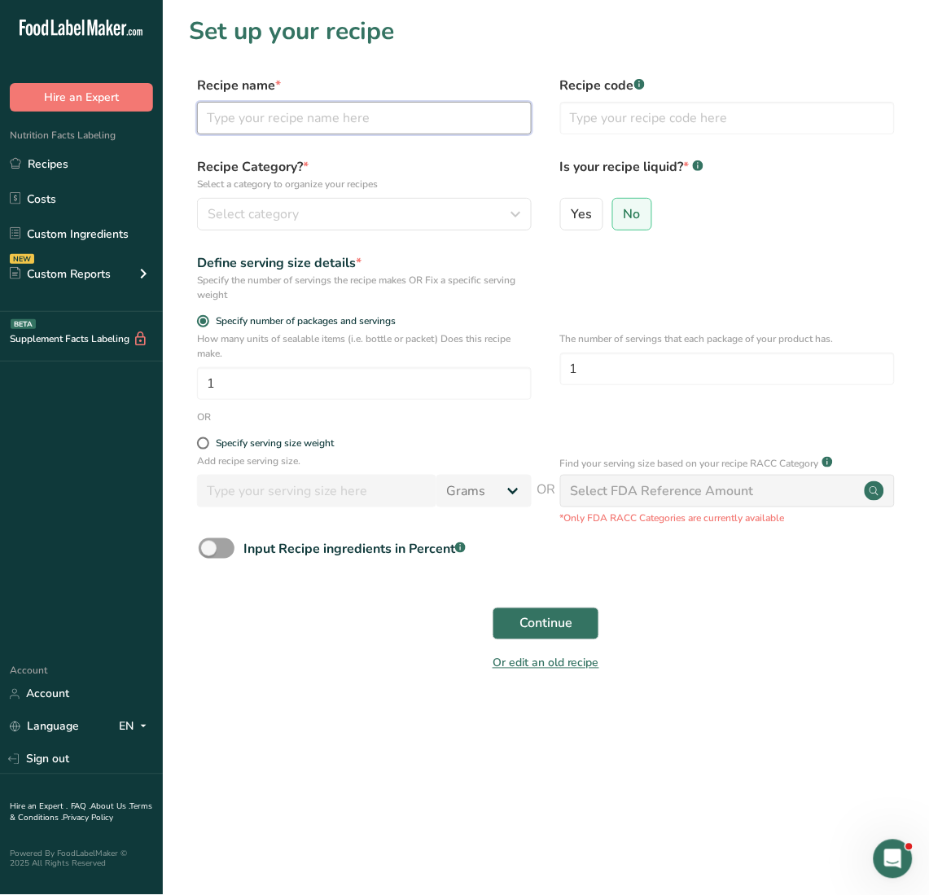
click at [340, 112] on input "text" at bounding box center [364, 118] width 335 height 33
paste input "DSIQF-Halal Bagged B/S Chicken Breast"
click at [510, 114] on input "DSIQF-Halal Bagged B/S Chicken Breast" at bounding box center [364, 118] width 335 height 33
paste input "10/2LB (FRZ)"
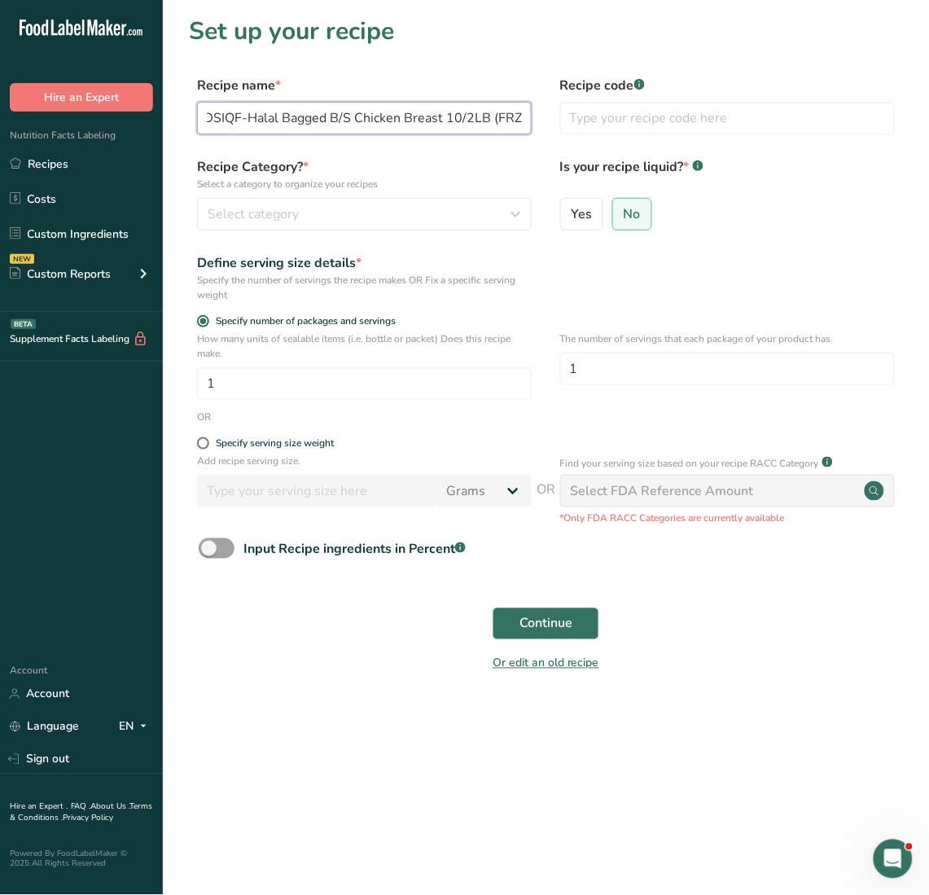
type input "DSIQF-Halal Bagged B/S Chicken Breast 10/2LB (FRZ)"
click at [353, 191] on div "Recipe Category? * Select a category to organize your recipes Select category S…" at bounding box center [364, 193] width 335 height 73
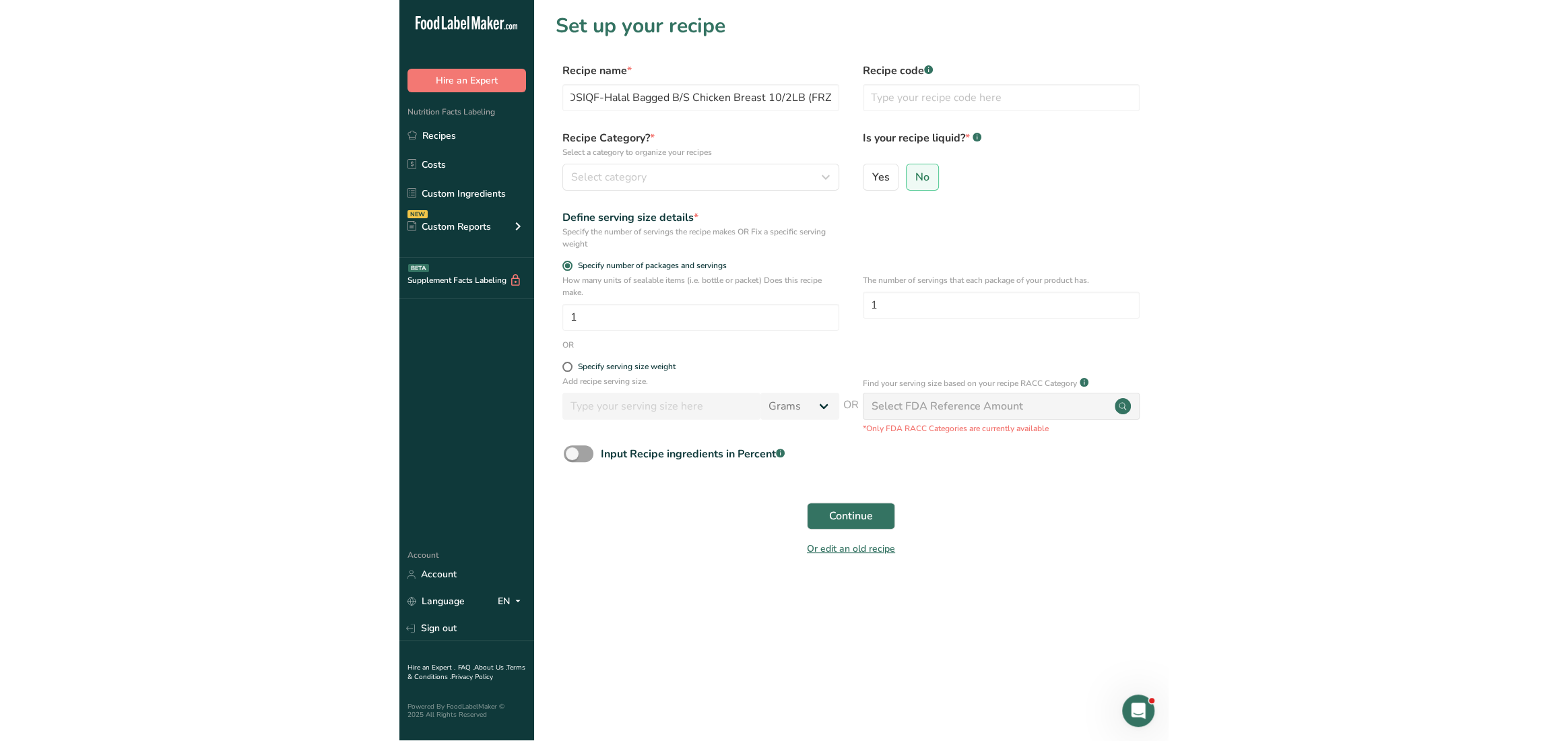
scroll to position [0, 0]
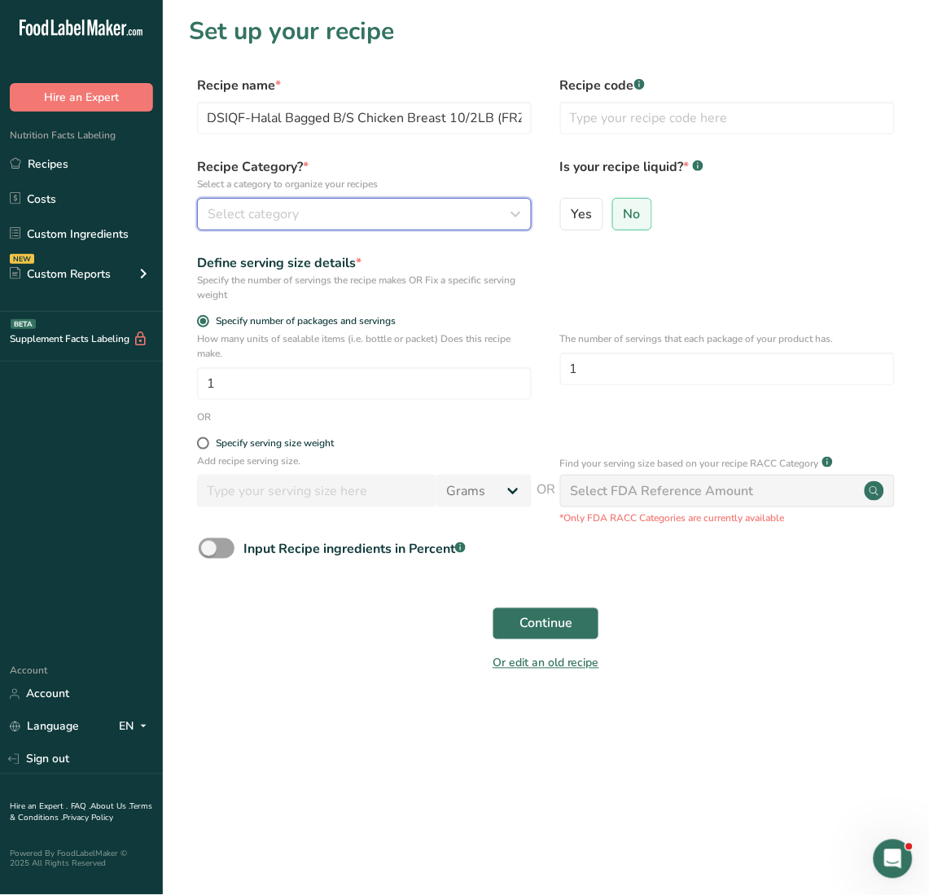
click at [458, 220] on div "Select category" at bounding box center [360, 214] width 304 height 20
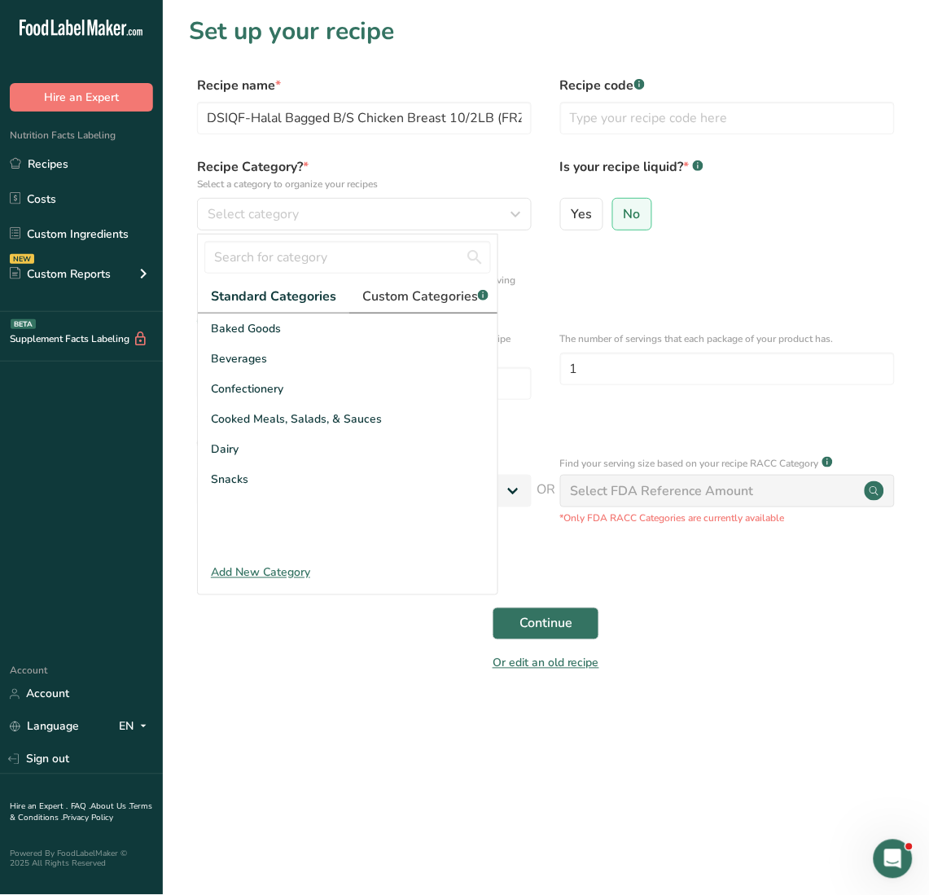
click at [433, 283] on link "Custom Categories .a-a{fill:#347362;}.b-a{fill:#fff;}" at bounding box center [425, 296] width 152 height 33
click at [275, 581] on div "Add New Category" at bounding box center [348, 572] width 300 height 17
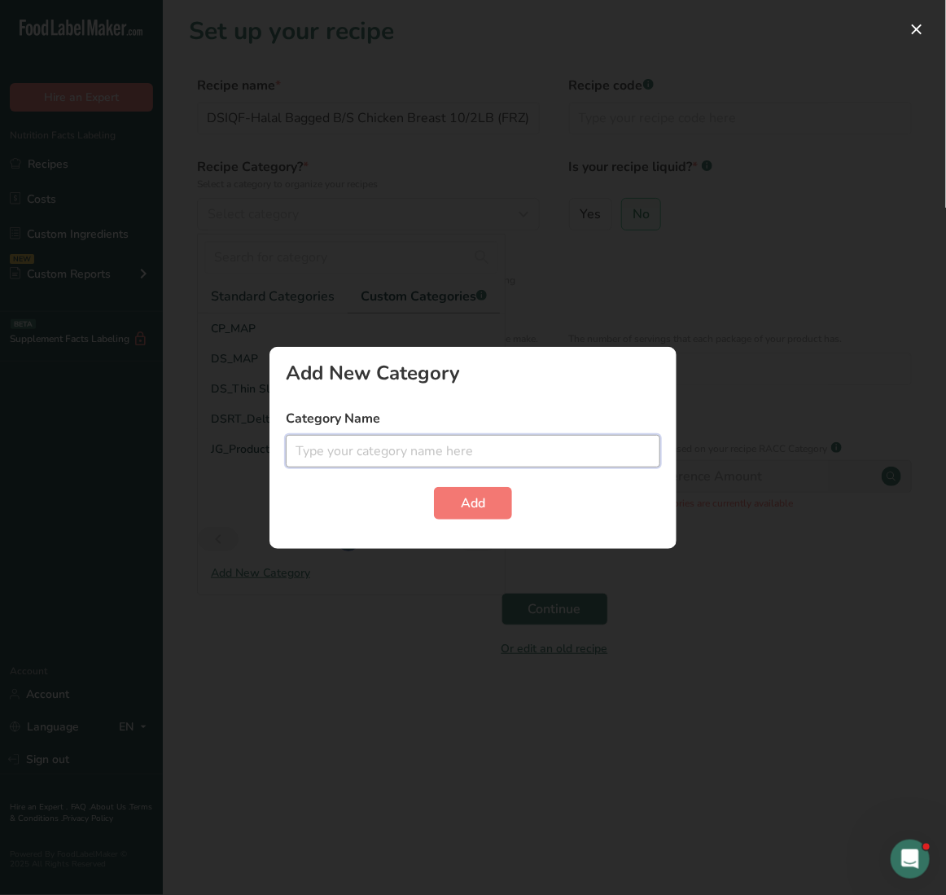
click at [403, 449] on input "text" at bounding box center [473, 451] width 375 height 33
type input "DSIQF_Production"
click at [434, 487] on button "Add" at bounding box center [473, 503] width 78 height 33
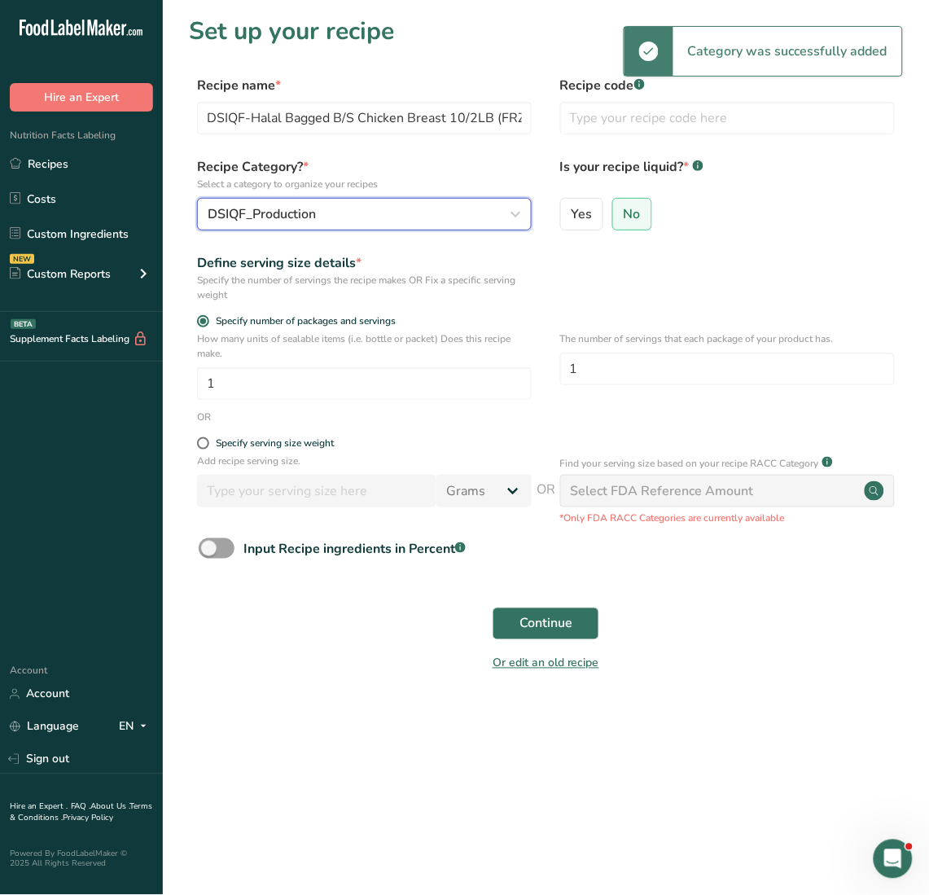
click at [523, 217] on icon "button" at bounding box center [516, 213] width 20 height 29
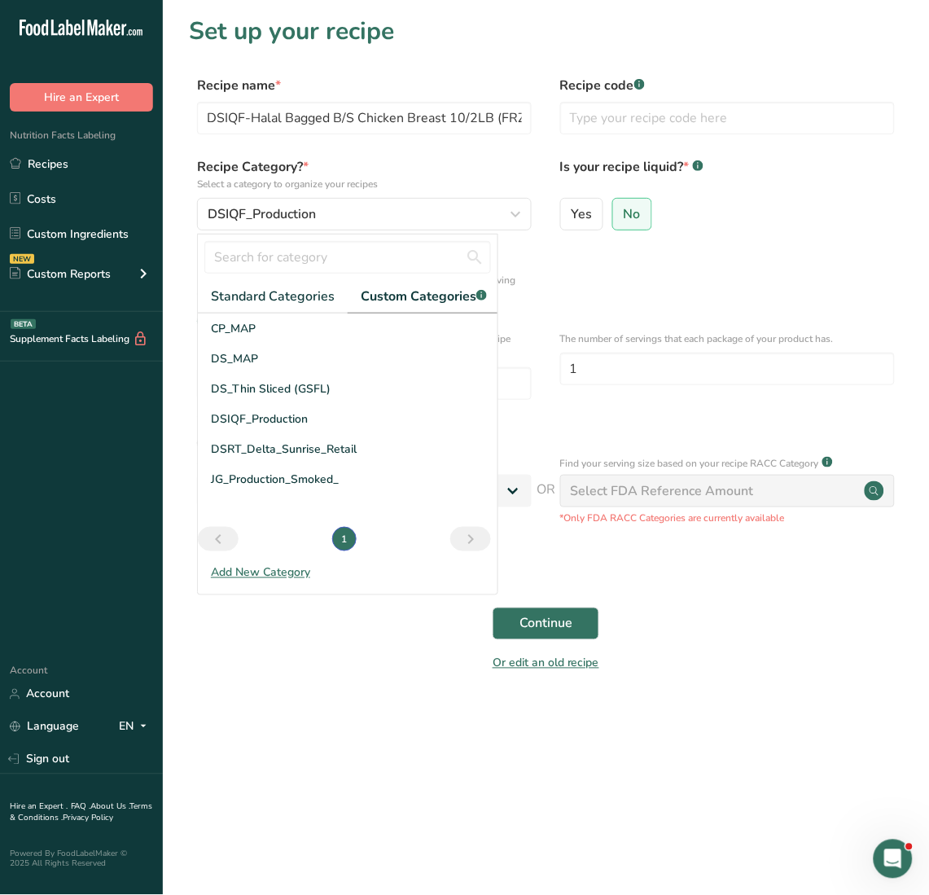
click at [746, 272] on div "Define serving size details * Specify the number of servings the recipe makes O…" at bounding box center [546, 277] width 714 height 49
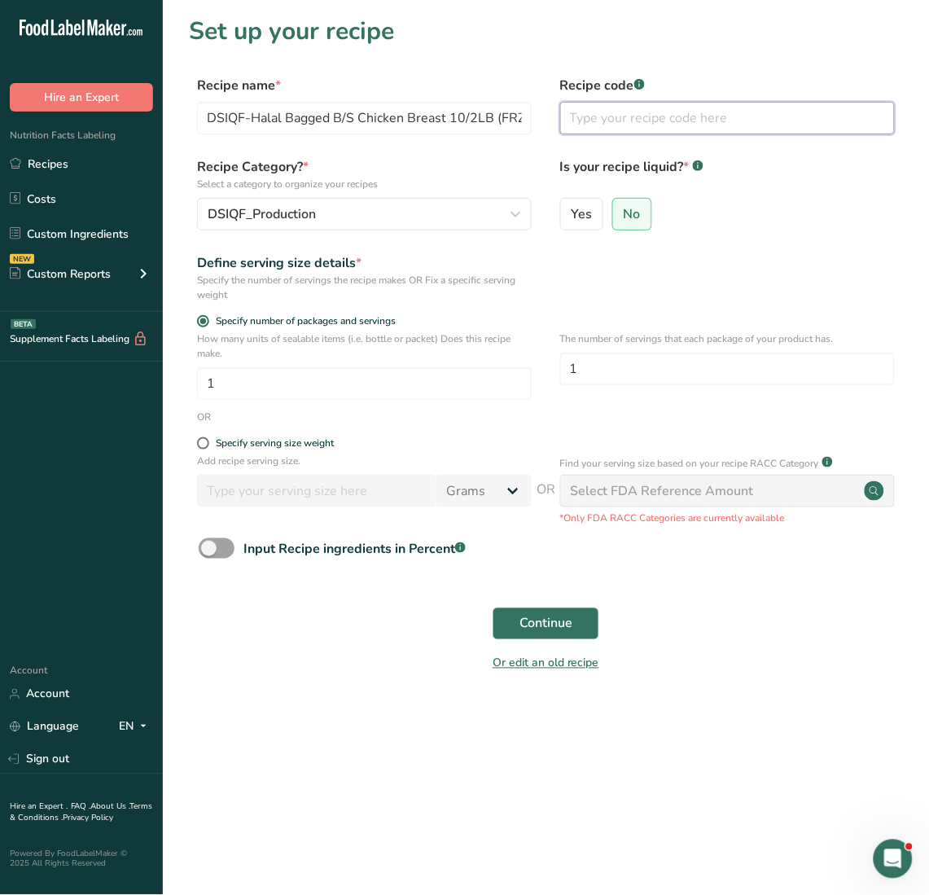
click at [694, 123] on input "text" at bounding box center [727, 118] width 335 height 33
type input "13600"
click at [569, 620] on span "Continue" at bounding box center [545, 624] width 53 height 20
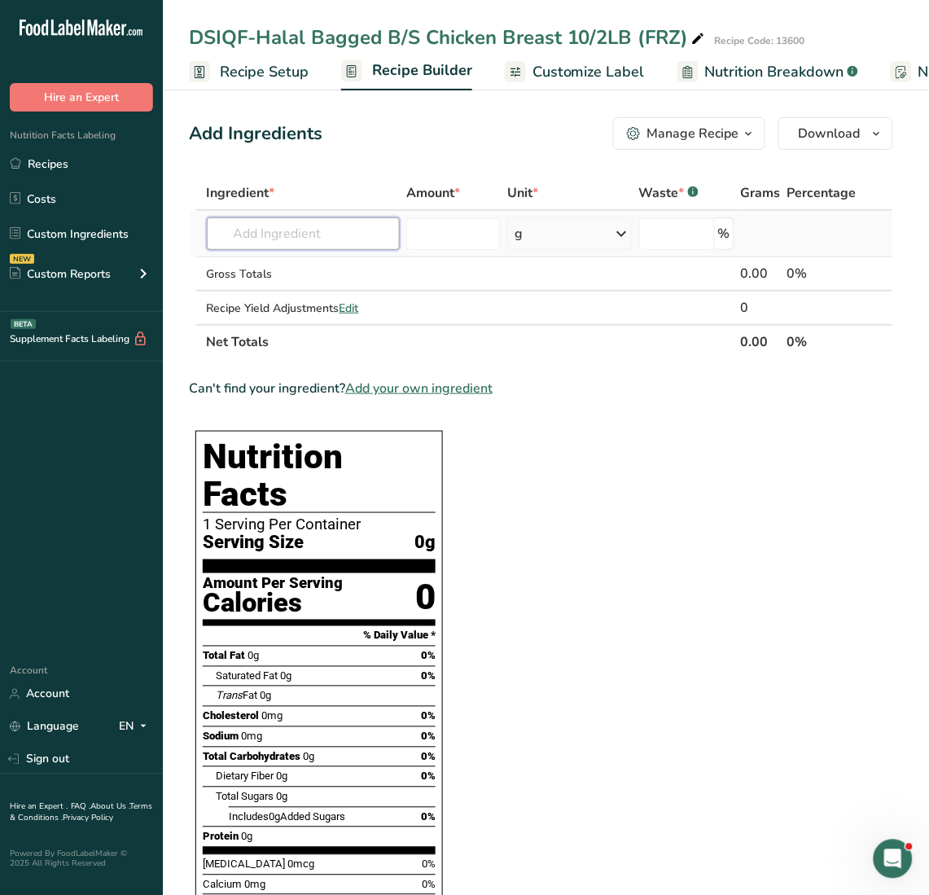
click at [296, 225] on input "text" at bounding box center [303, 233] width 193 height 33
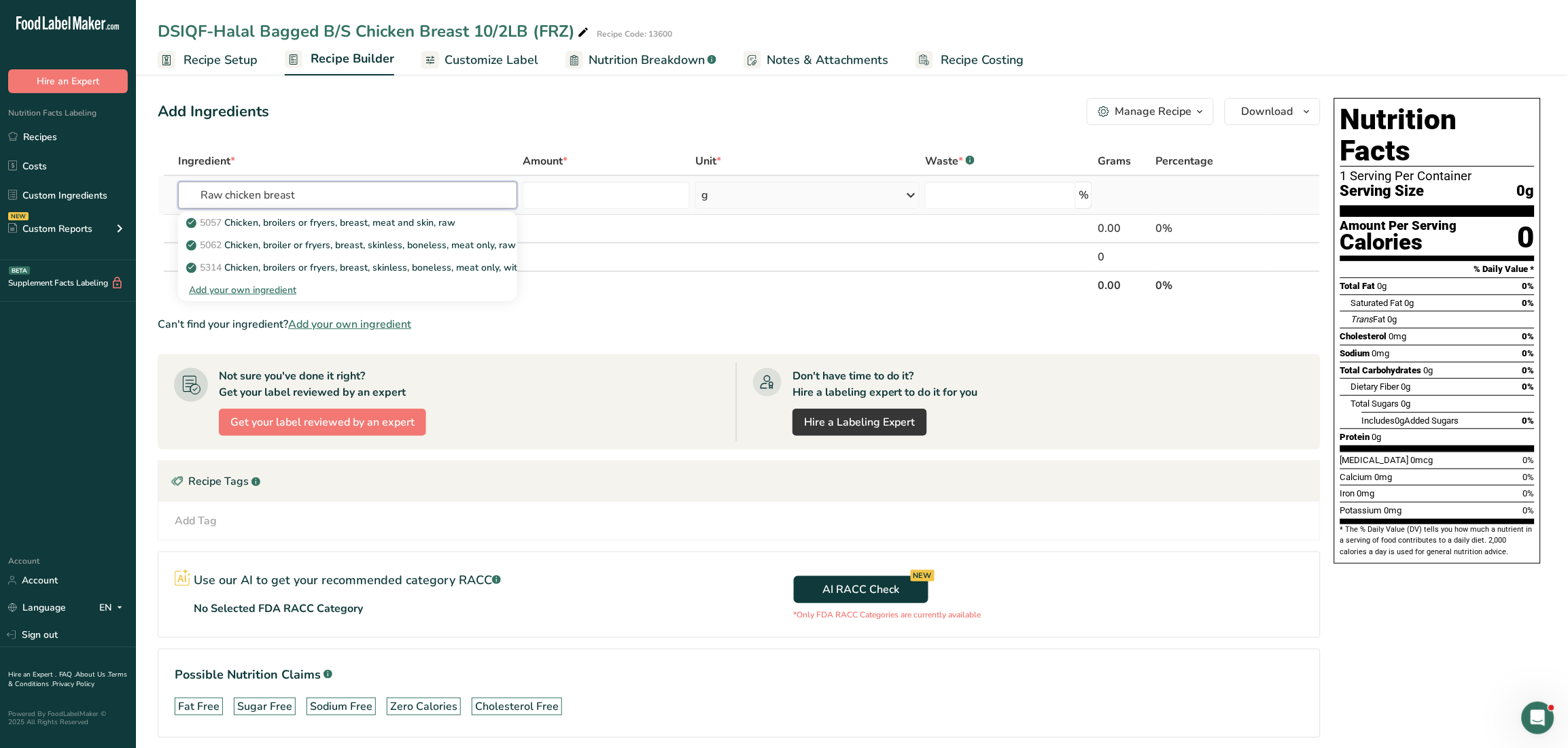
drag, startPoint x: 228, startPoint y: 195, endPoint x: 173, endPoint y: 195, distance: 55.0
click at [173, 195] on tr "Raw chicken breast 5057 Chicken, broilers or fryers, breast, meat and skin, raw…" at bounding box center [739, 195] width 1161 height 38
type input "Raw chicken breast"
click at [386, 250] on p "5062 Chicken, broiler or fryers, breast, skinless, boneless, meat only, raw" at bounding box center [352, 245] width 327 height 14
type input "Chicken, broiler or fryers, breast, skinless, boneless, meat only, raw"
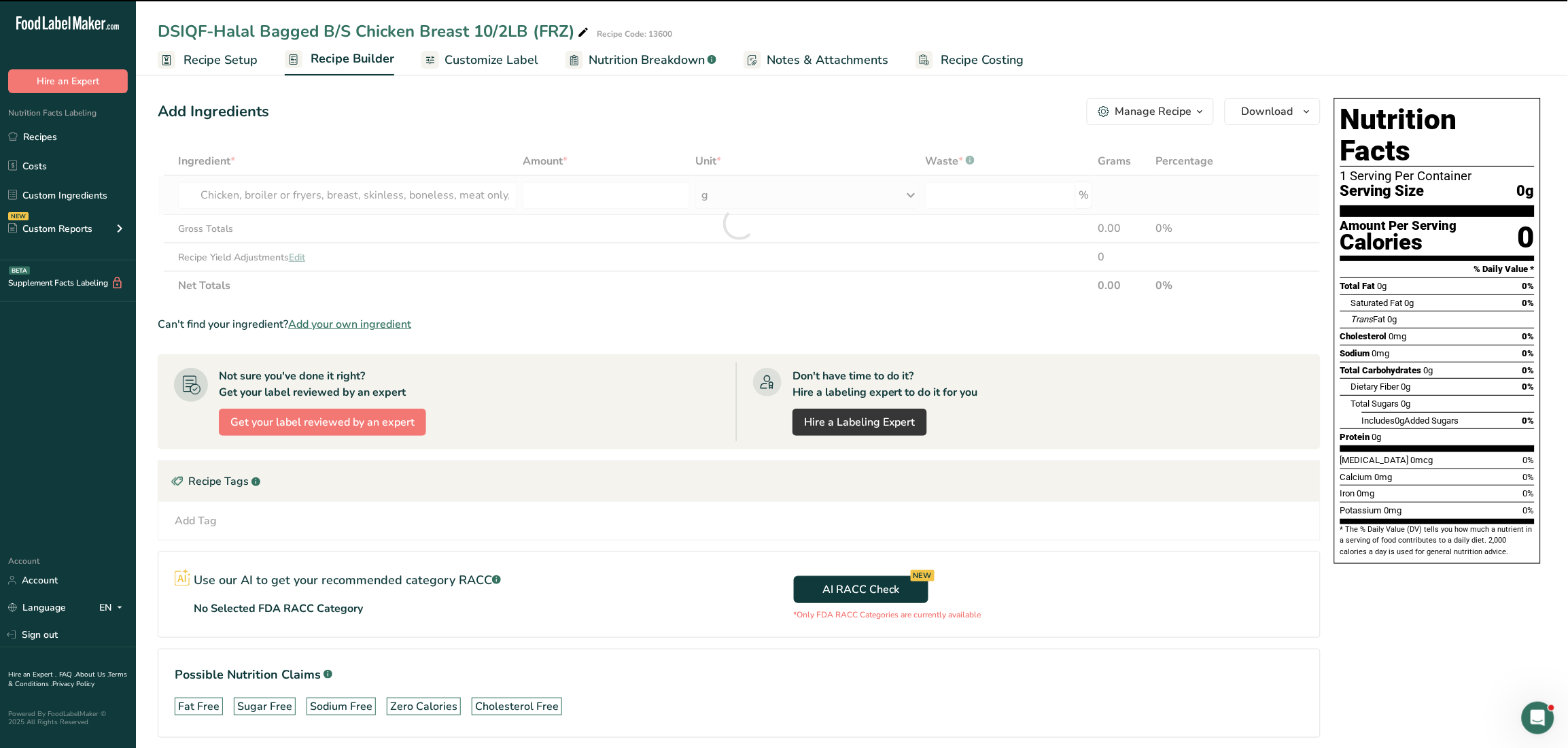
type input "0"
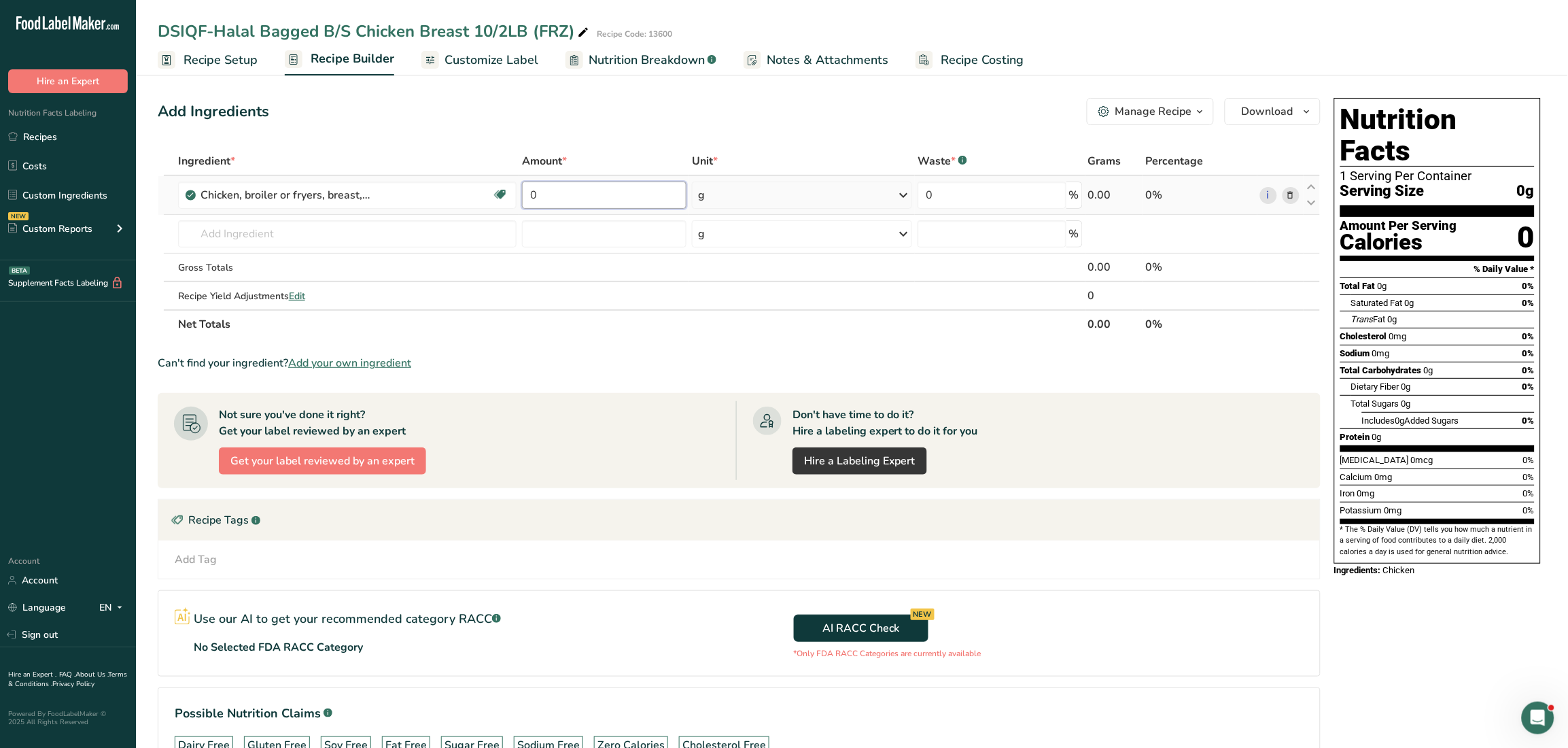
click at [549, 201] on input "0" at bounding box center [604, 195] width 164 height 28
type input "100"
click at [705, 200] on div "Ingredient * Amount * Unit * Waste * .a-a{fill:#347362;}.b-a{fill:#fff;} Grams …" at bounding box center [739, 243] width 1163 height 192
click at [705, 195] on div "g" at bounding box center [701, 195] width 7 height 17
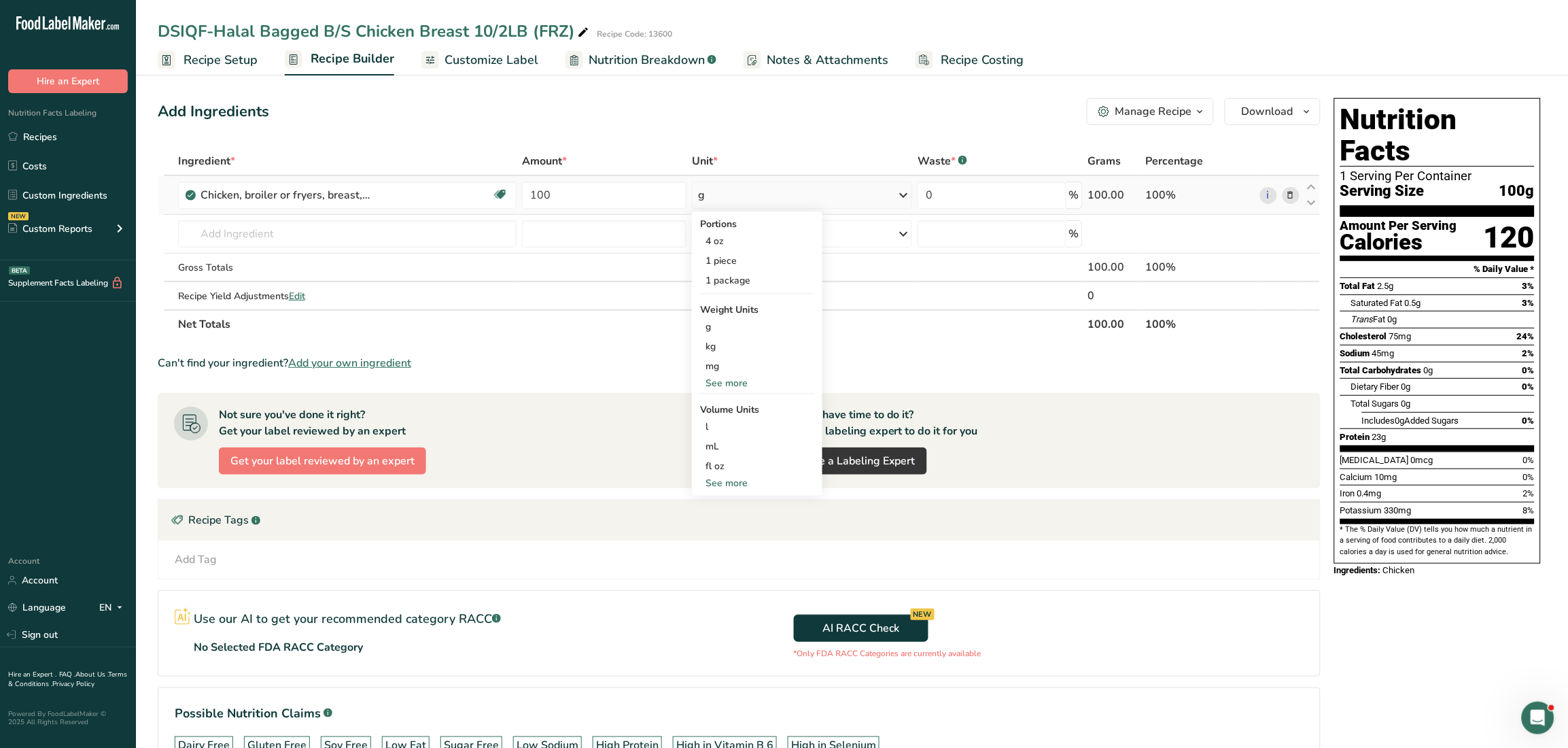
click at [739, 483] on div "See more" at bounding box center [757, 483] width 114 height 14
click at [736, 379] on div "See more" at bounding box center [757, 382] width 114 height 14
click at [726, 405] on div "lb" at bounding box center [757, 406] width 114 height 20
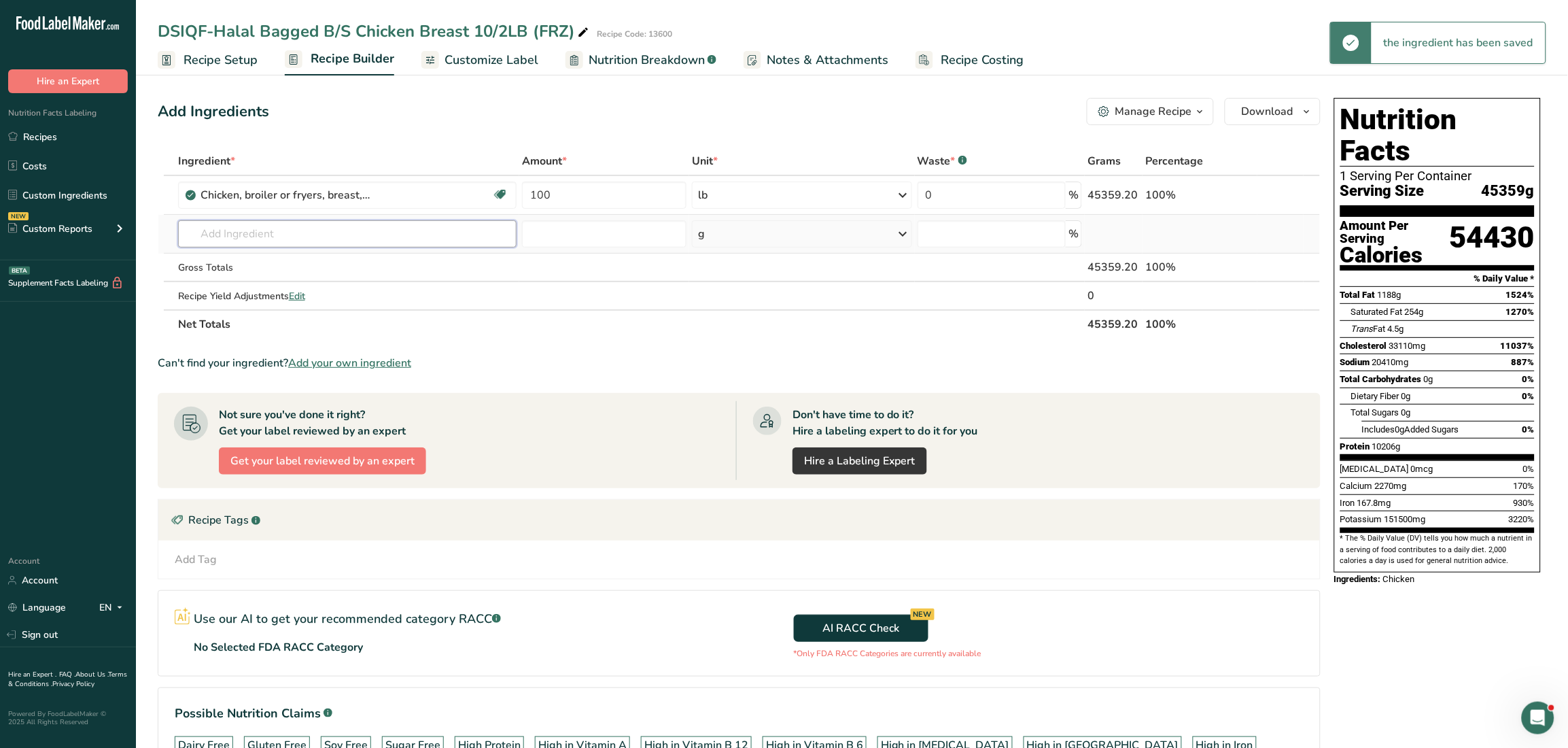
click at [243, 230] on input "text" at bounding box center [346, 234] width 338 height 28
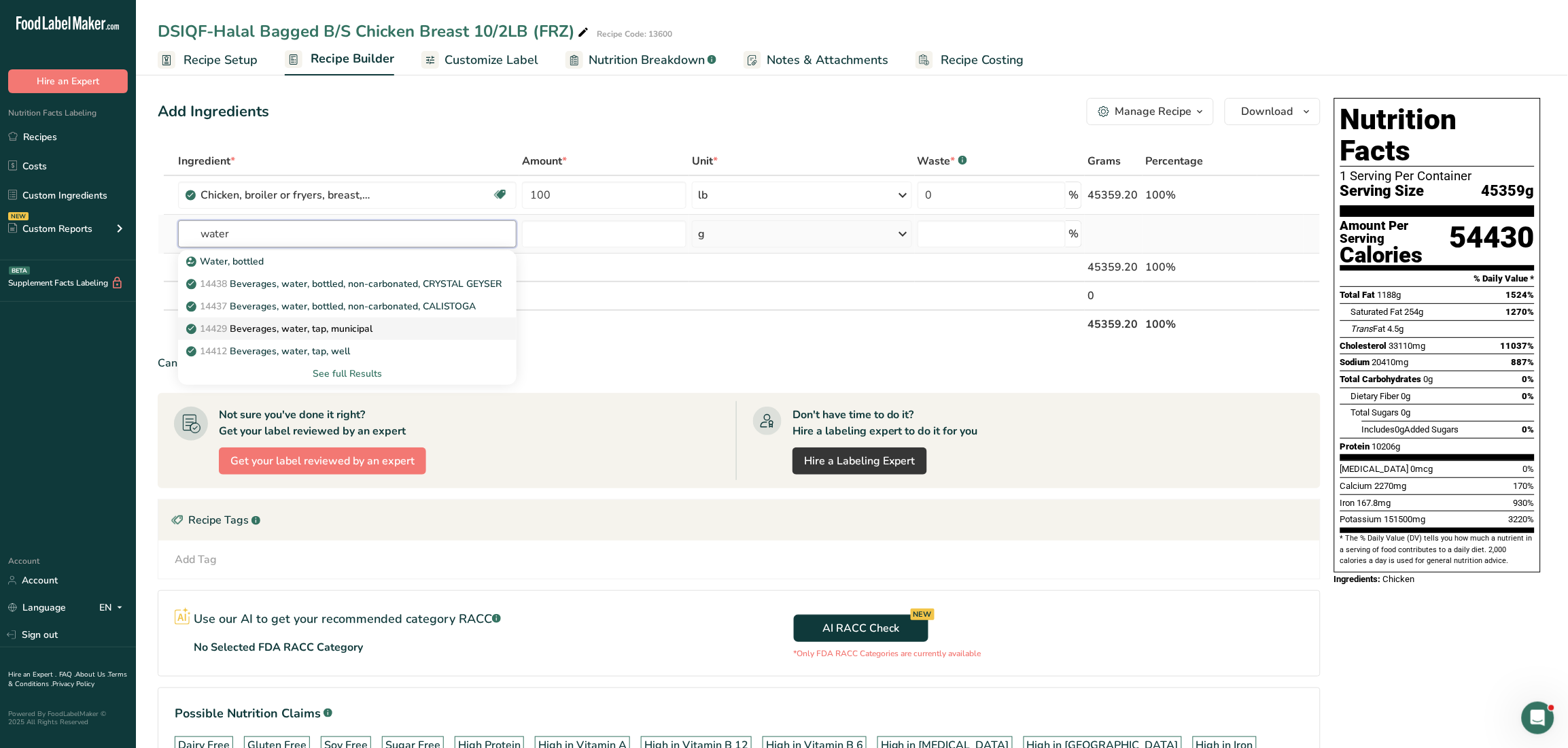
type input "water"
click at [361, 329] on p "14429 [GEOGRAPHIC_DATA], water, tap, municipal" at bounding box center [281, 328] width 184 height 14
type input "Beverages, water, tap, municipal"
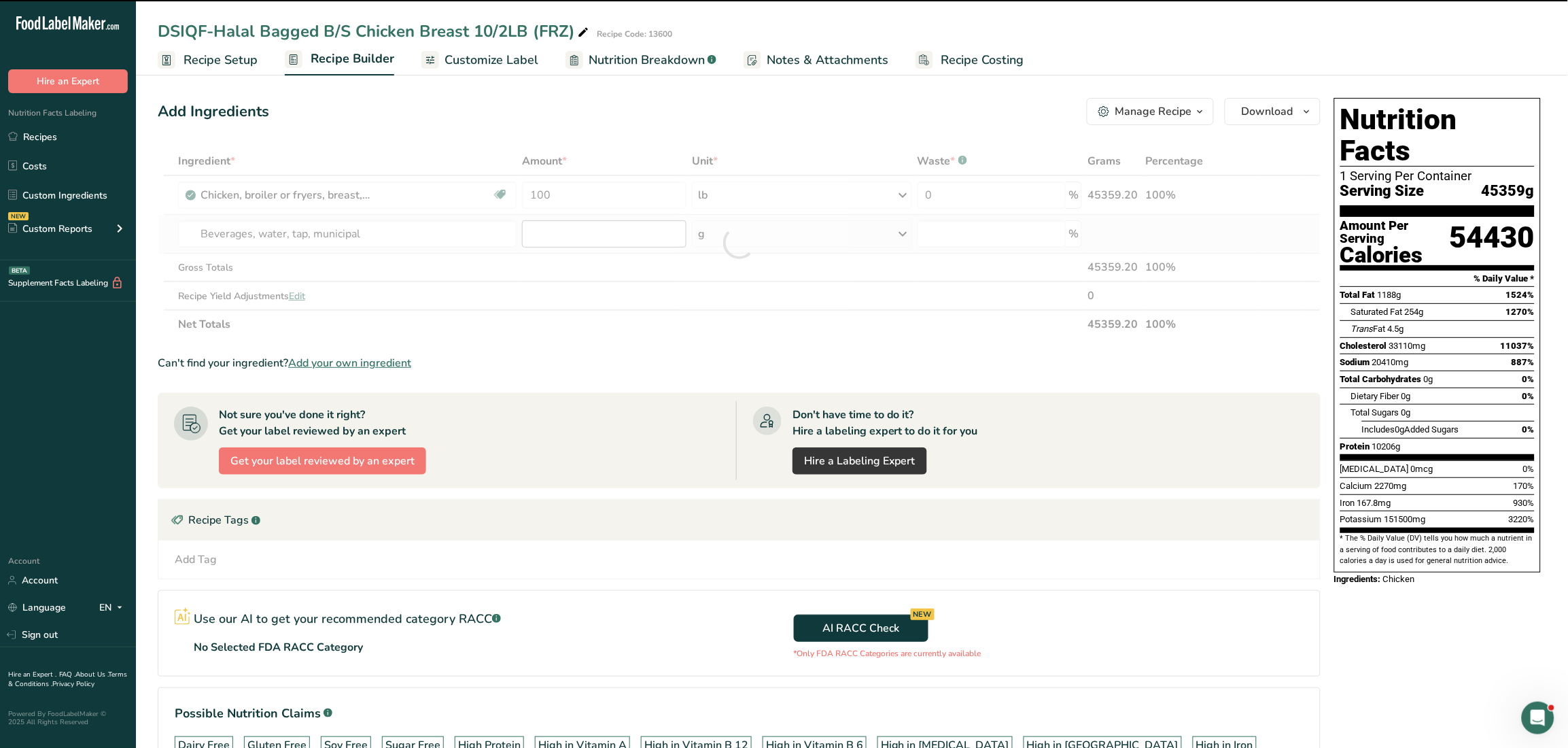
type input "0"
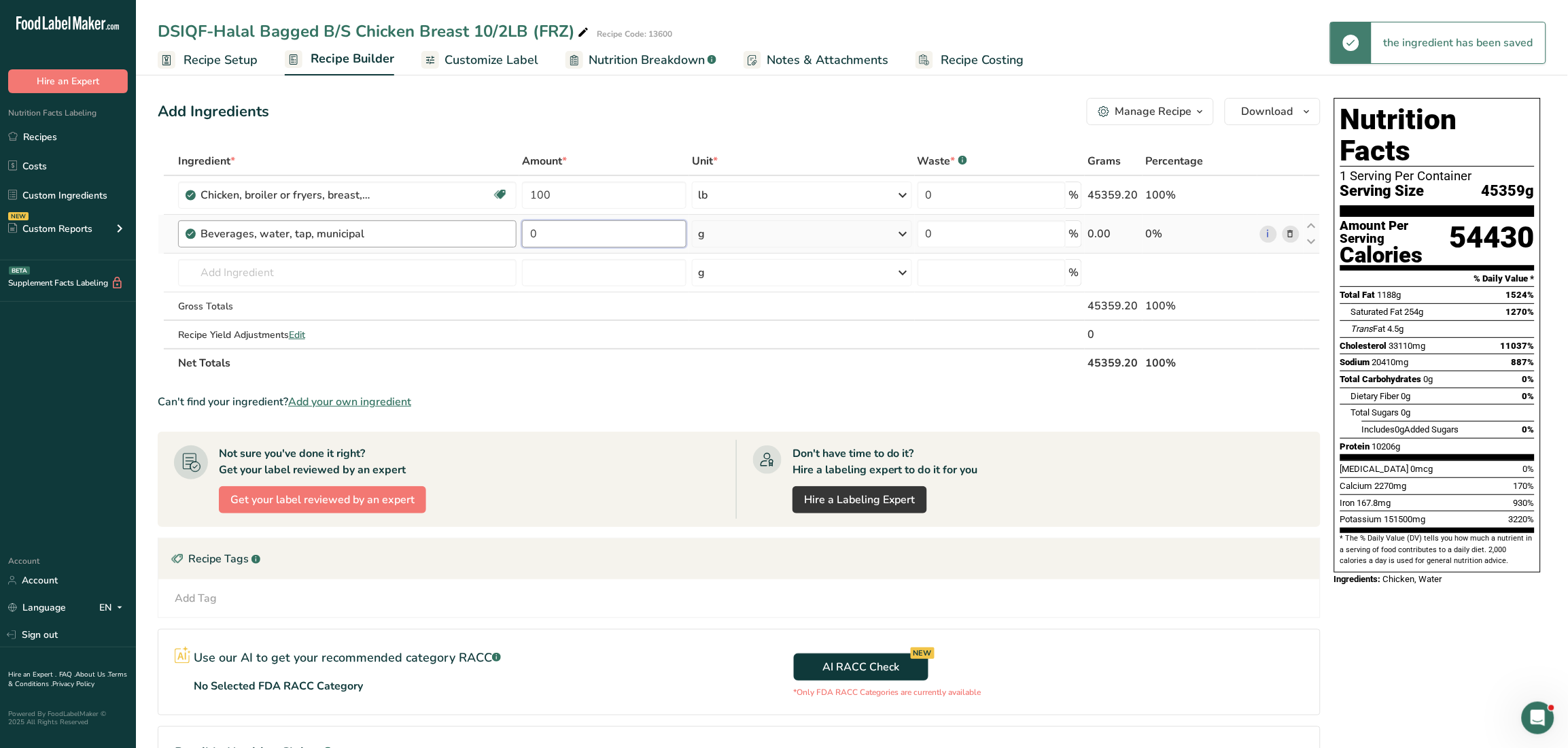
drag, startPoint x: 591, startPoint y: 232, endPoint x: 470, endPoint y: 228, distance: 121.1
click at [470, 228] on tr "Beverages, water, tap, municipal 0 g Portions 1 fl oz 1 bottle 8 fl oz 1 liter …" at bounding box center [739, 234] width 1161 height 38
type input "15"
click at [709, 226] on div "Ingredient * Amount * Unit * Waste * .a-a{fill:#347362;}.b-a{fill:#fff;} Grams …" at bounding box center [739, 262] width 1163 height 230
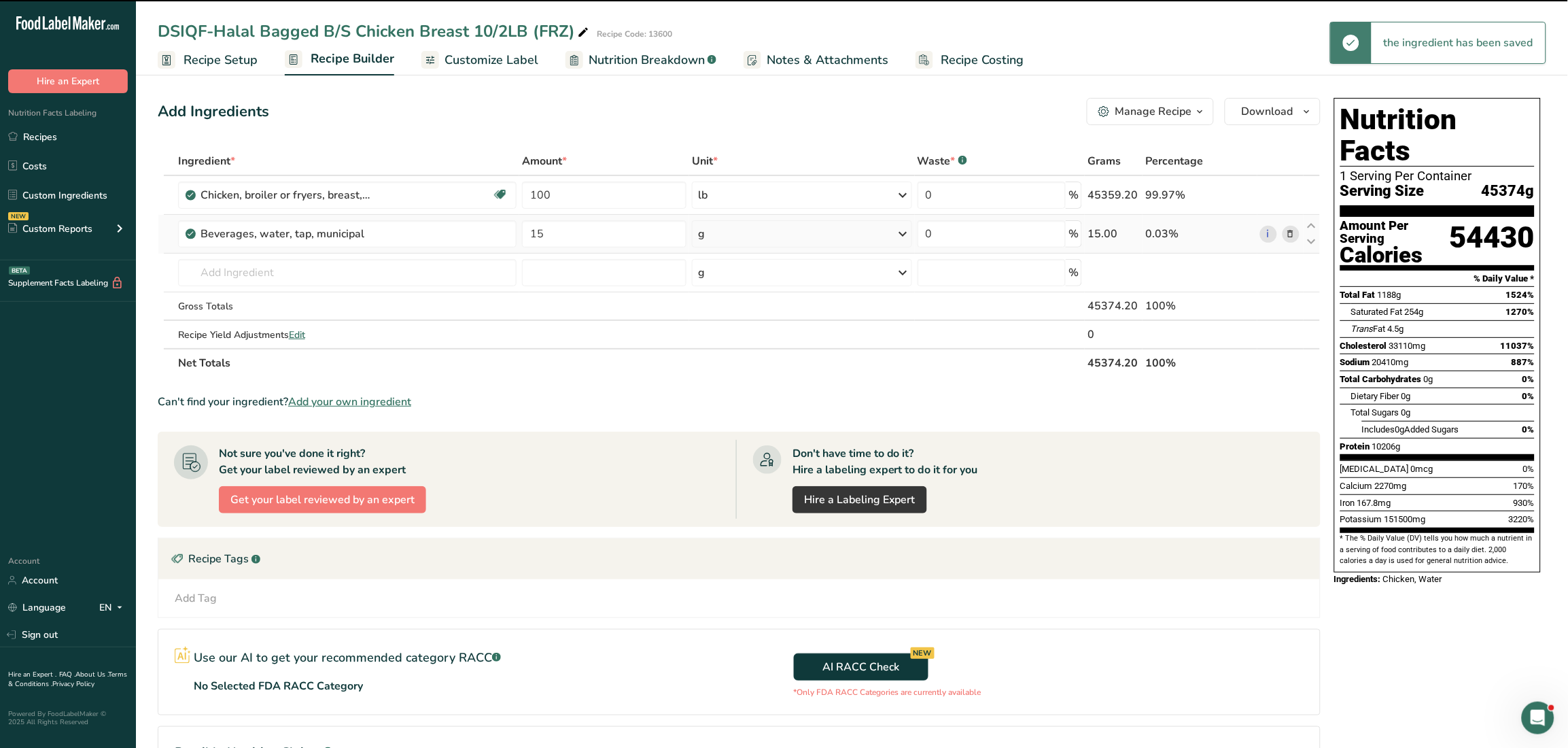
click at [702, 235] on div "g" at bounding box center [701, 234] width 7 height 17
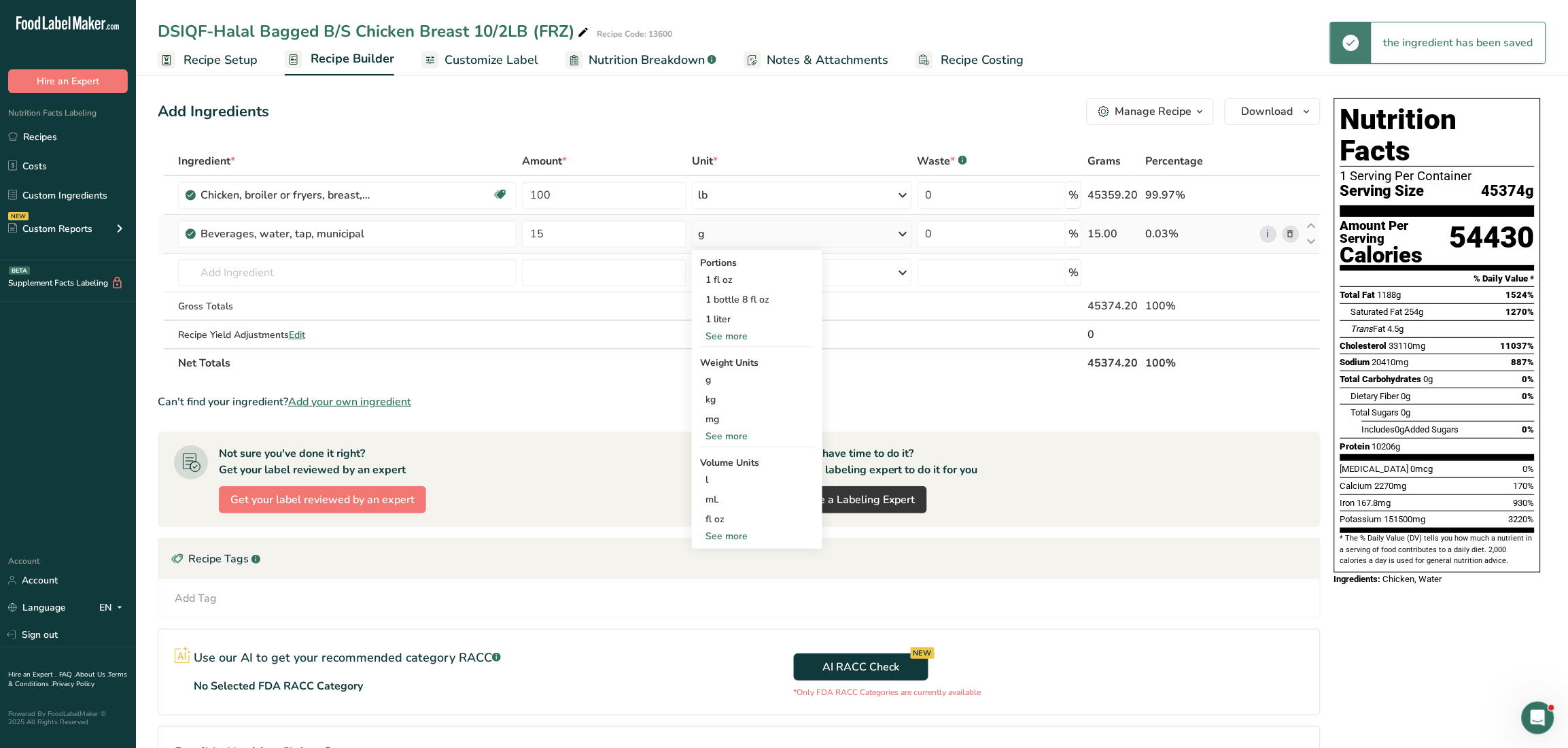
click at [725, 441] on div "See more" at bounding box center [757, 436] width 114 height 14
click at [711, 459] on div "lb" at bounding box center [757, 458] width 114 height 20
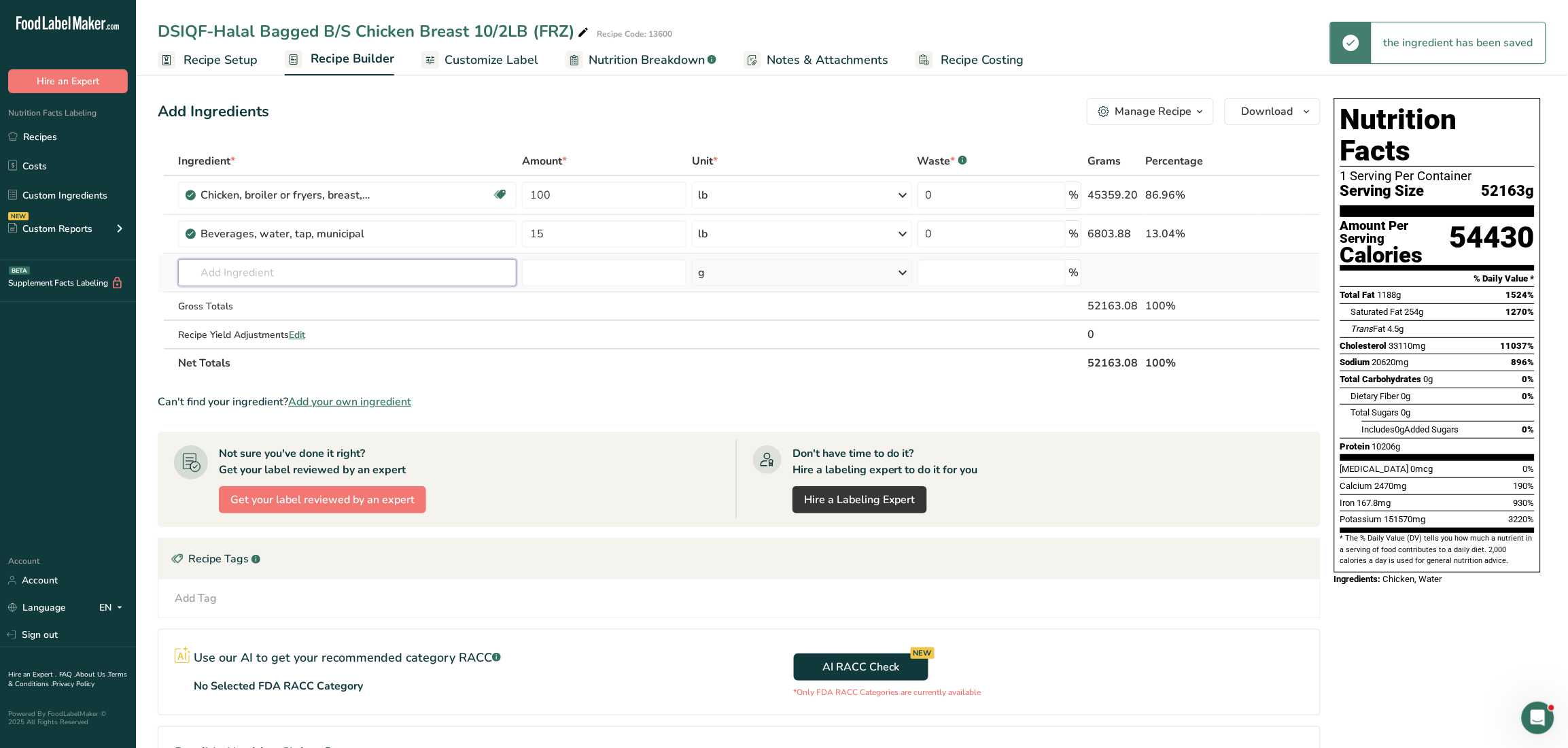
click at [282, 271] on input "text" at bounding box center [346, 272] width 338 height 28
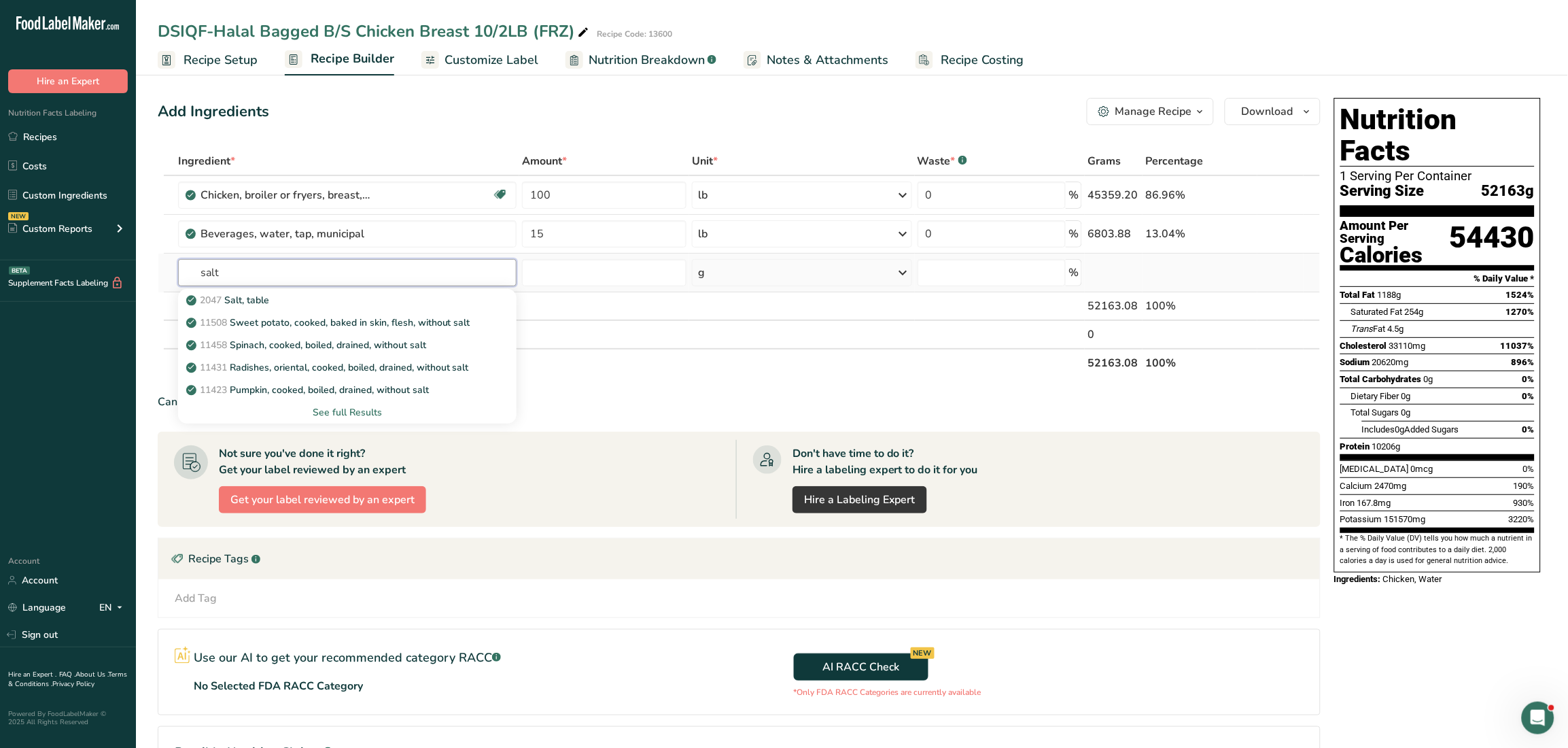
type input "salt"
click at [353, 412] on div "See full Results" at bounding box center [346, 412] width 316 height 14
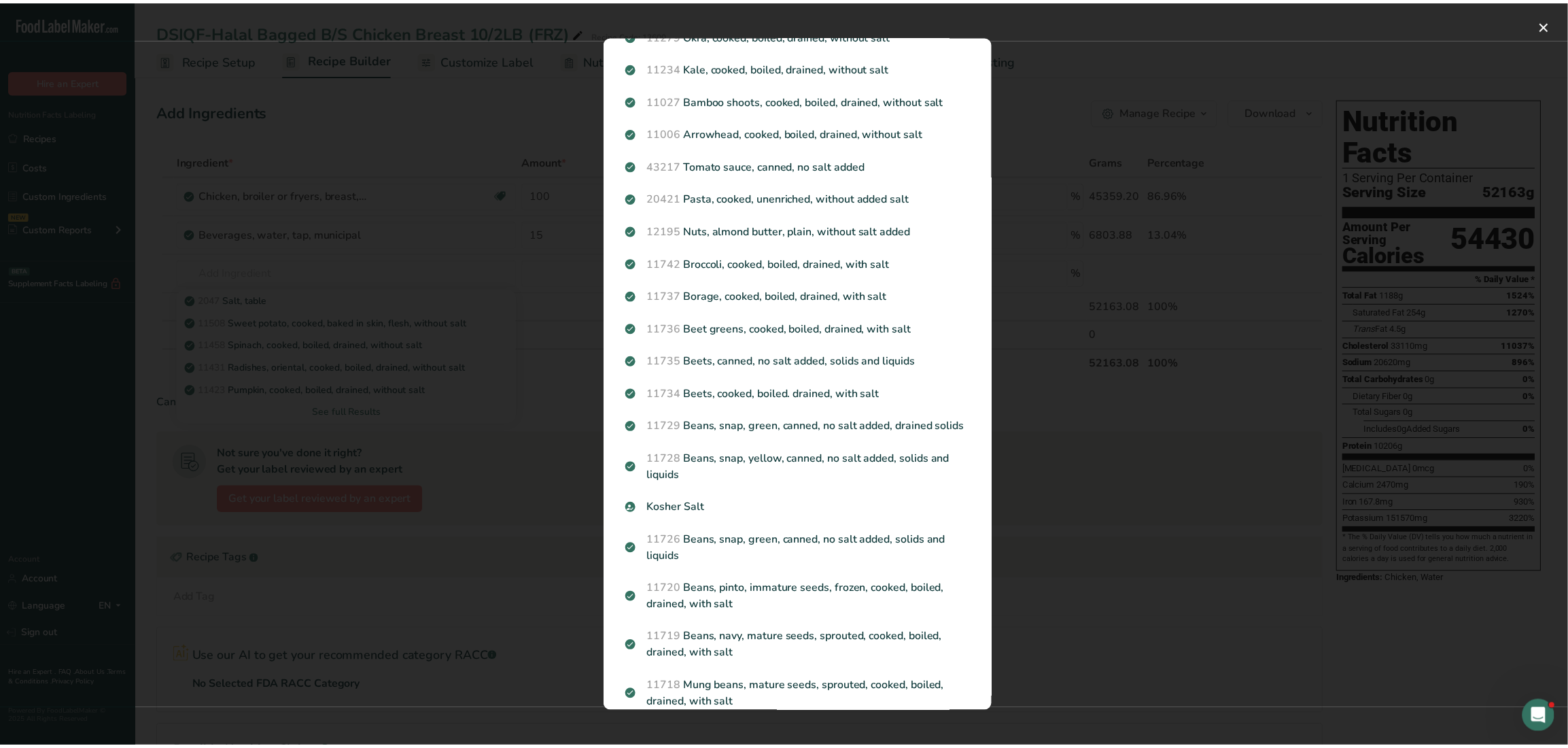
scroll to position [1087, 0]
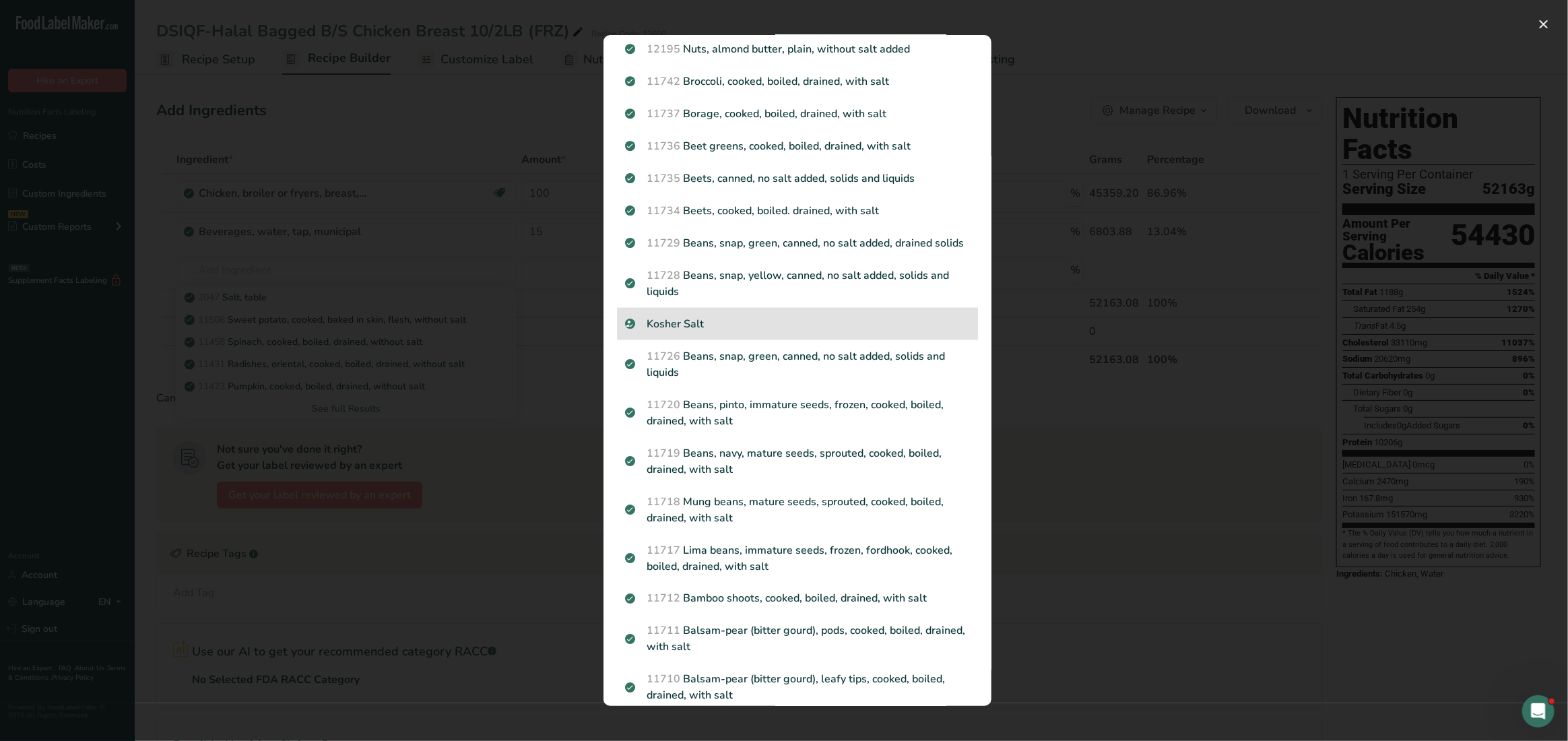
click at [712, 326] on div "Kosher Salt" at bounding box center [798, 323] width 361 height 32
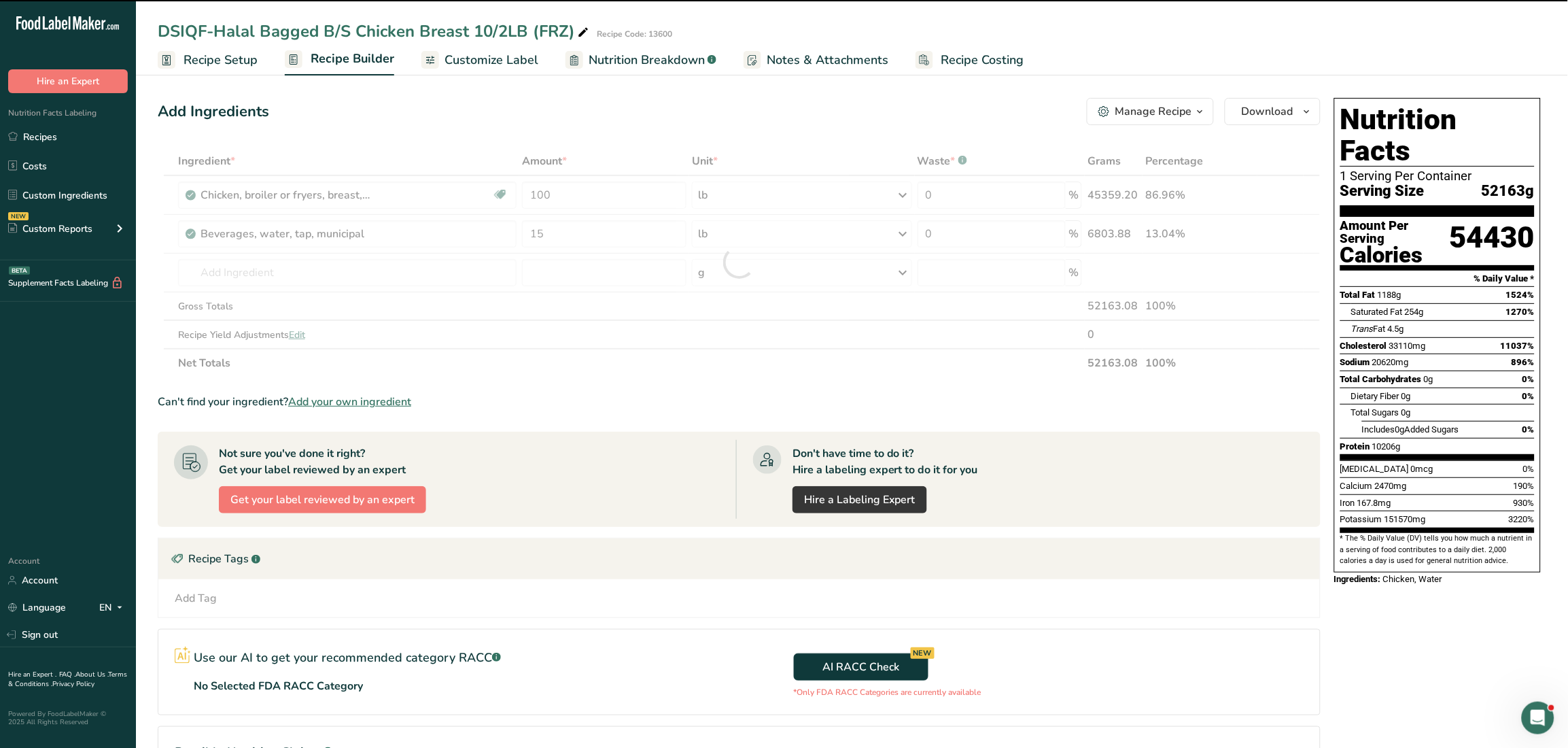
type input "0"
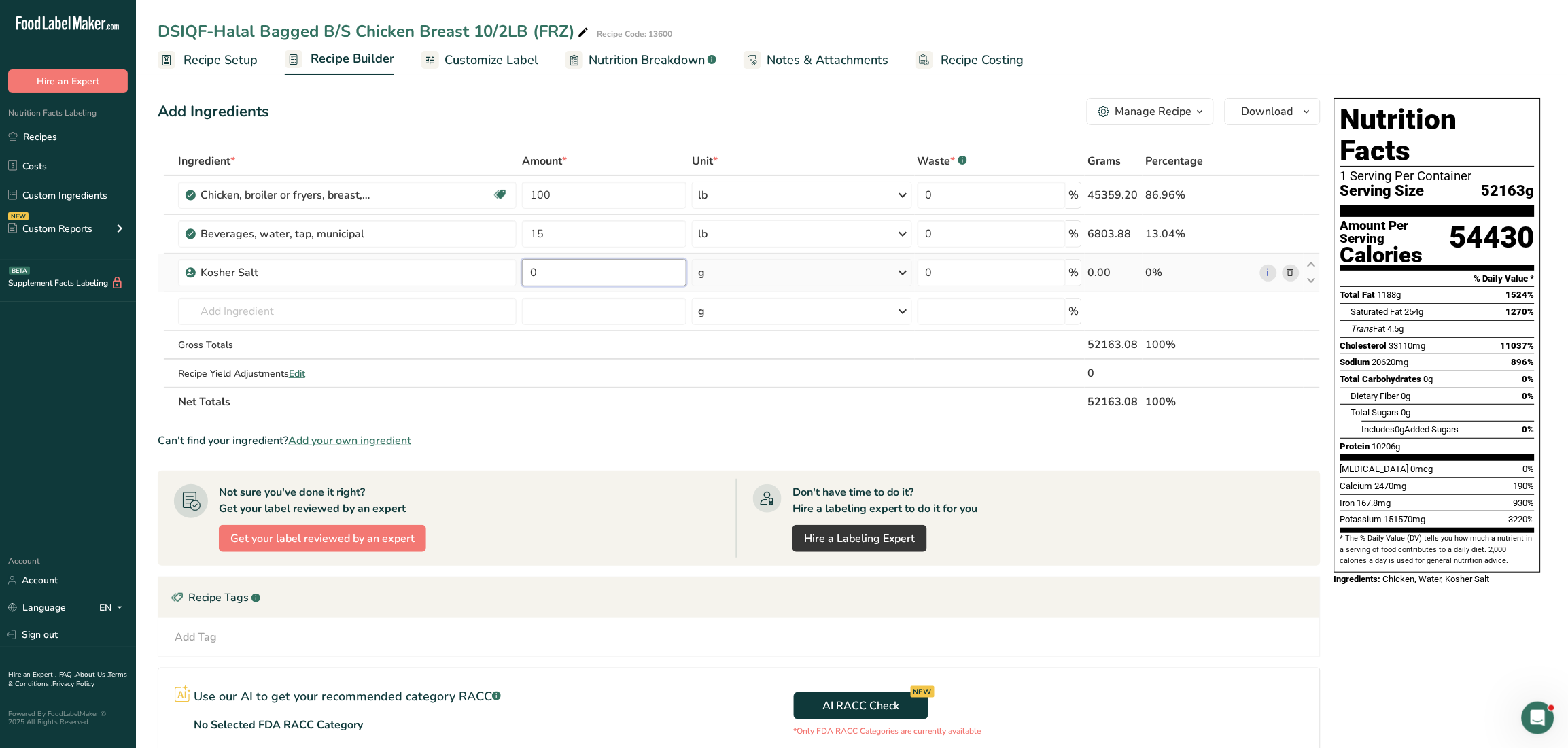
drag, startPoint x: 554, startPoint y: 277, endPoint x: 522, endPoint y: 277, distance: 32.0
click at [522, 277] on input "0" at bounding box center [604, 272] width 164 height 28
type input "1"
click at [726, 275] on div "Ingredient * Amount * Unit * Waste * .a-a{fill:#347362;}.b-a{fill:#fff;} Grams …" at bounding box center [739, 281] width 1163 height 269
click at [706, 271] on div "g" at bounding box center [802, 272] width 220 height 28
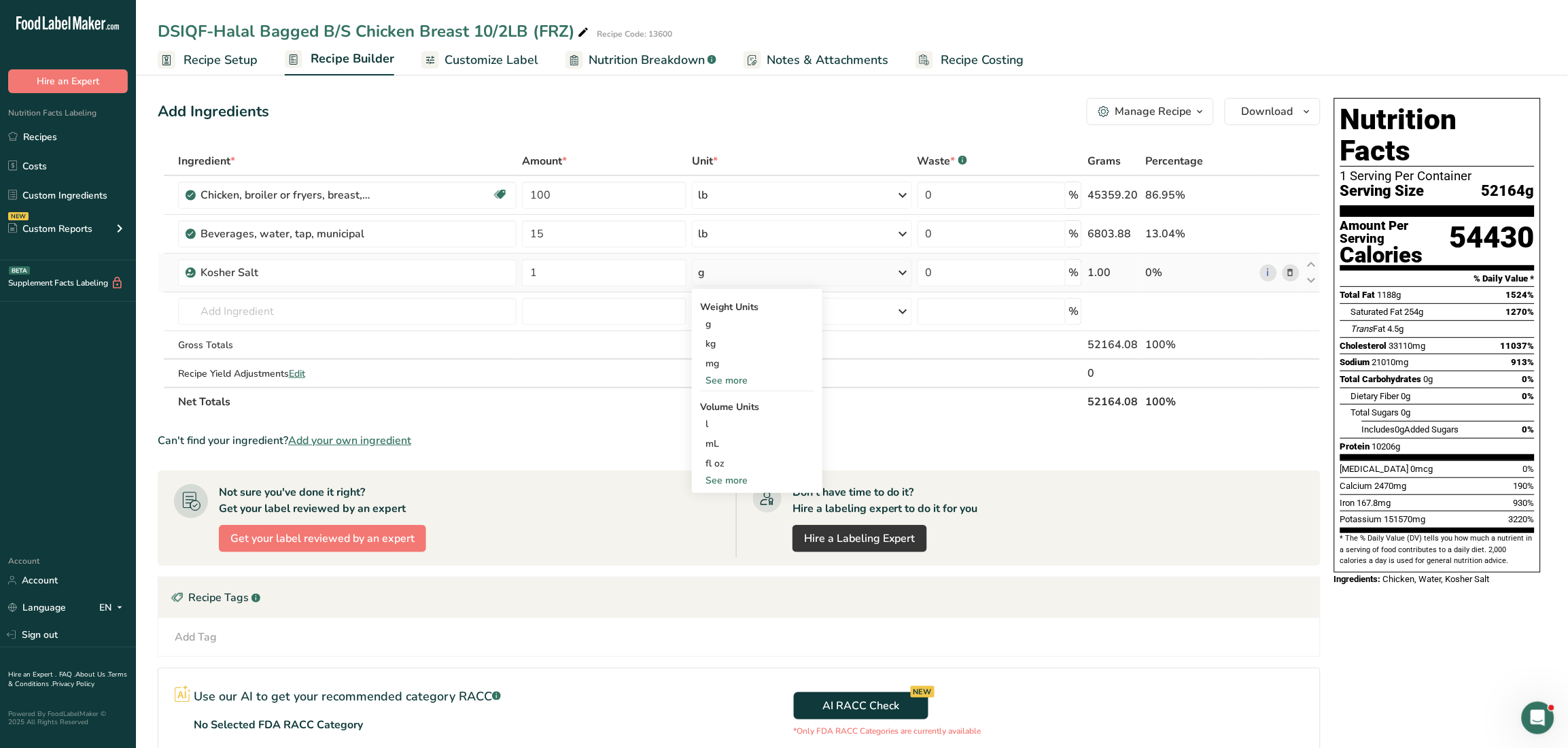
click at [717, 379] on div "See more" at bounding box center [757, 380] width 114 height 14
click at [723, 397] on div "lb" at bounding box center [757, 403] width 114 height 20
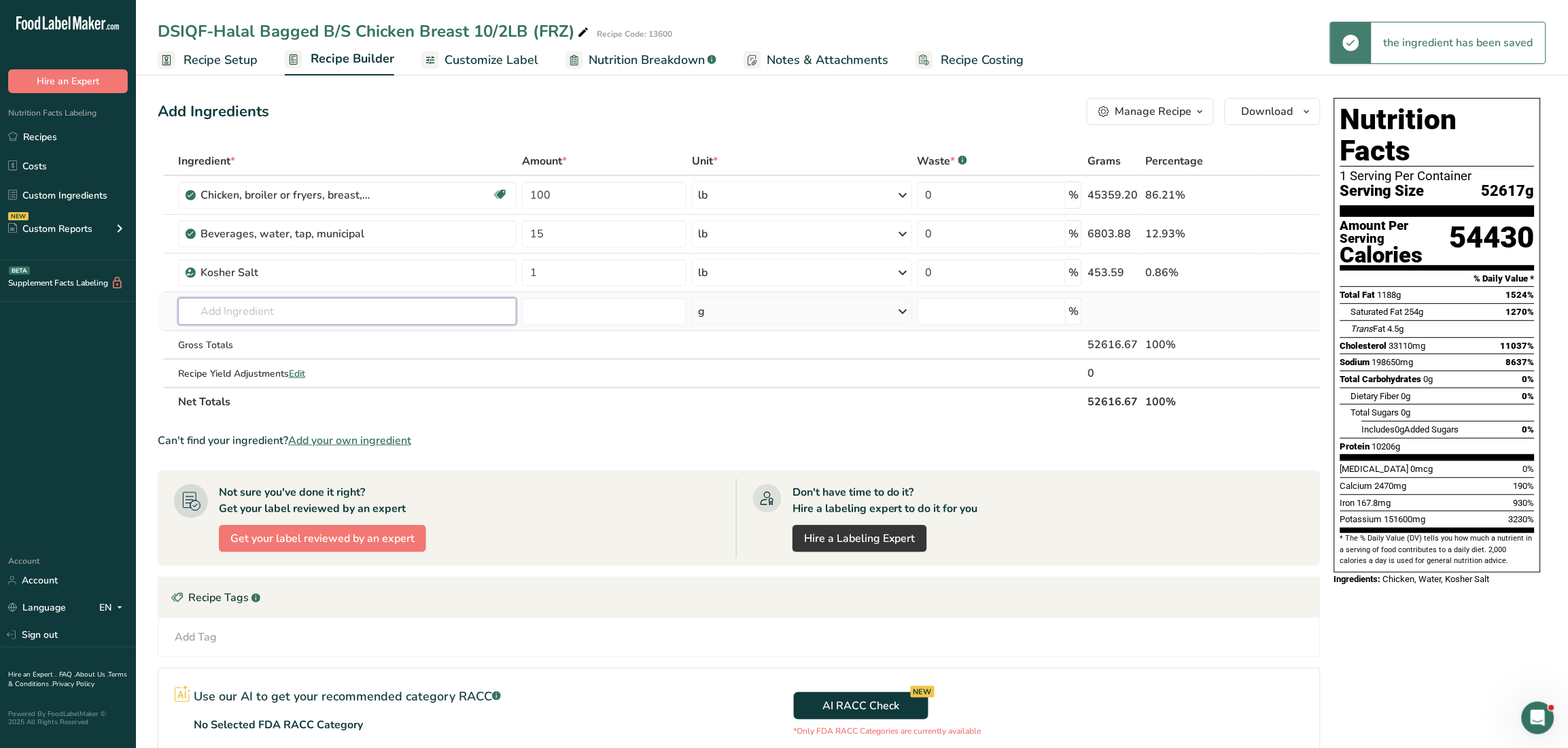
click at [335, 309] on input "text" at bounding box center [346, 311] width 338 height 28
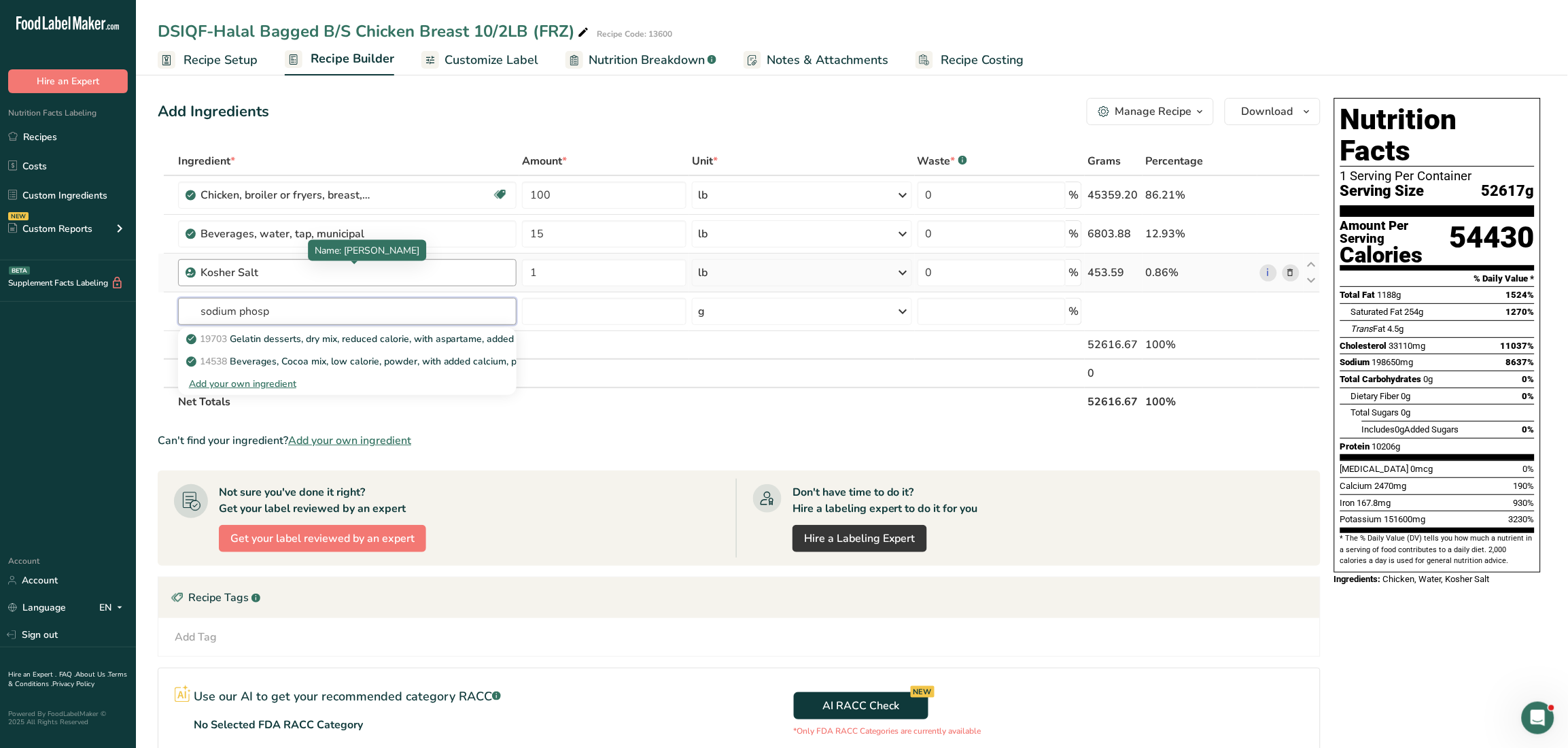
type input "sodium phosp"
click at [309, 270] on div "Kosher Salt" at bounding box center [286, 273] width 170 height 17
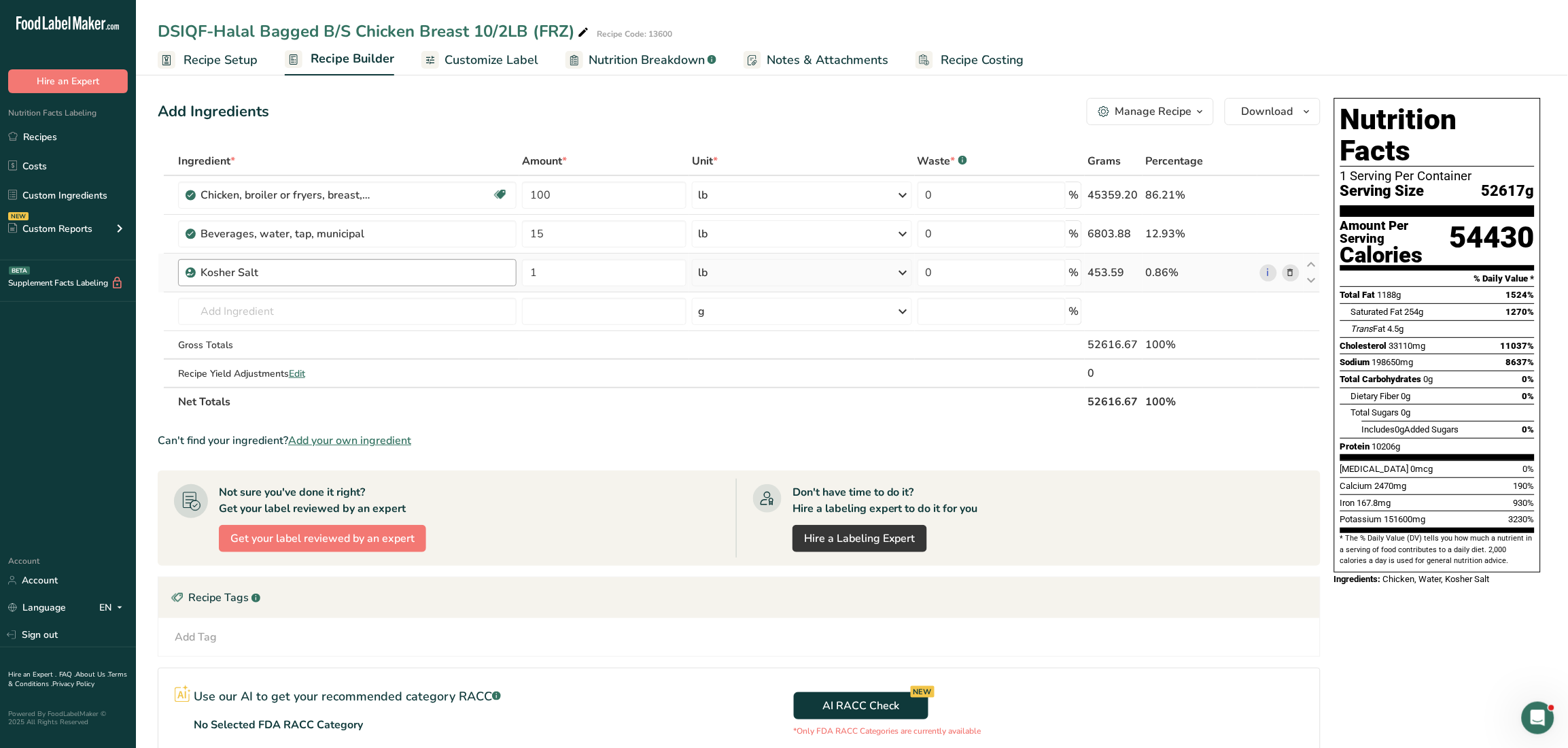
click at [263, 269] on div "Kosher Salt" at bounding box center [286, 273] width 170 height 17
click at [241, 269] on div "Kosher Salt" at bounding box center [286, 273] width 170 height 17
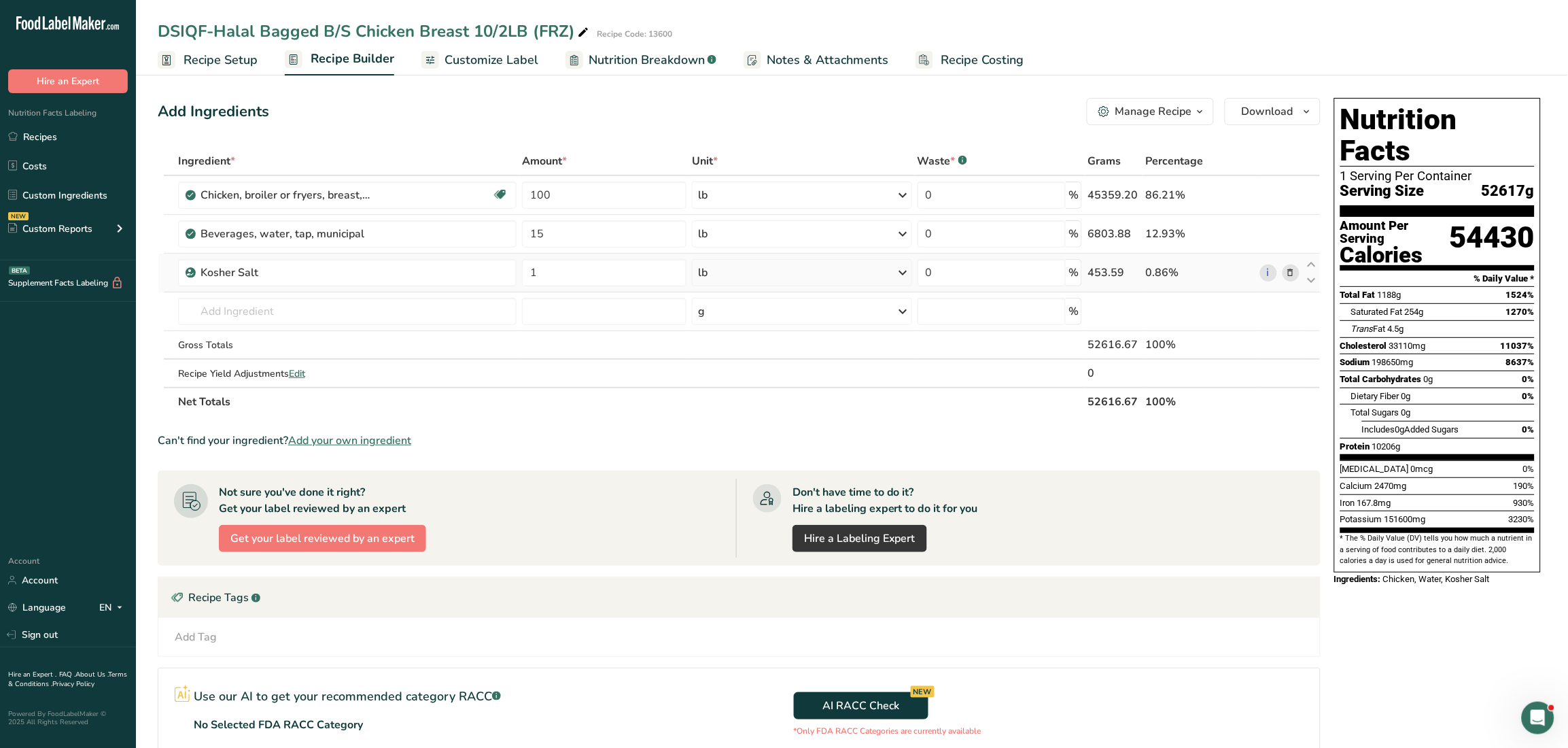
click at [775, 273] on icon at bounding box center [1290, 272] width 9 height 14
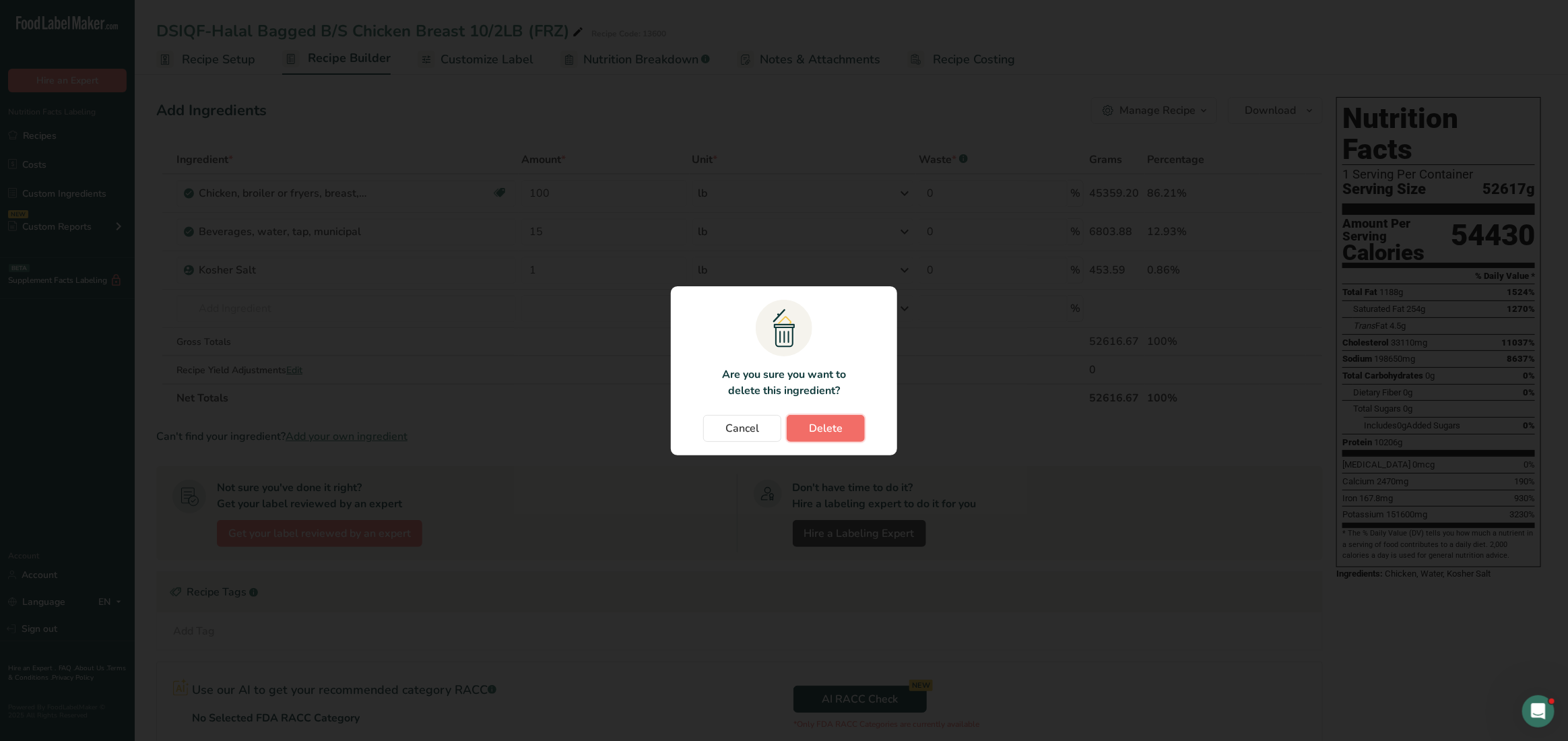
click at [768, 434] on button "Delete" at bounding box center [826, 428] width 78 height 27
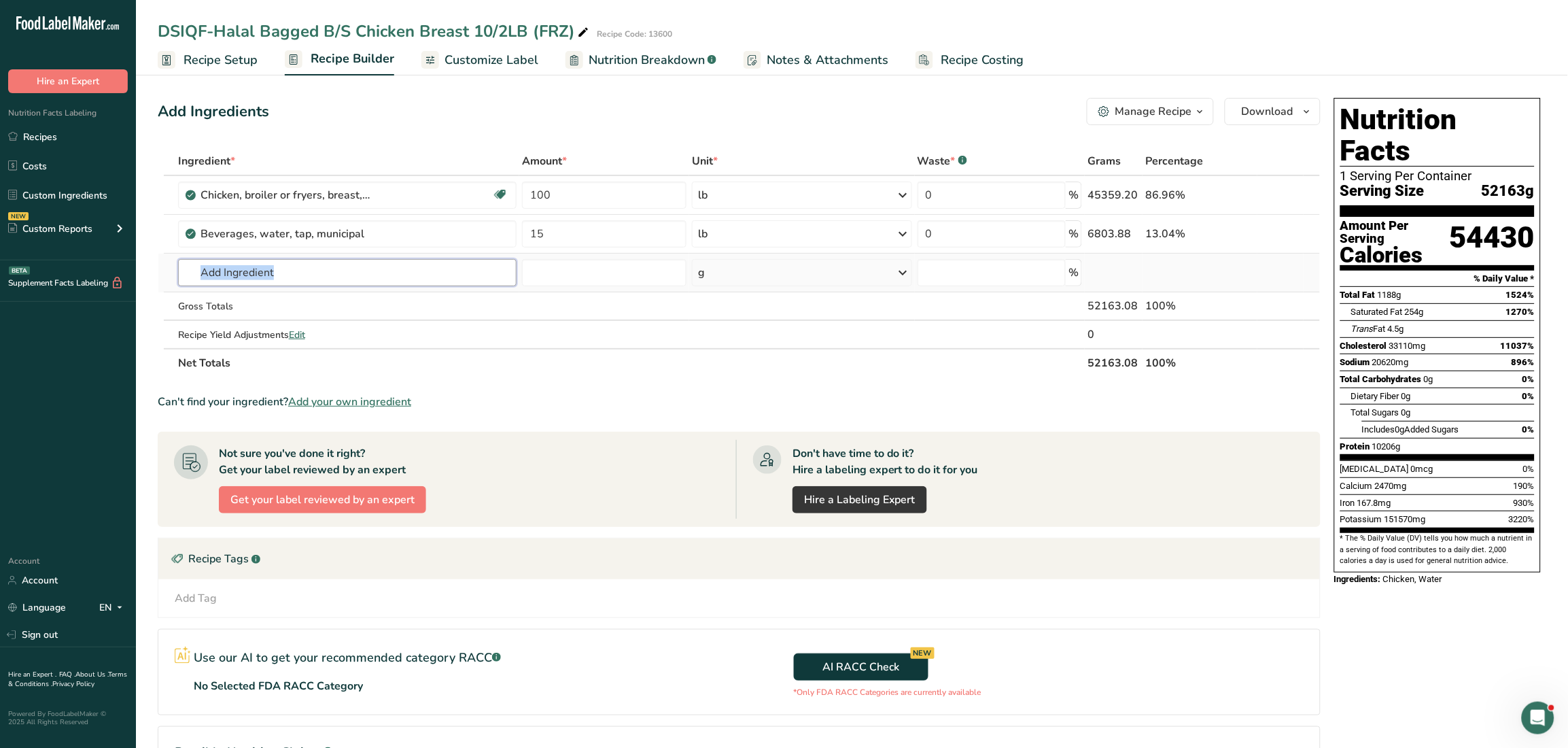
click at [279, 274] on input "text" at bounding box center [346, 272] width 338 height 28
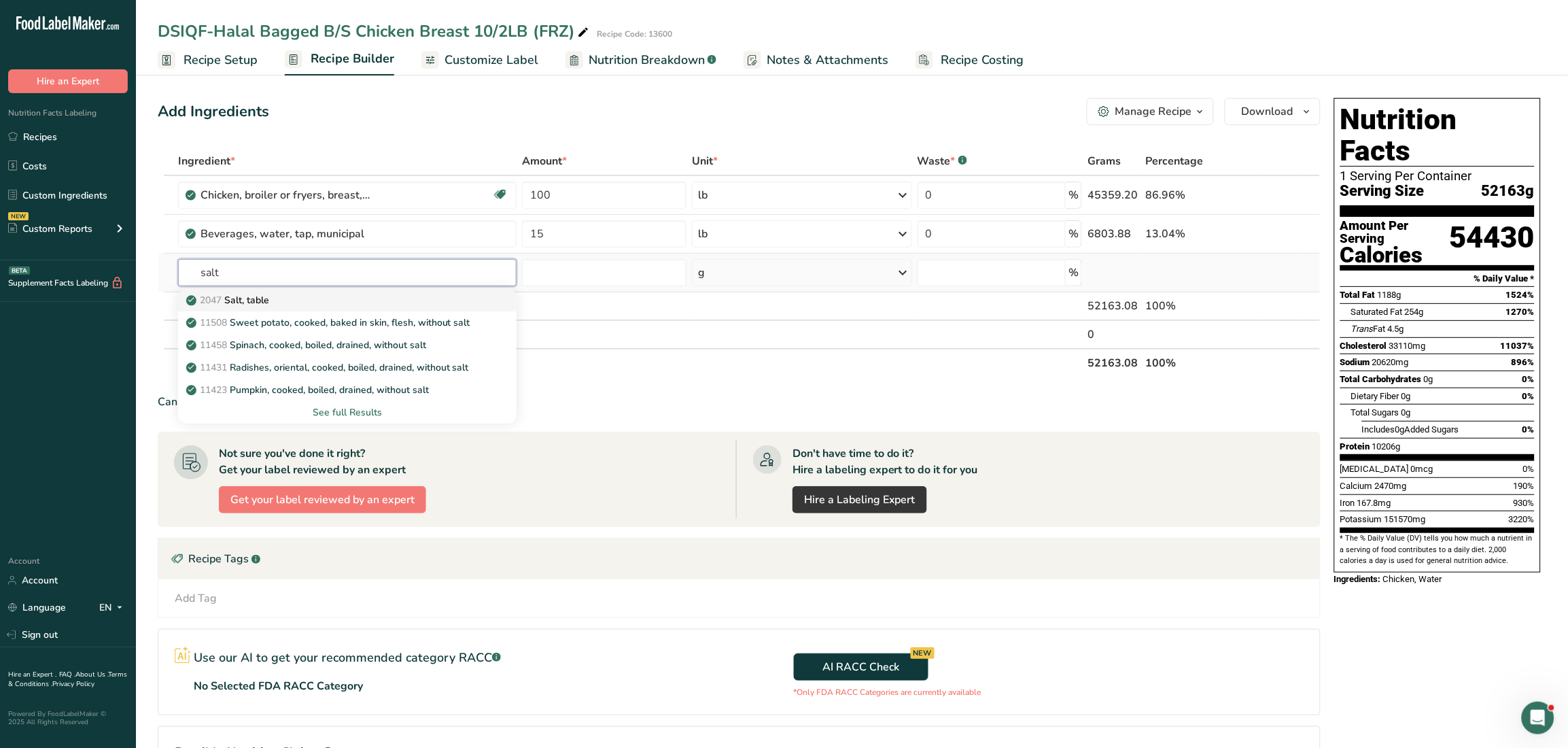
type input "salt"
click at [409, 296] on div "2047 Salt, table" at bounding box center [336, 300] width 295 height 14
type input "Salt, table"
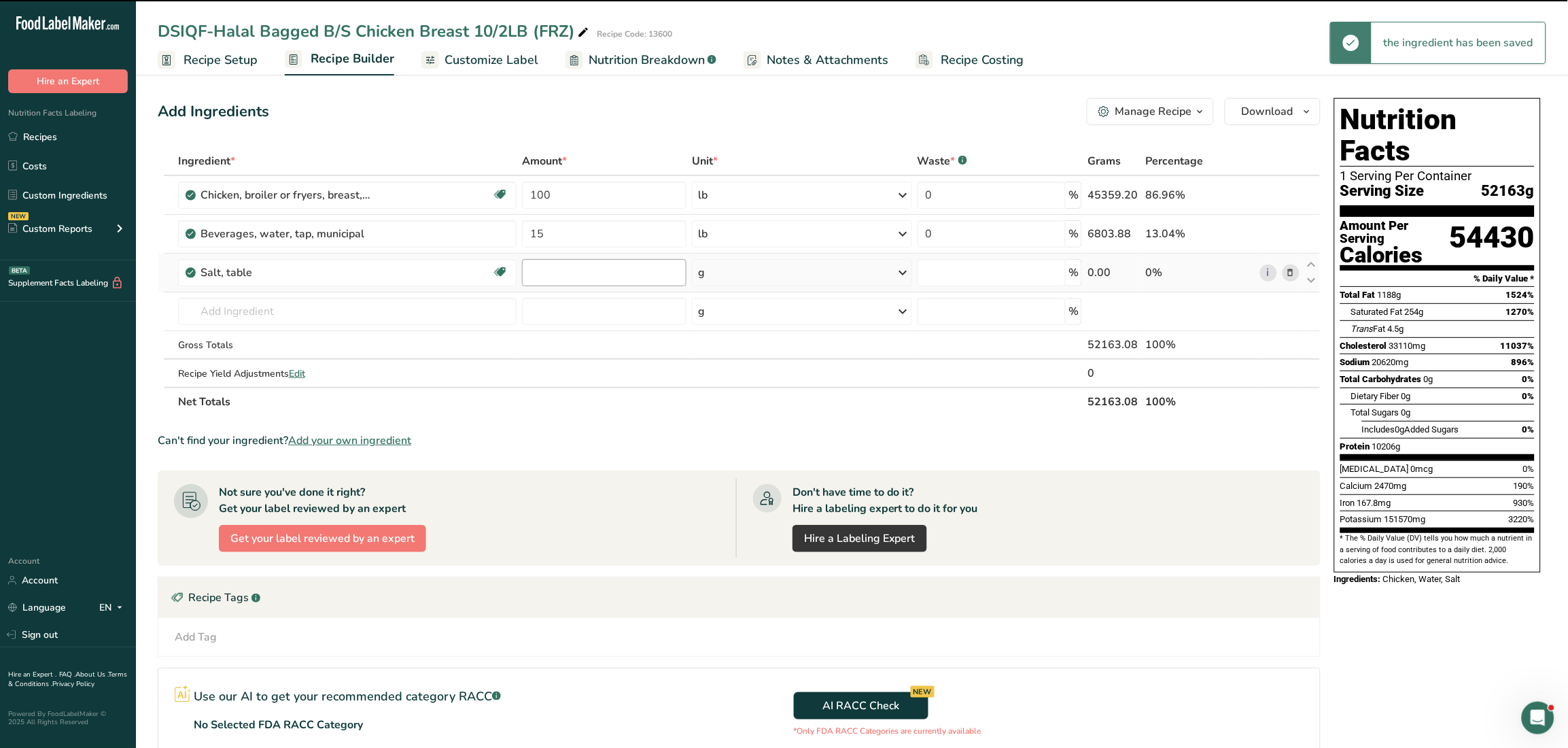
type input "0"
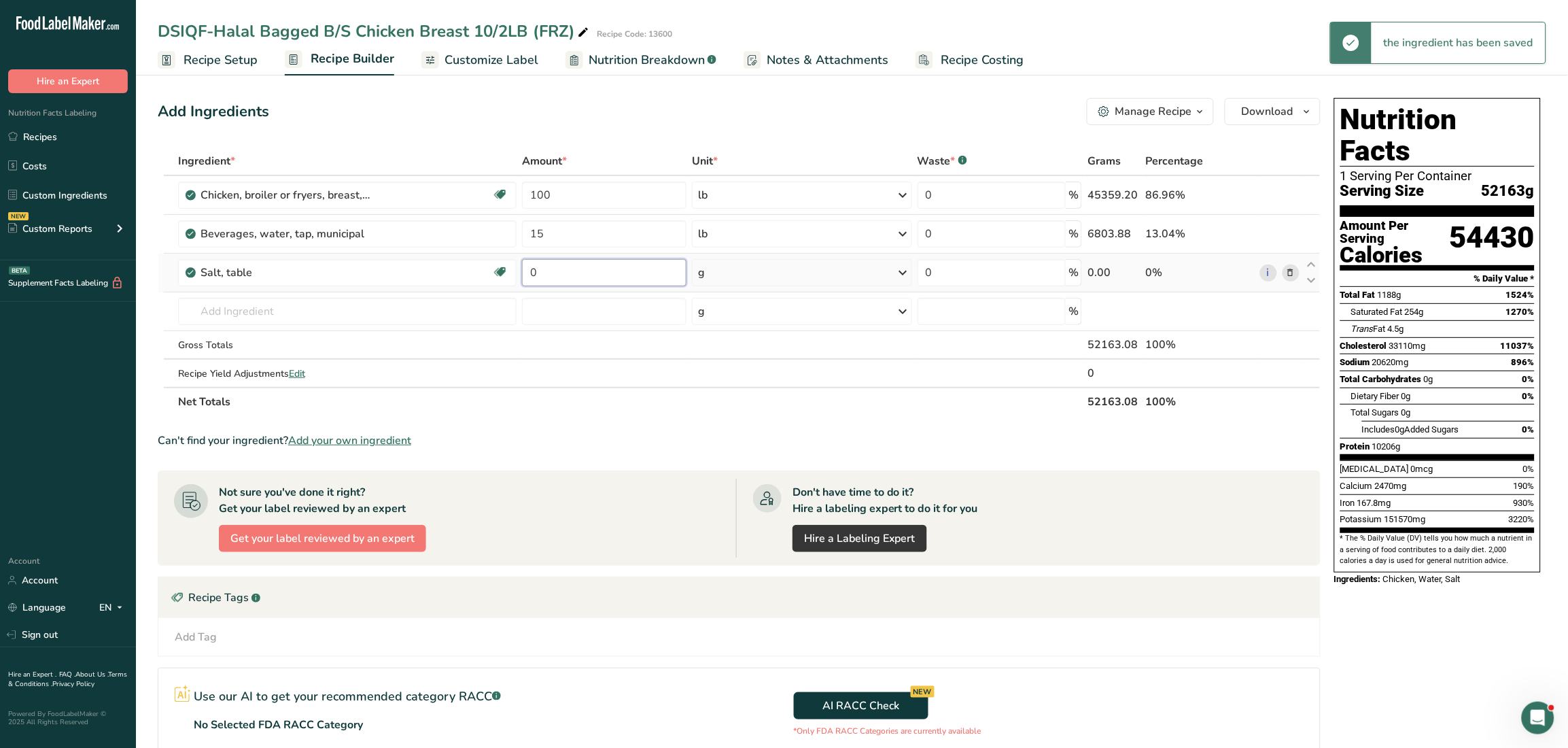
click at [540, 273] on input "0" at bounding box center [604, 272] width 164 height 28
type input "1"
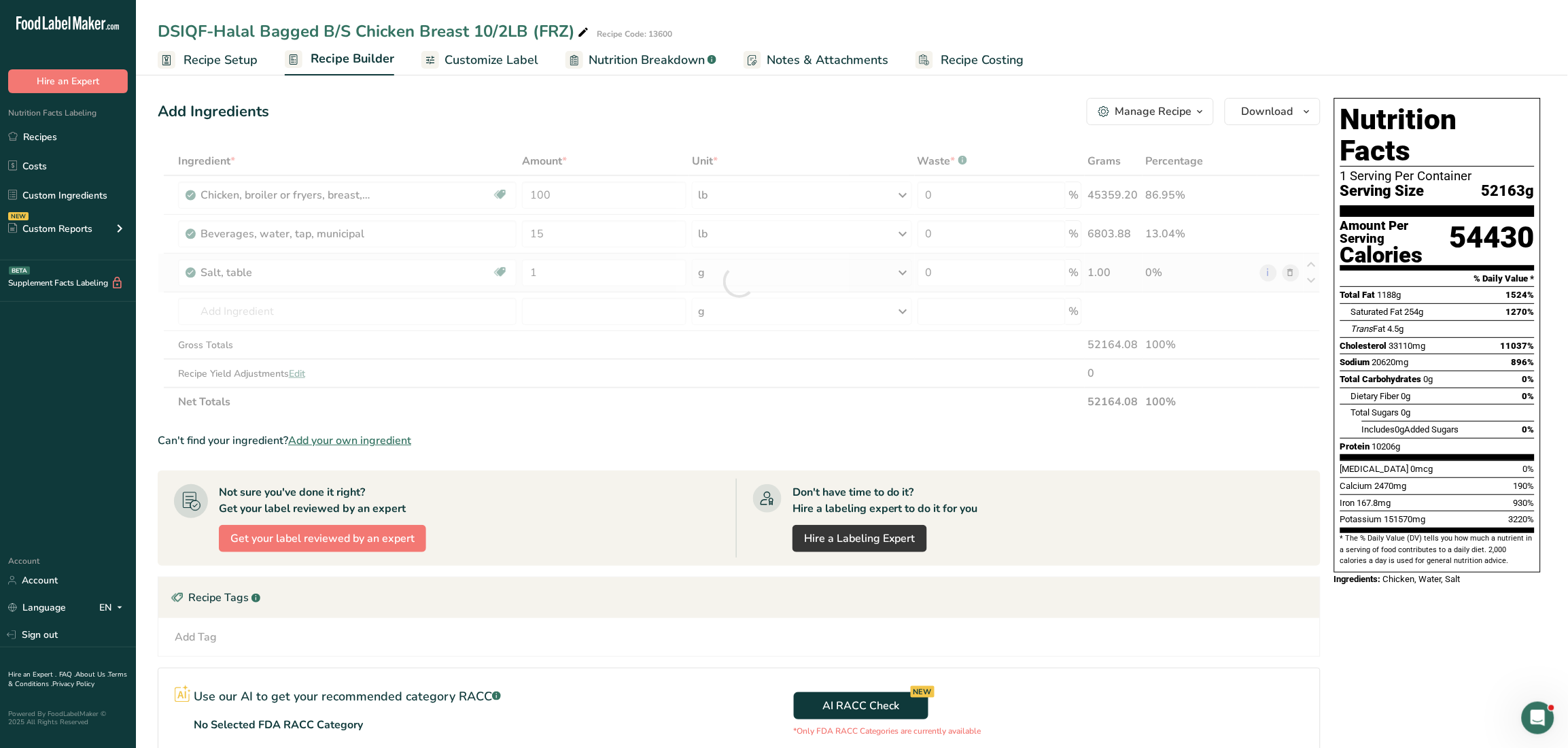
click at [775, 276] on div "Ingredient * Amount * Unit * Waste * .a-a{fill:#347362;}.b-a{fill:#fff;} Grams …" at bounding box center [739, 281] width 1163 height 269
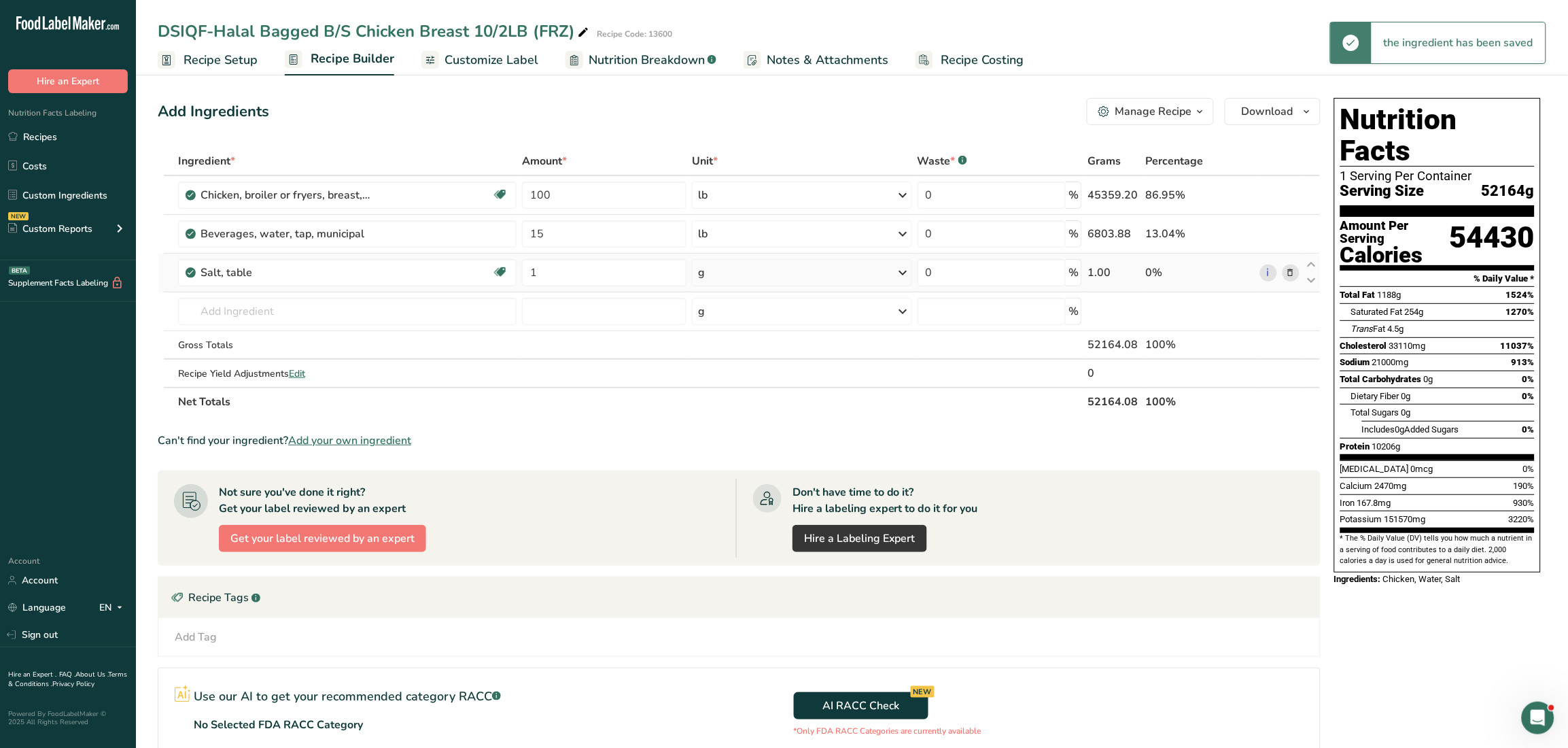
click at [775, 273] on icon at bounding box center [903, 272] width 17 height 24
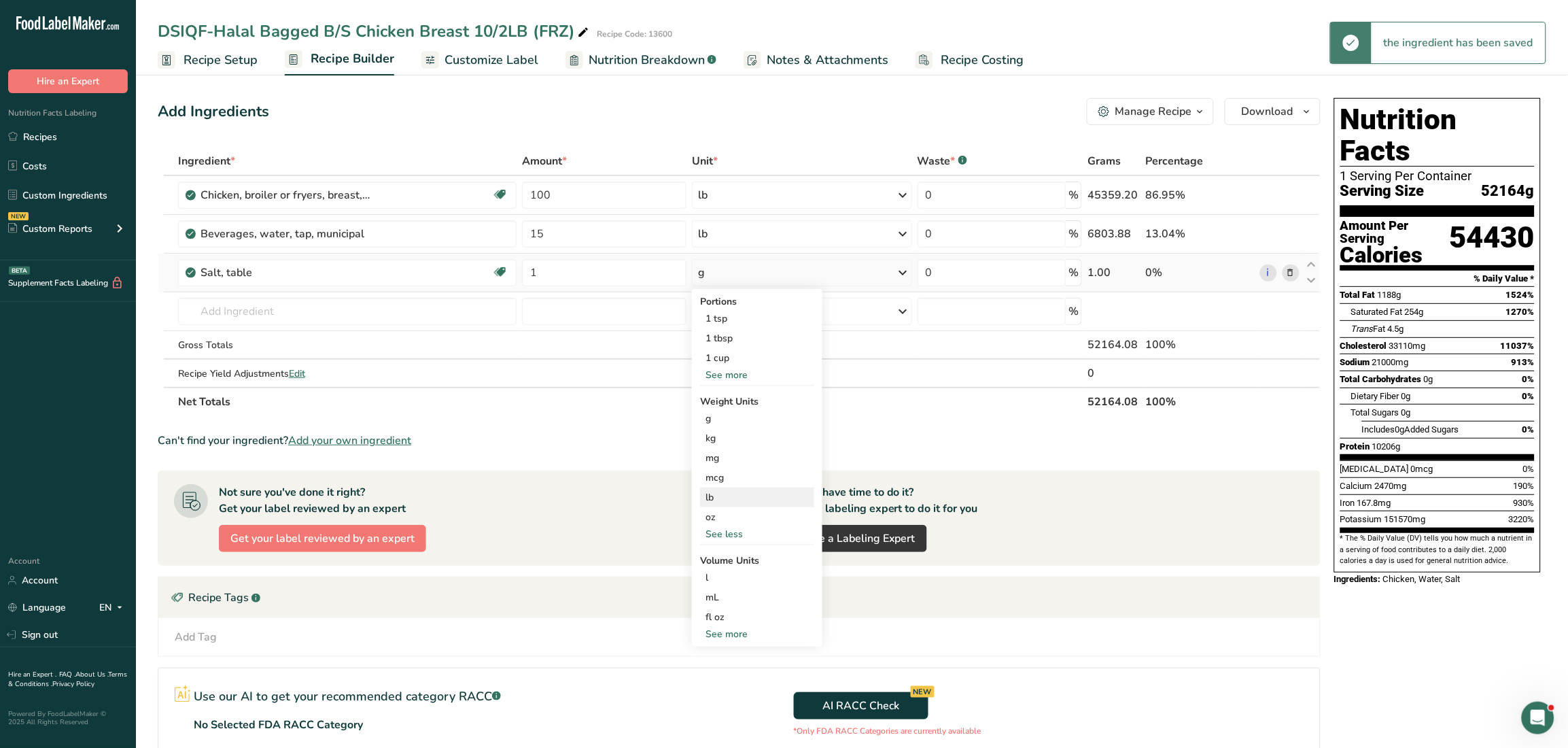
click at [714, 496] on div "lb" at bounding box center [757, 498] width 114 height 20
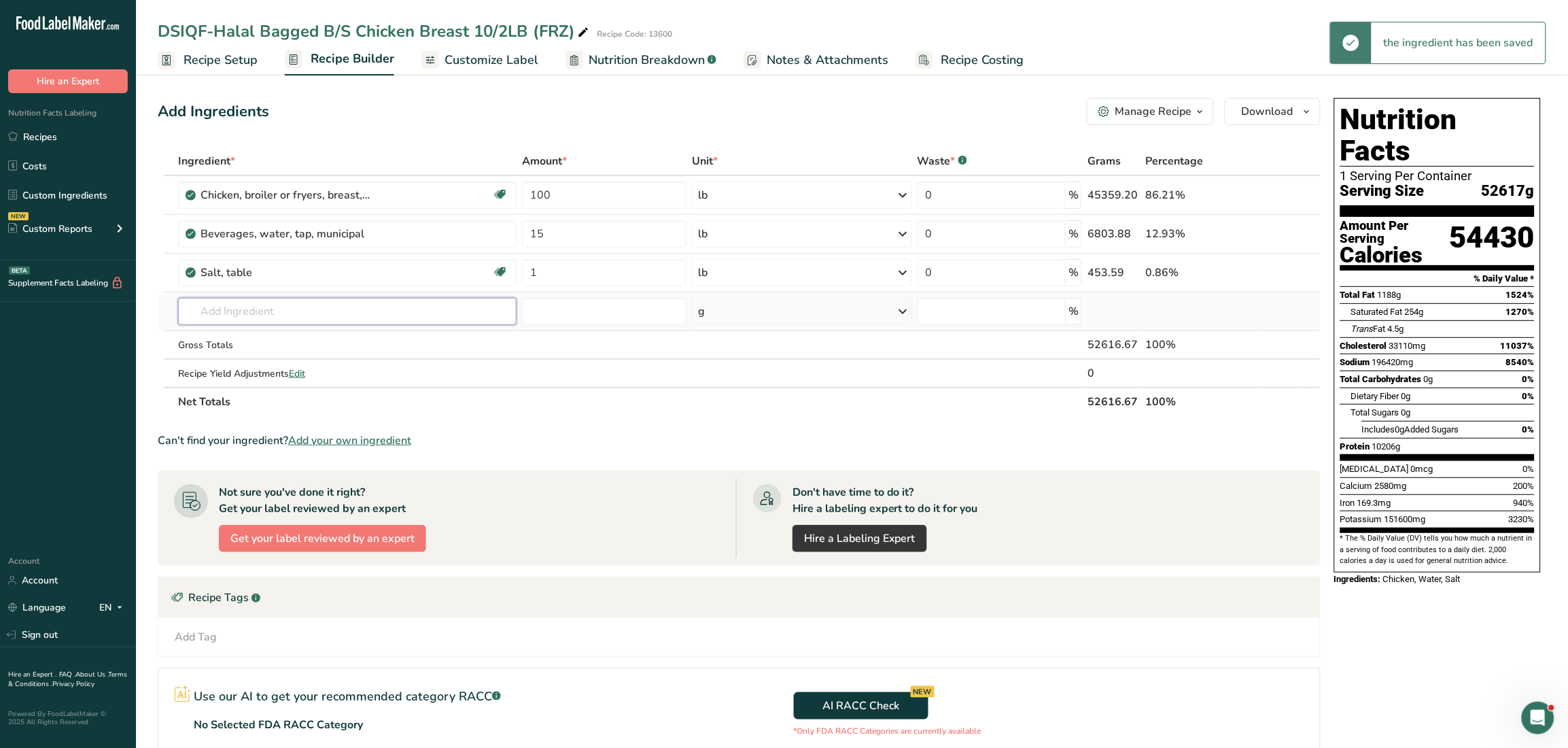
click at [309, 311] on input "text" at bounding box center [346, 311] width 338 height 28
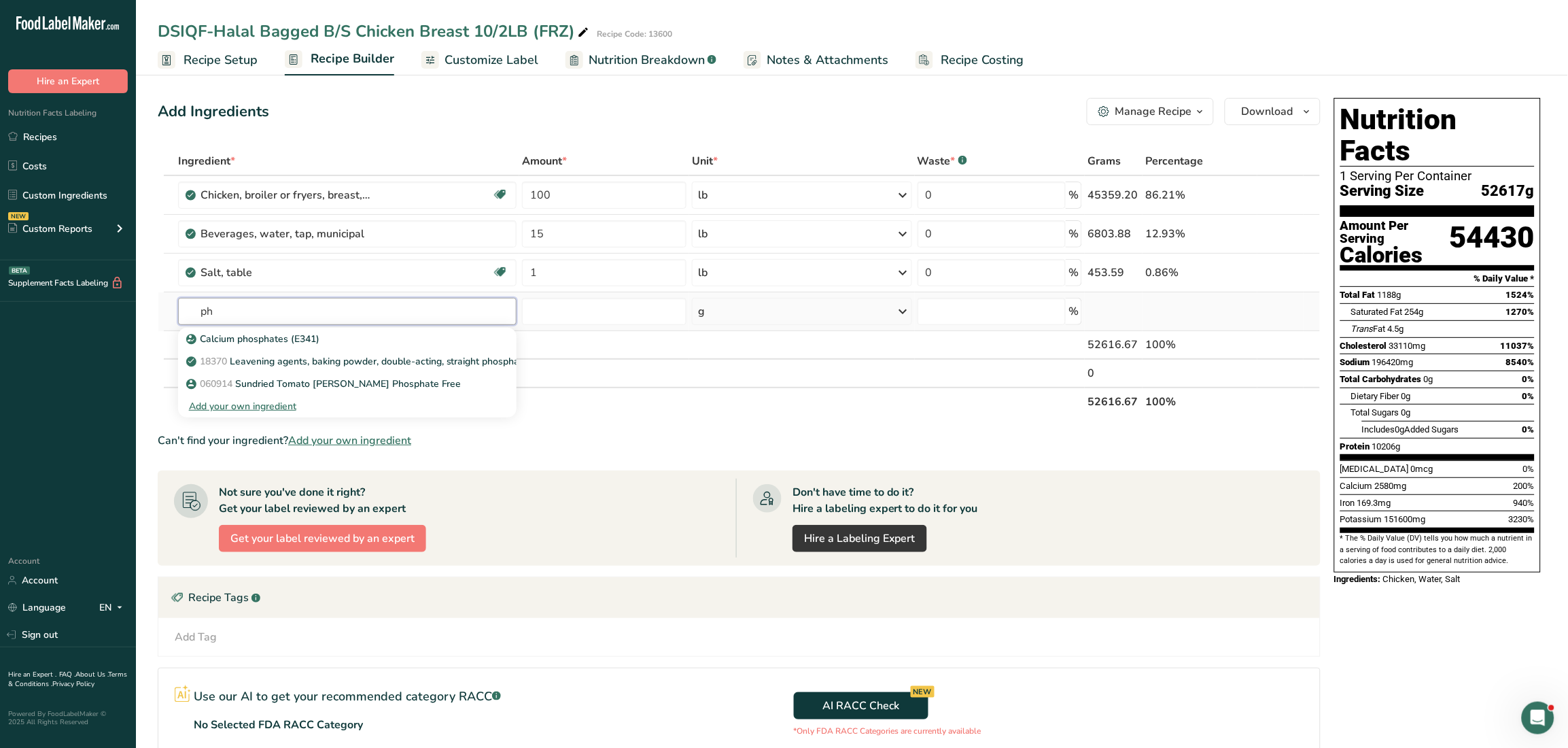
type input "p"
type input "[MEDICAL_DATA]"
